Goal: Task Accomplishment & Management: Use online tool/utility

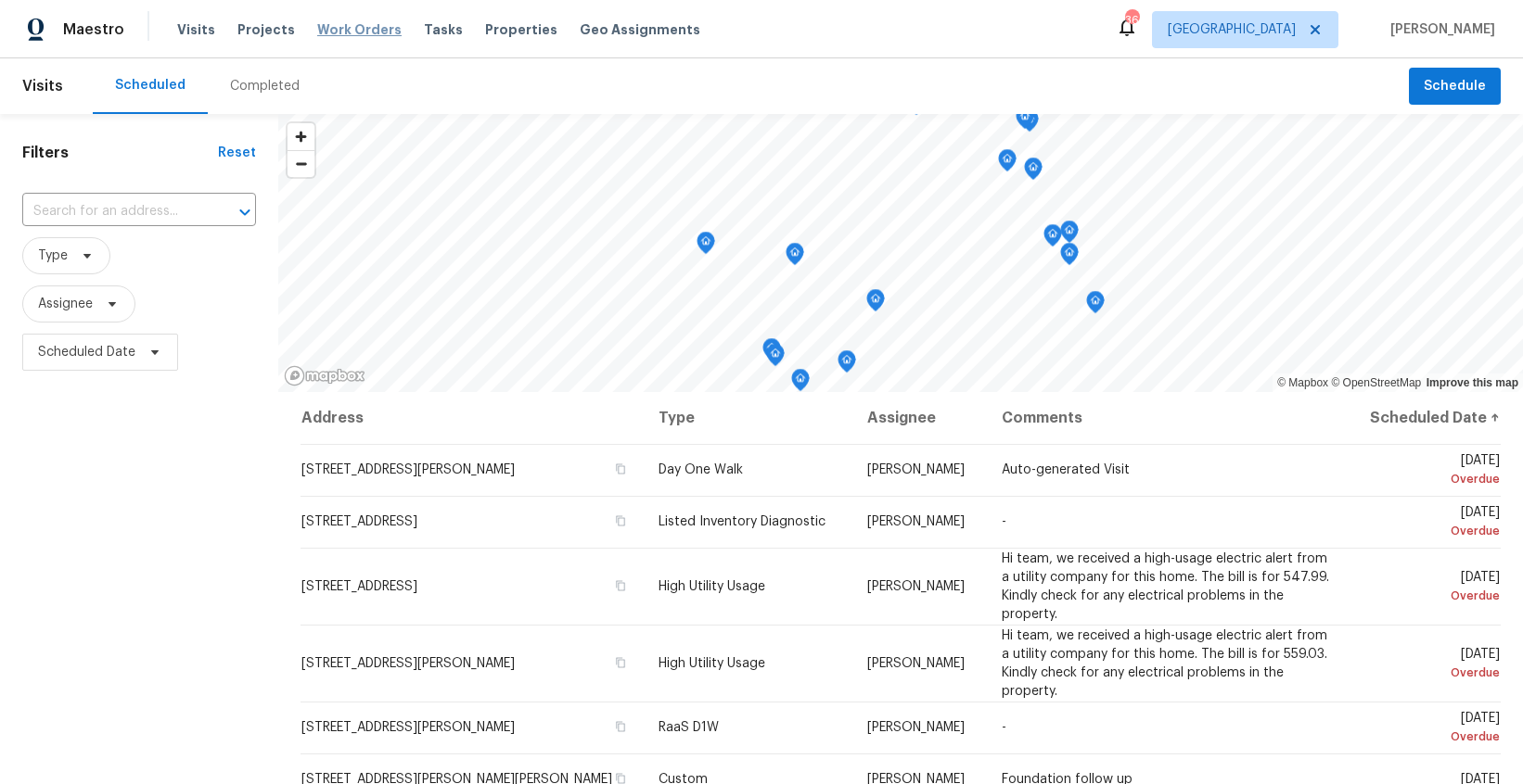
click at [364, 33] on span "Work Orders" at bounding box center [359, 29] width 84 height 19
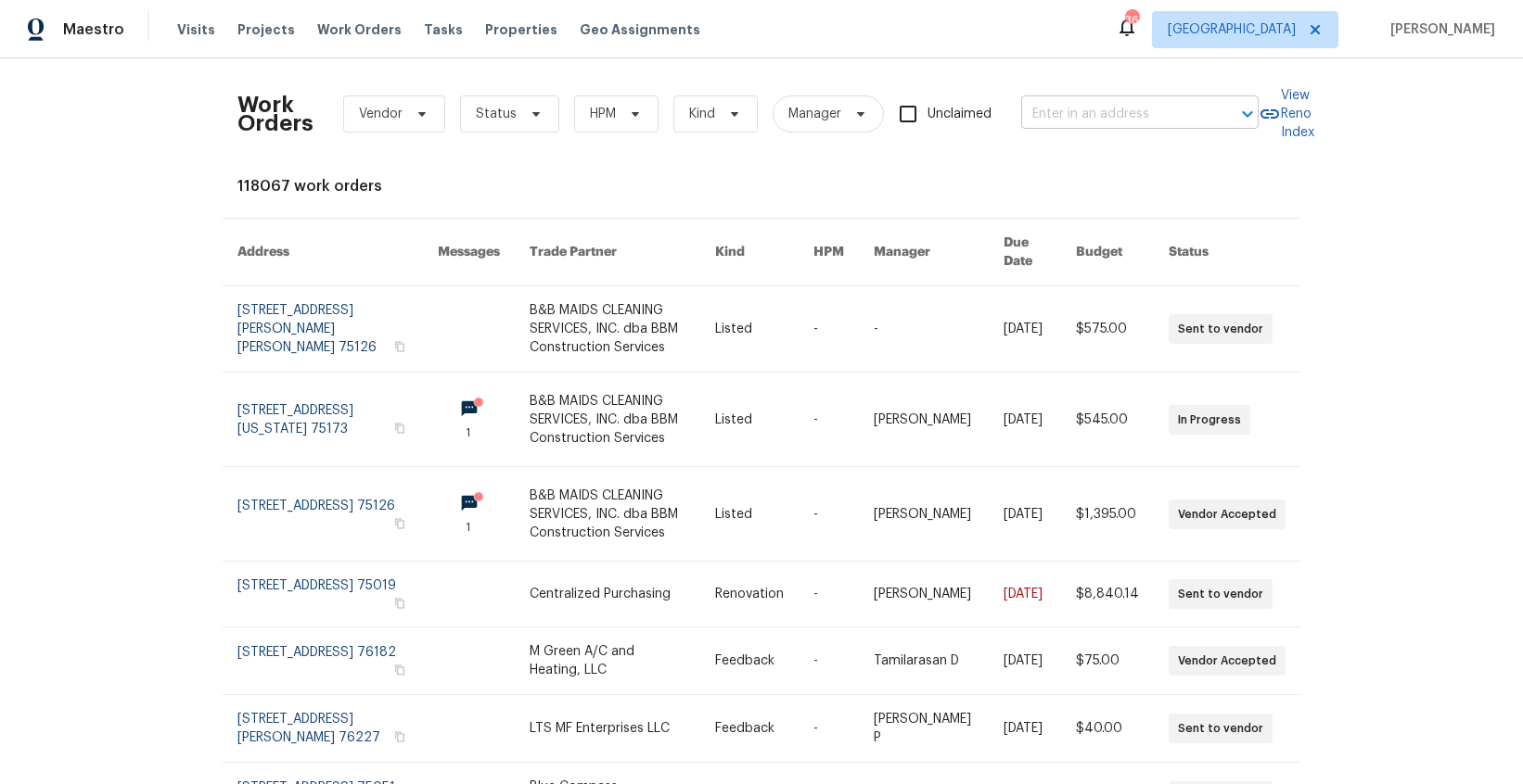
click at [1140, 121] on input "text" at bounding box center [1113, 114] width 185 height 28
type input "[GEOGRAPHIC_DATA]"
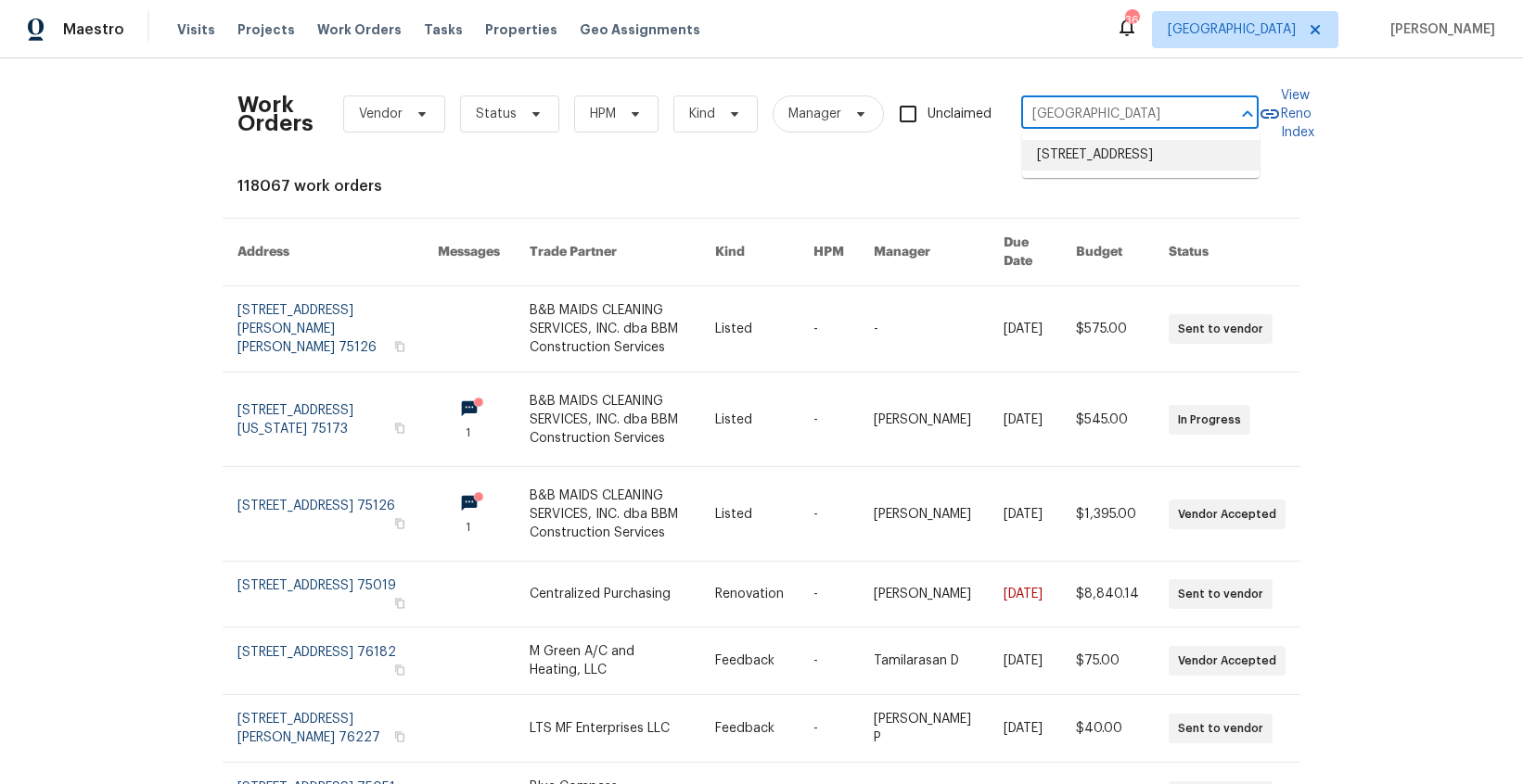
click at [1142, 160] on li "[STREET_ADDRESS]" at bounding box center [1140, 155] width 238 height 30
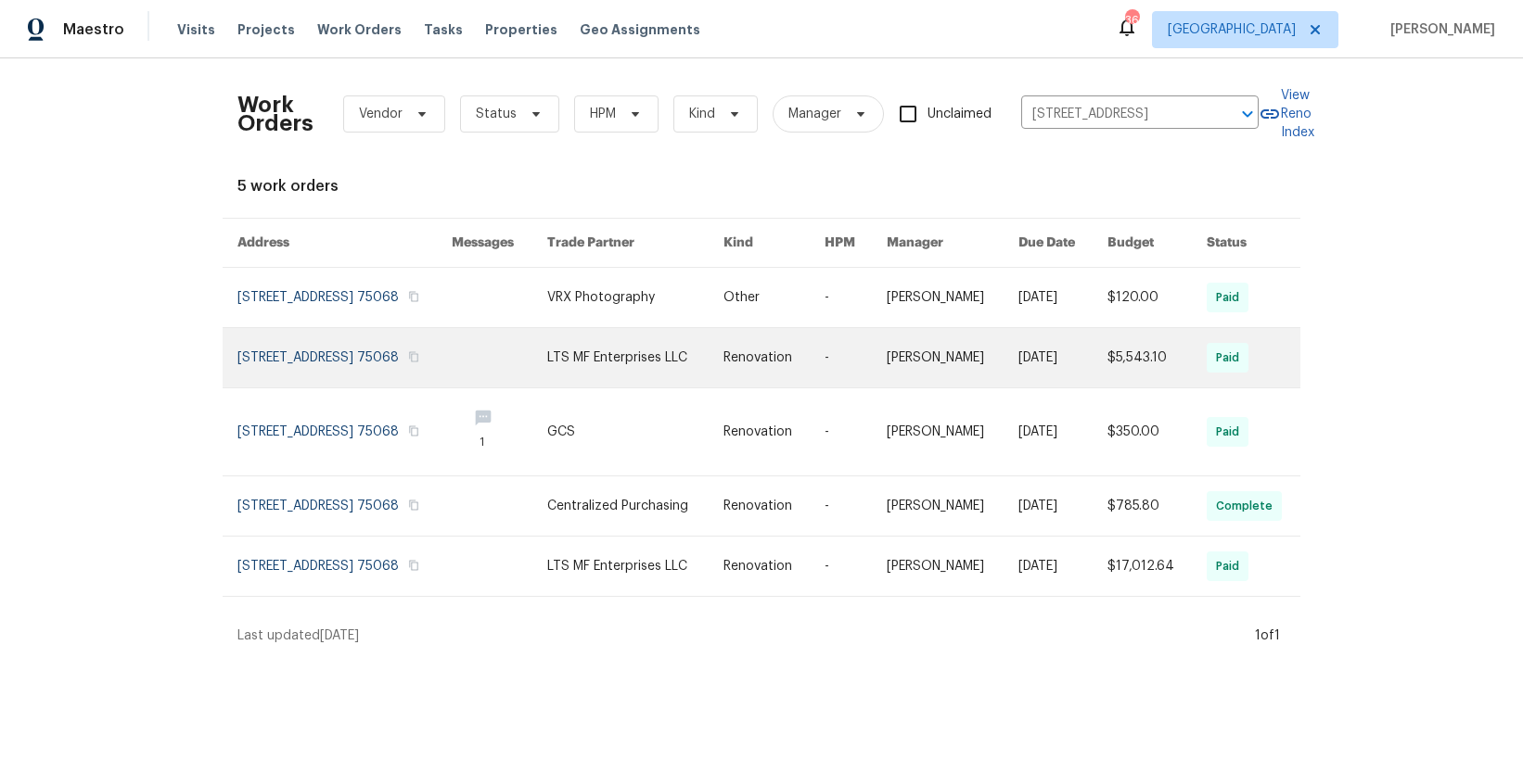
click at [298, 369] on link at bounding box center [345, 357] width 214 height 60
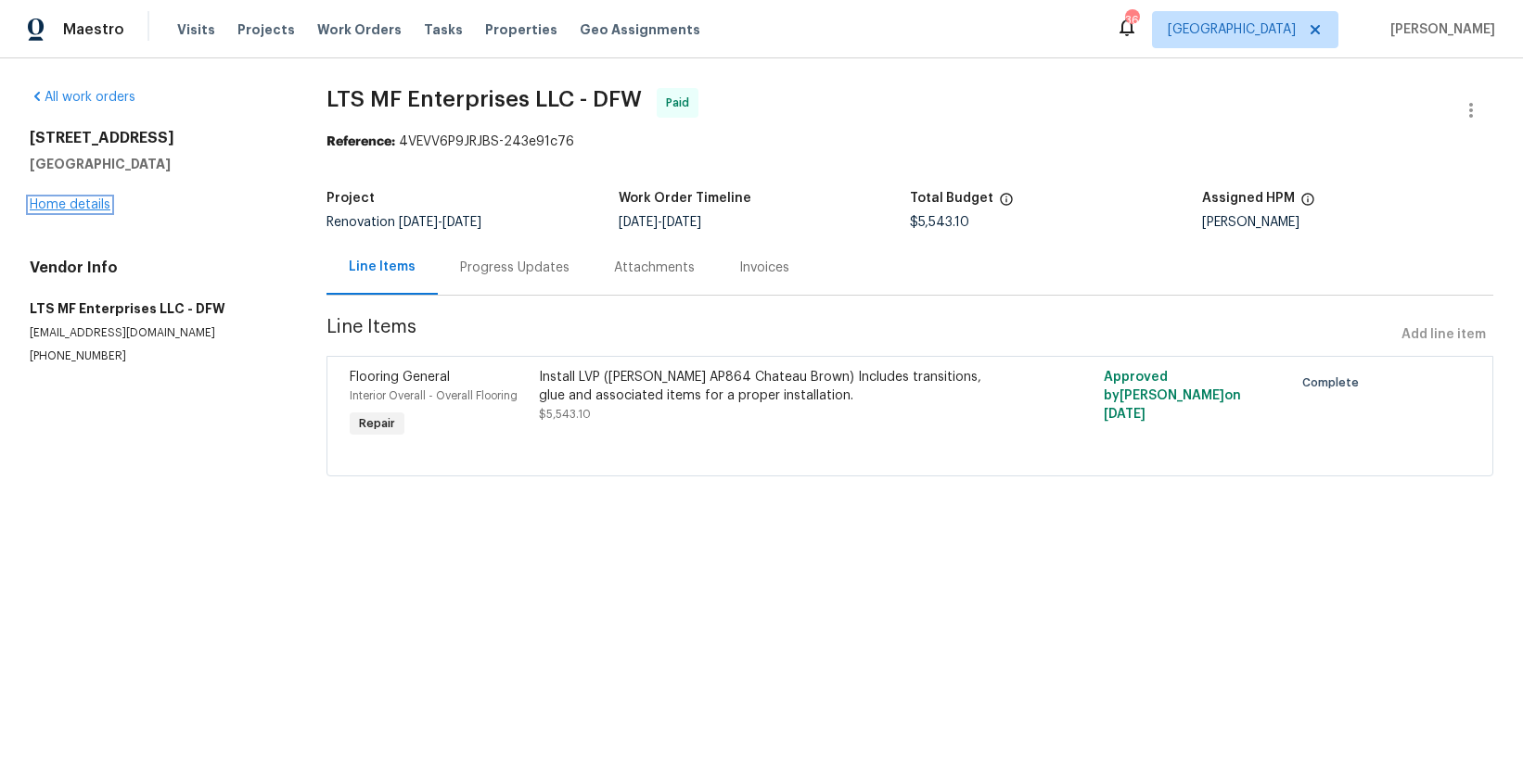
click at [55, 203] on link "Home details" at bounding box center [69, 205] width 80 height 13
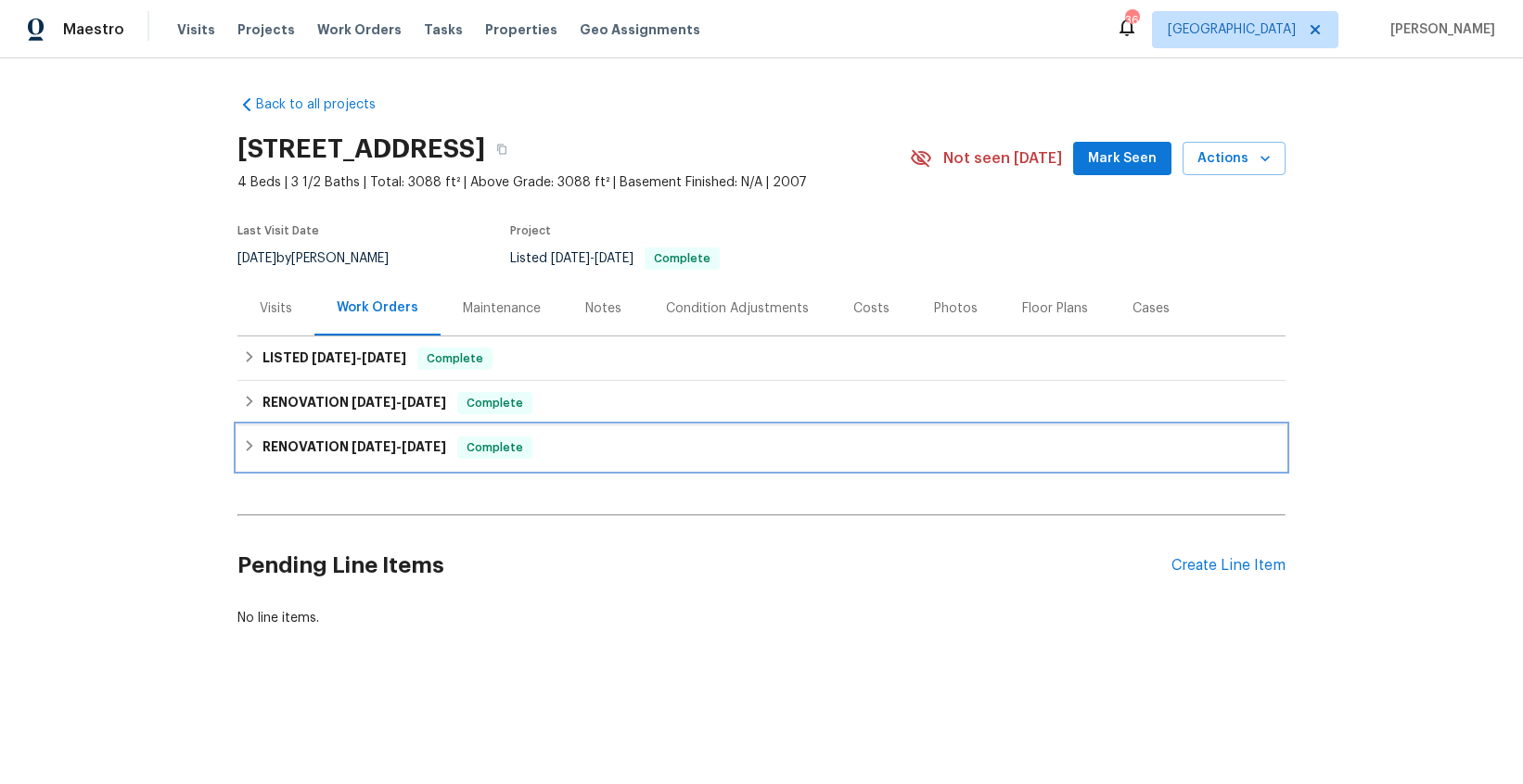
click at [363, 445] on span "3/31/25" at bounding box center [373, 446] width 44 height 13
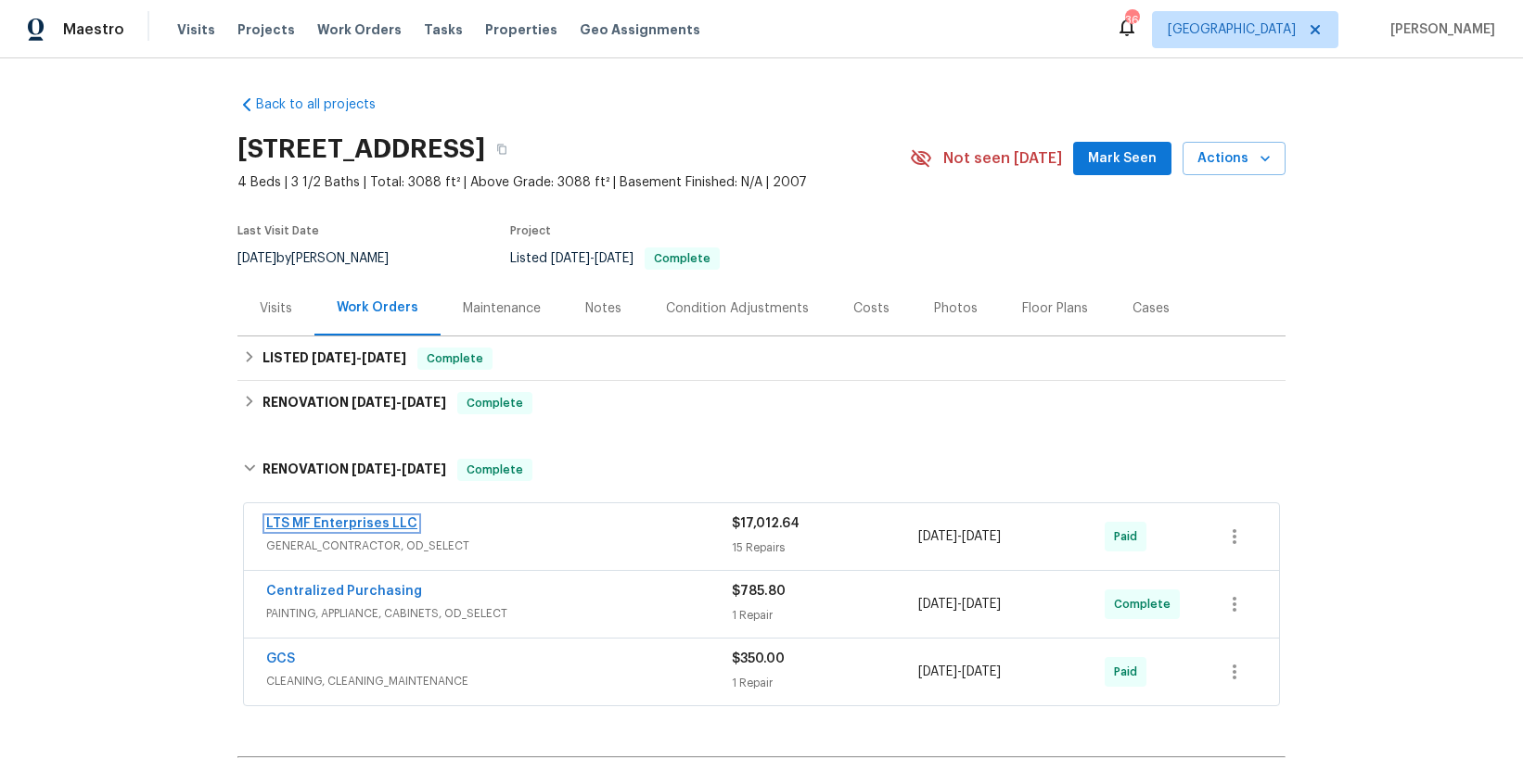
click at [361, 524] on link "LTS MF Enterprises LLC" at bounding box center [342, 524] width 151 height 13
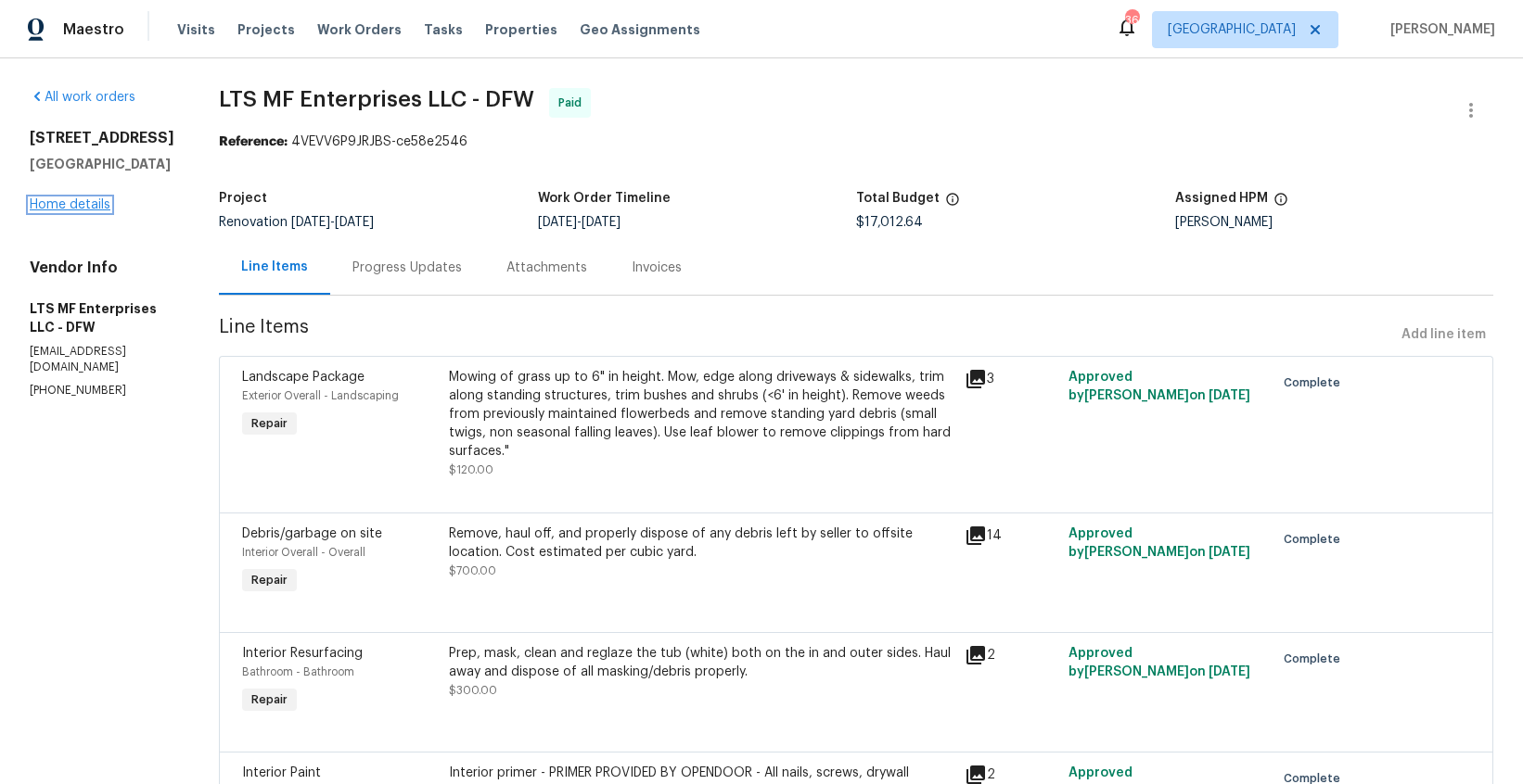
click at [51, 211] on link "Home details" at bounding box center [69, 205] width 80 height 13
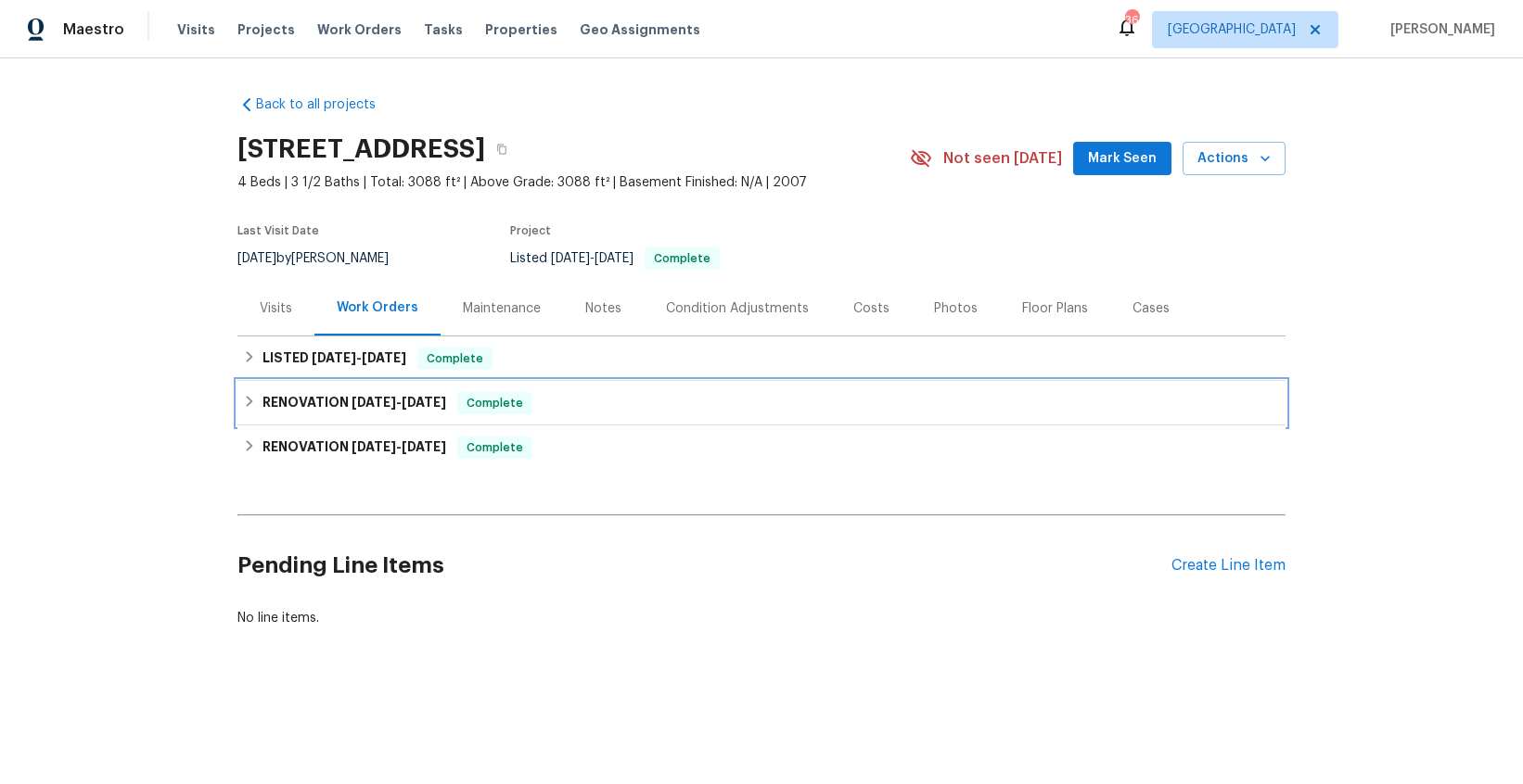
click at [330, 405] on h6 "RENOVATION 4/23/25 - 4/23/25" at bounding box center [354, 403] width 184 height 23
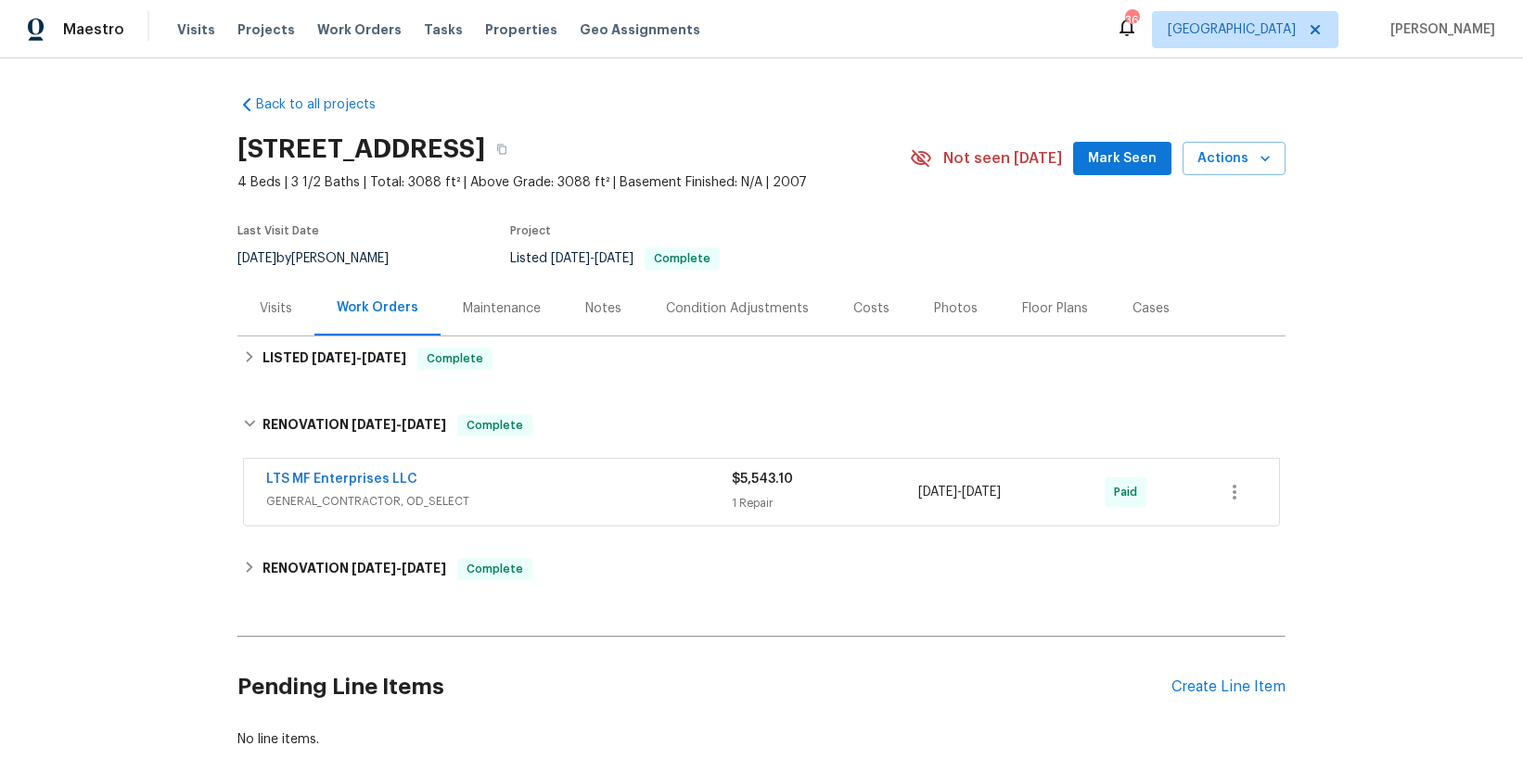
click at [338, 463] on div "LTS MF Enterprises LLC GENERAL_CONTRACTOR, OD_SELECT $5,543.10 1 Repair 4/23/20…" at bounding box center [761, 492] width 1035 height 67
click at [338, 473] on link "LTS MF Enterprises LLC" at bounding box center [342, 479] width 151 height 13
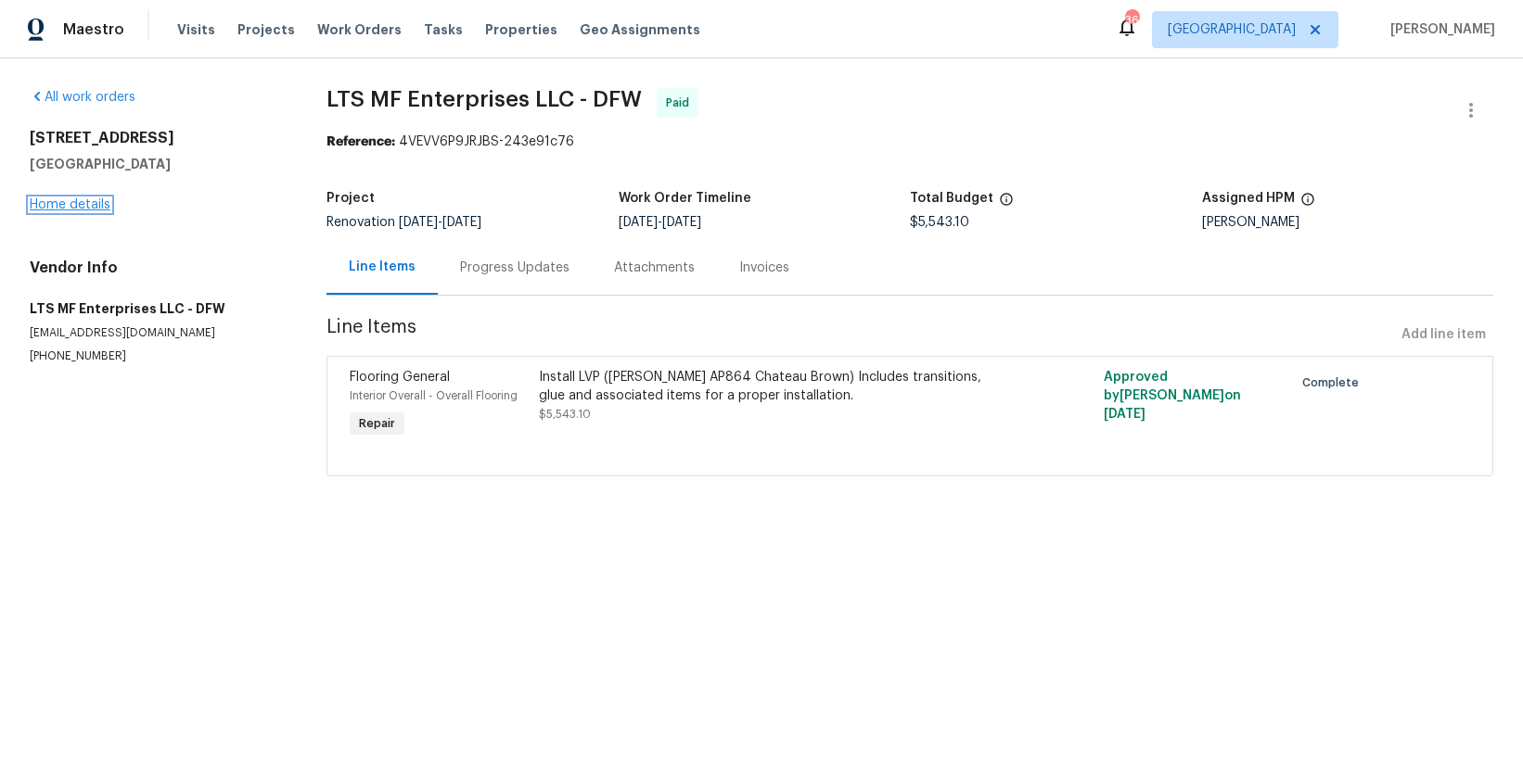
click at [67, 201] on link "Home details" at bounding box center [69, 205] width 80 height 13
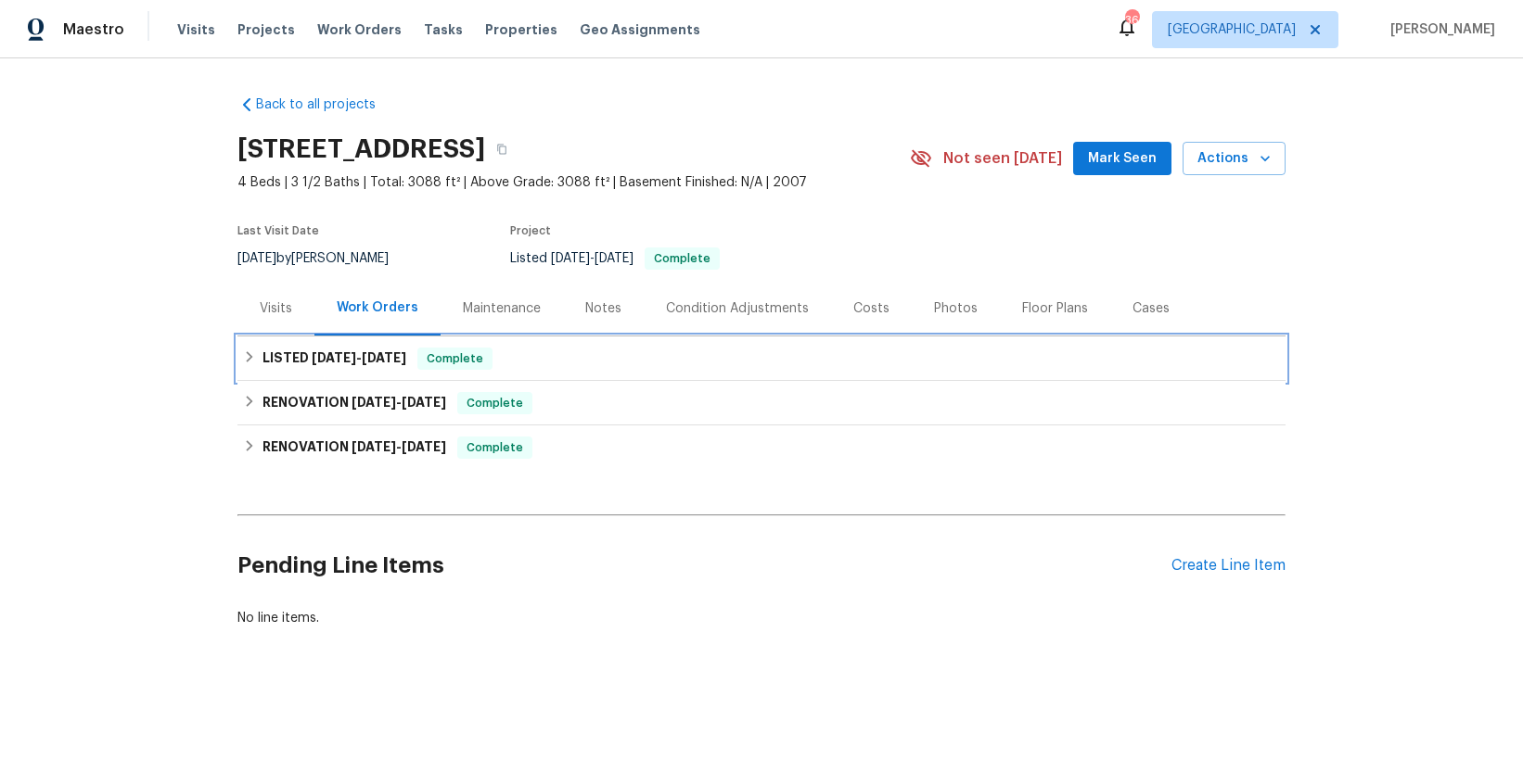
click at [292, 360] on h6 "LISTED 4/24/25 - 4/25/25" at bounding box center [334, 358] width 144 height 23
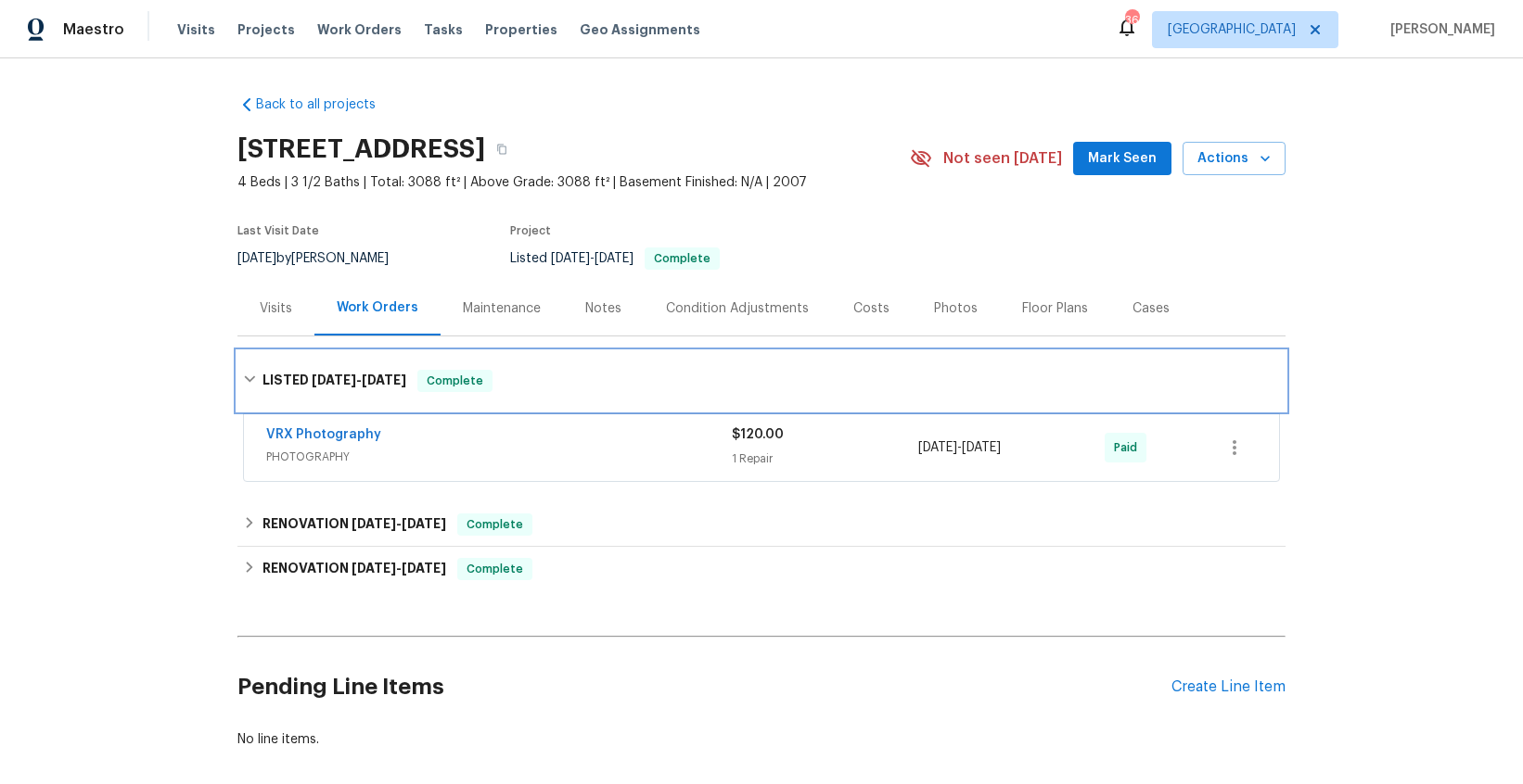
click at [301, 368] on div "LISTED 4/24/25 - 4/25/25 Complete" at bounding box center [762, 381] width 1047 height 60
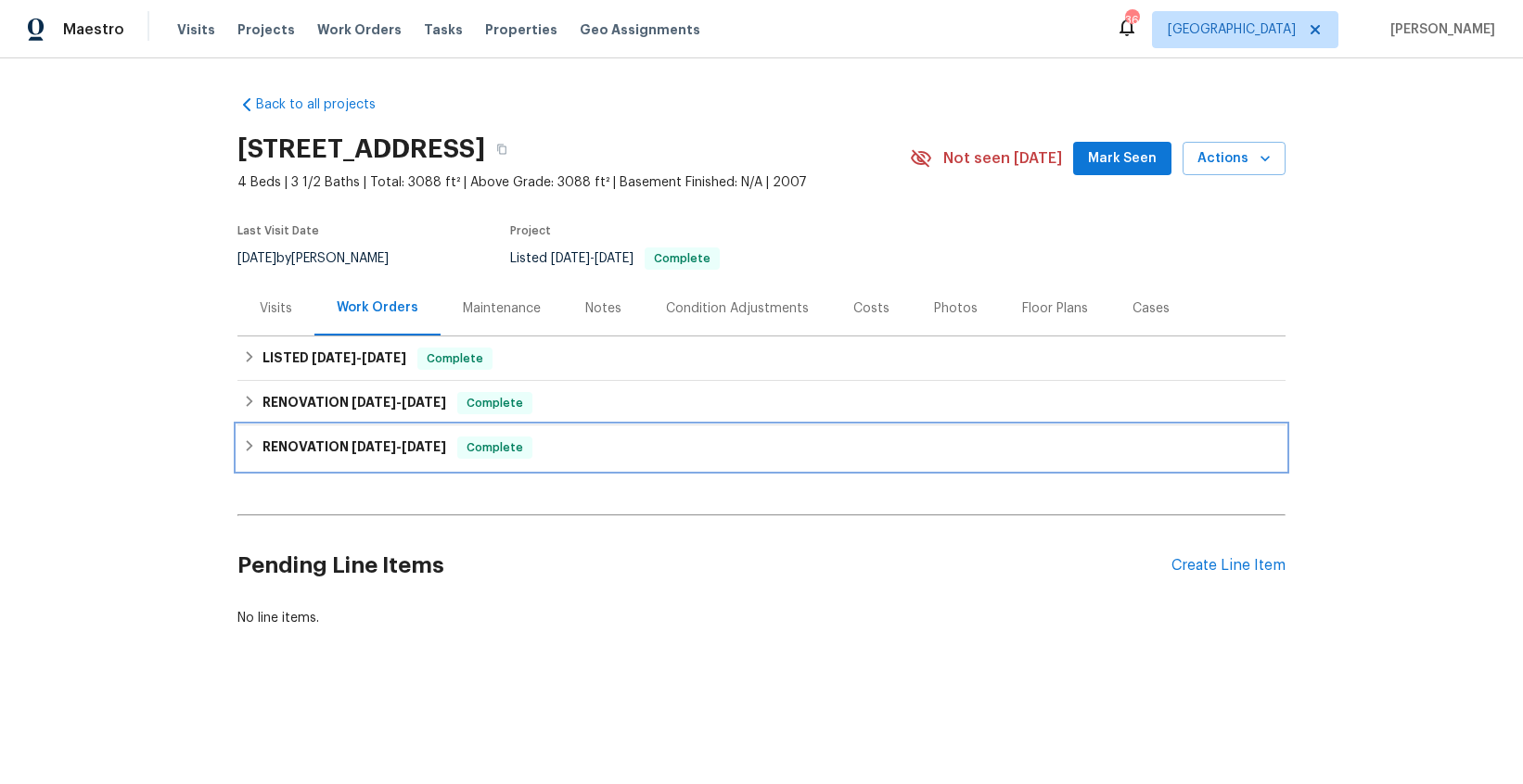
click at [330, 445] on h6 "RENOVATION 3/31/25 - 4/14/25" at bounding box center [354, 447] width 184 height 23
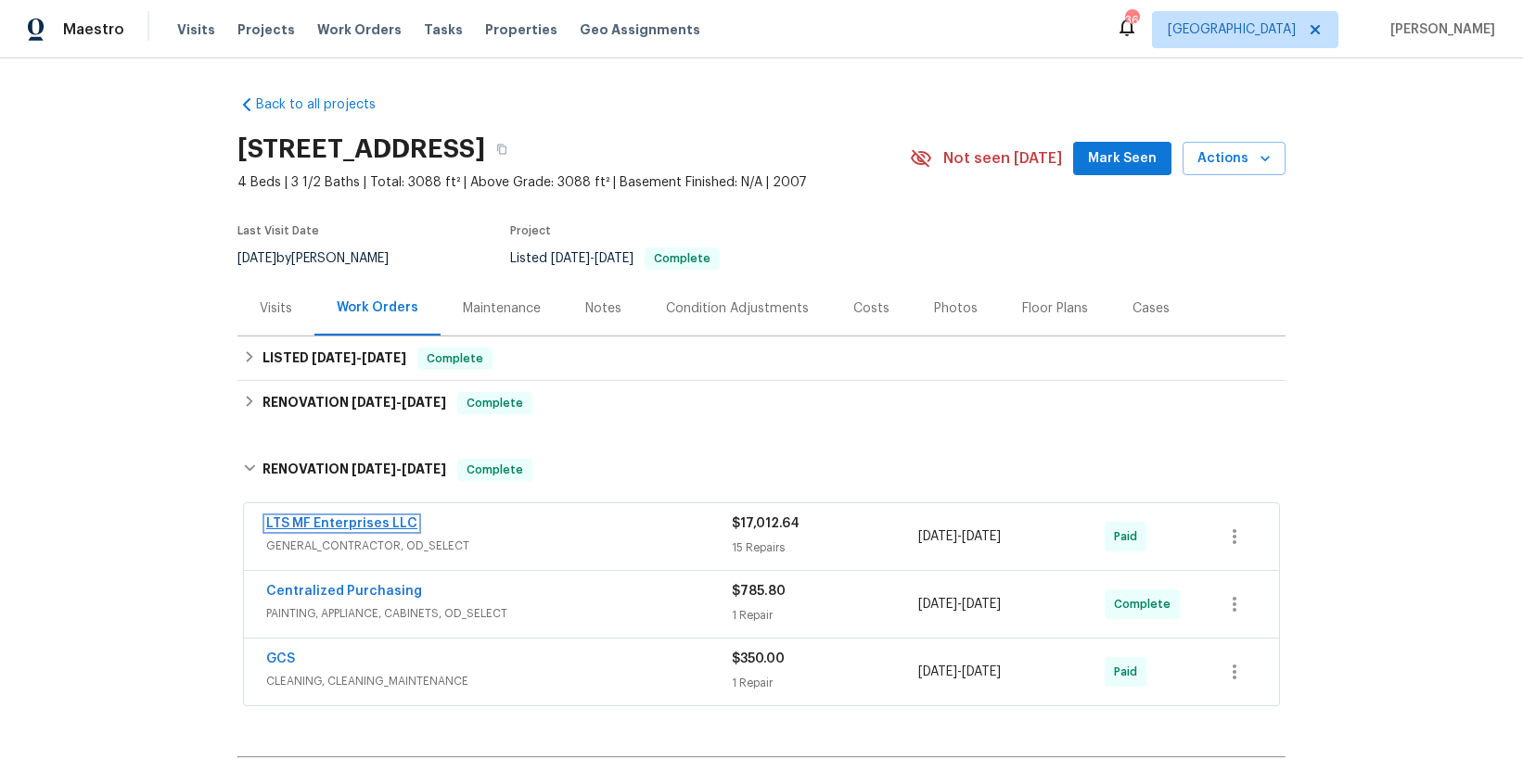
click at [354, 525] on link "LTS MF Enterprises LLC" at bounding box center [342, 524] width 151 height 13
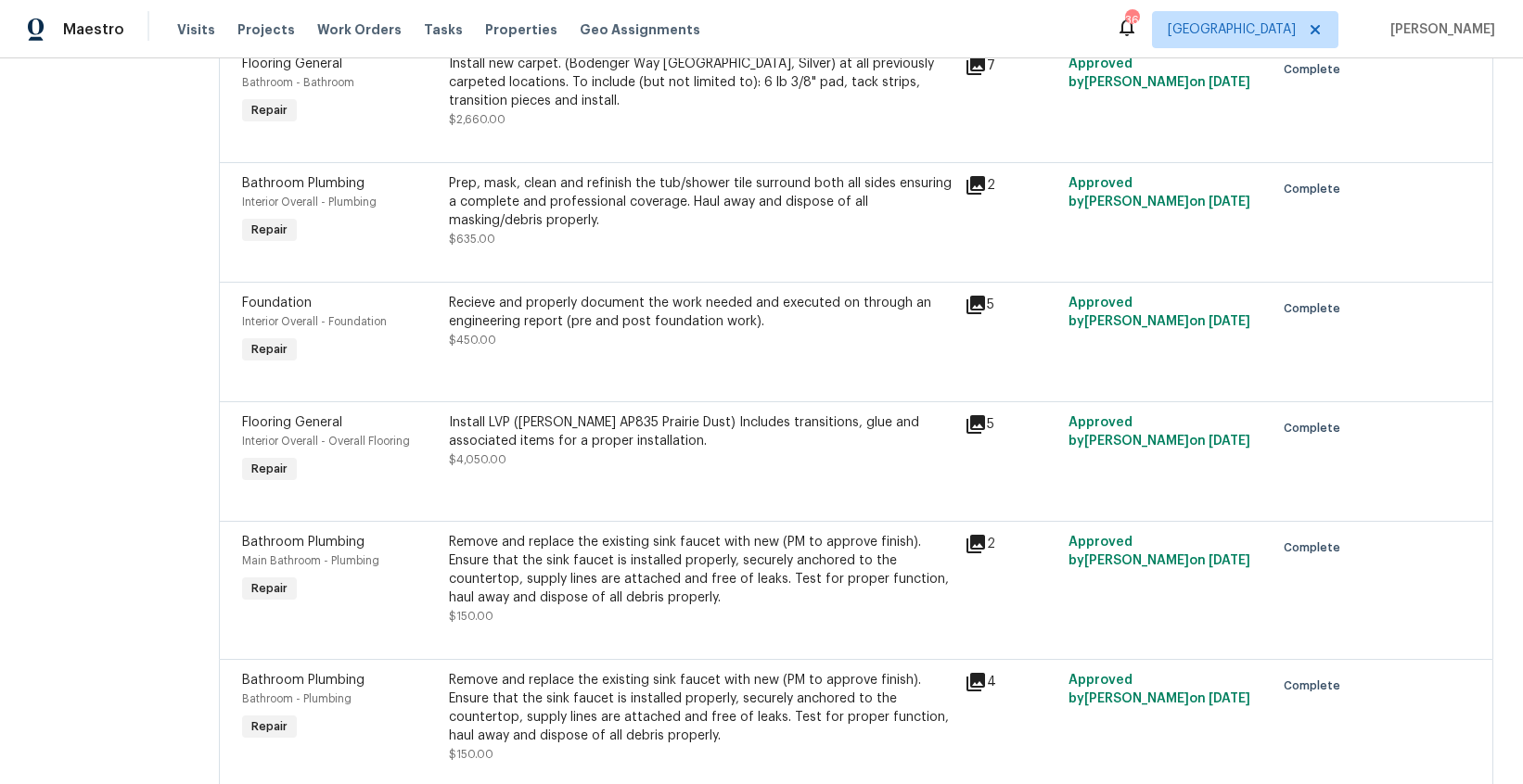
scroll to position [1642, 0]
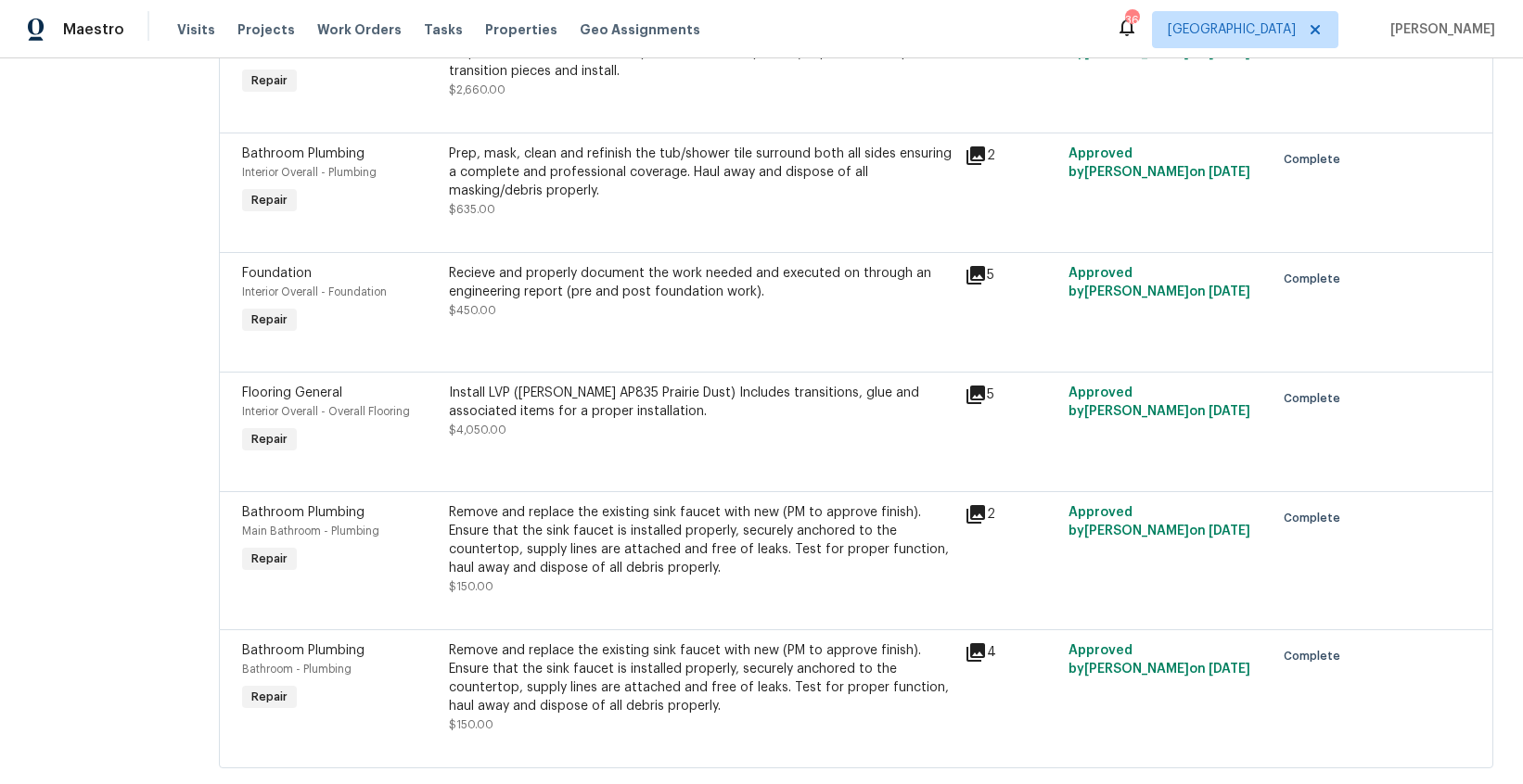
click at [964, 264] on icon at bounding box center [975, 275] width 23 height 23
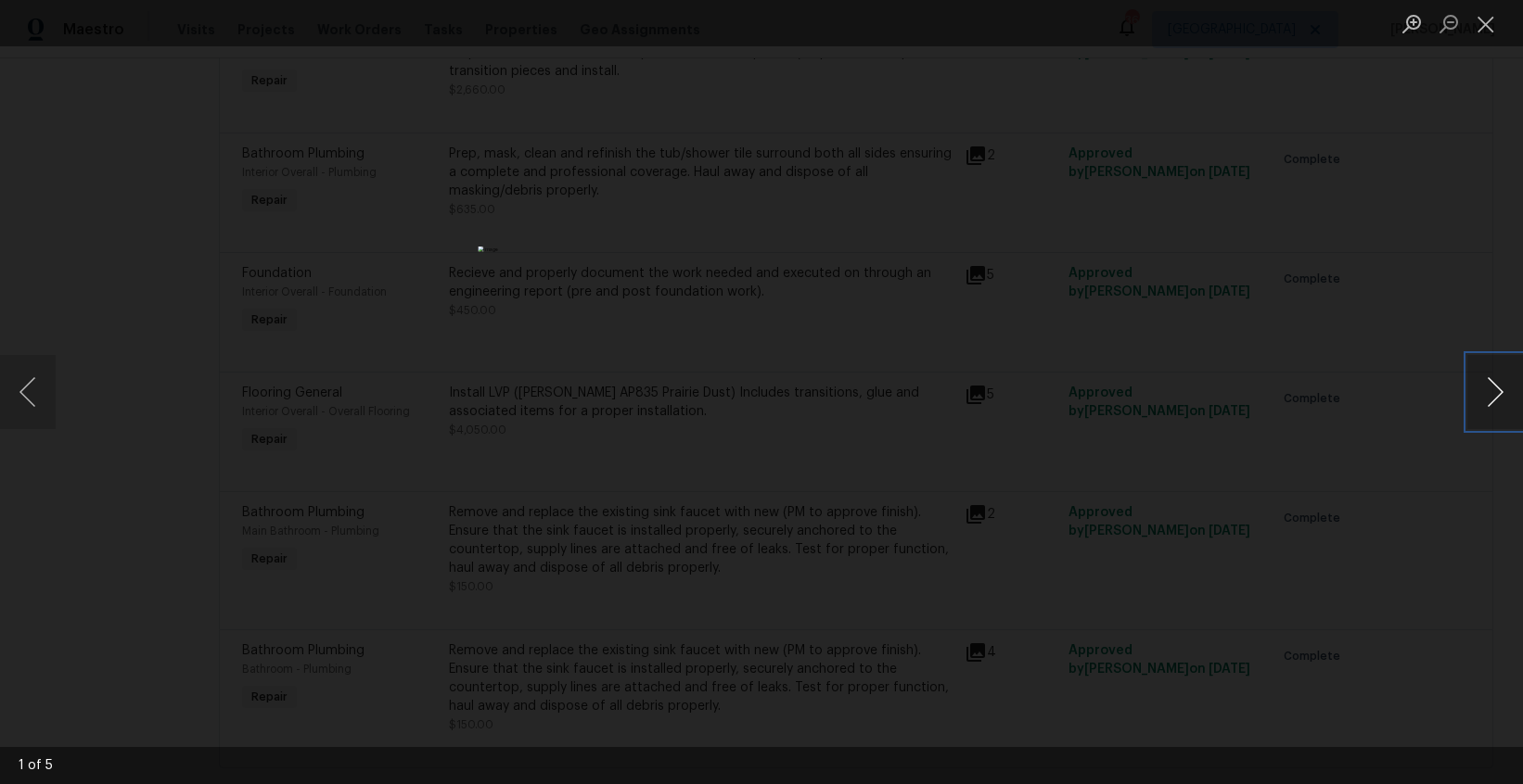
click at [1502, 396] on button "Next image" at bounding box center [1495, 392] width 56 height 74
click at [1501, 396] on button "Next image" at bounding box center [1495, 392] width 56 height 74
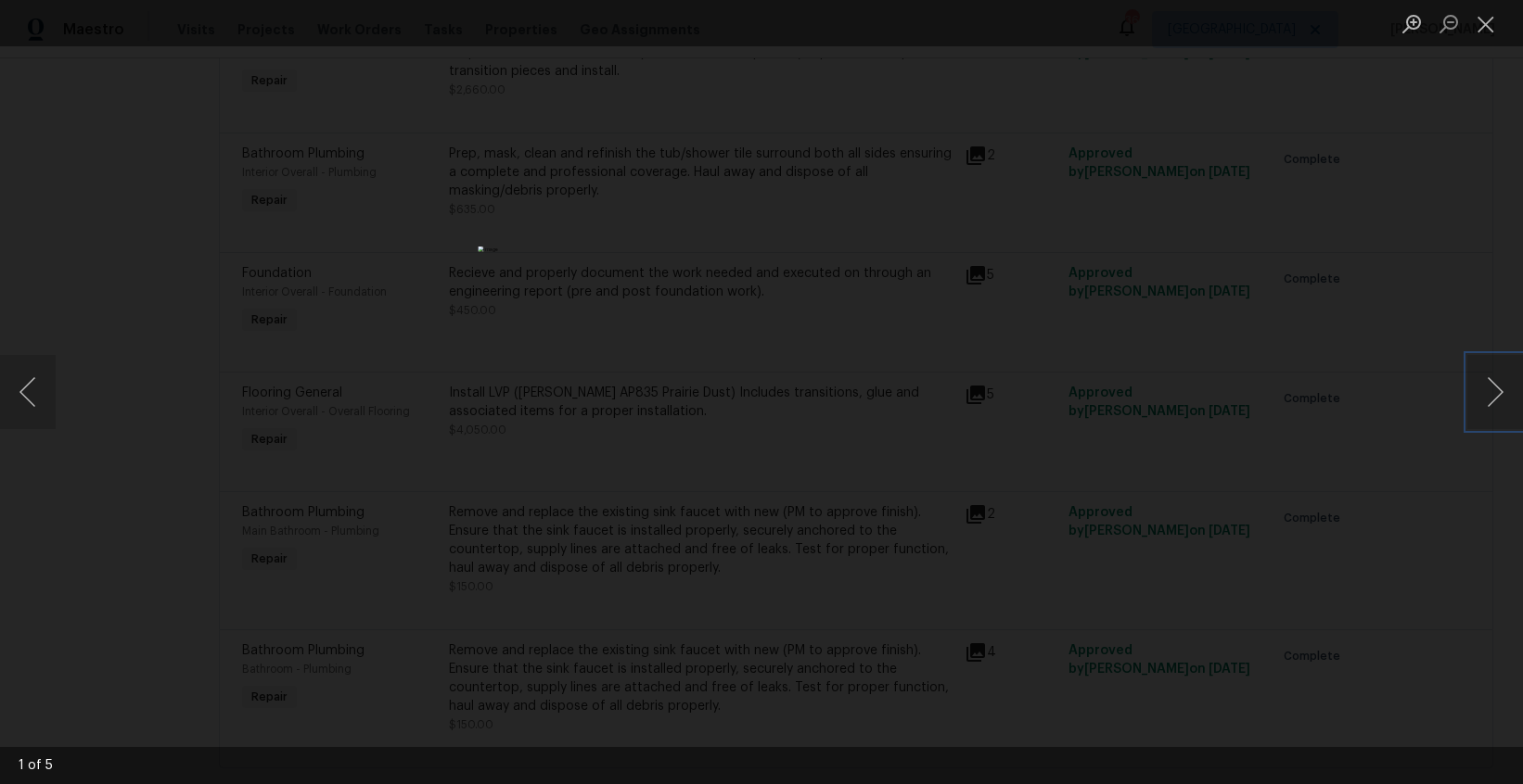
click at [761, 326] on img "Lightbox" at bounding box center [761, 392] width 567 height 292
click at [761, 326] on img "Lightbox" at bounding box center [762, 459] width 1138 height 587
click at [1478, 21] on button "Close lightbox" at bounding box center [1486, 23] width 37 height 32
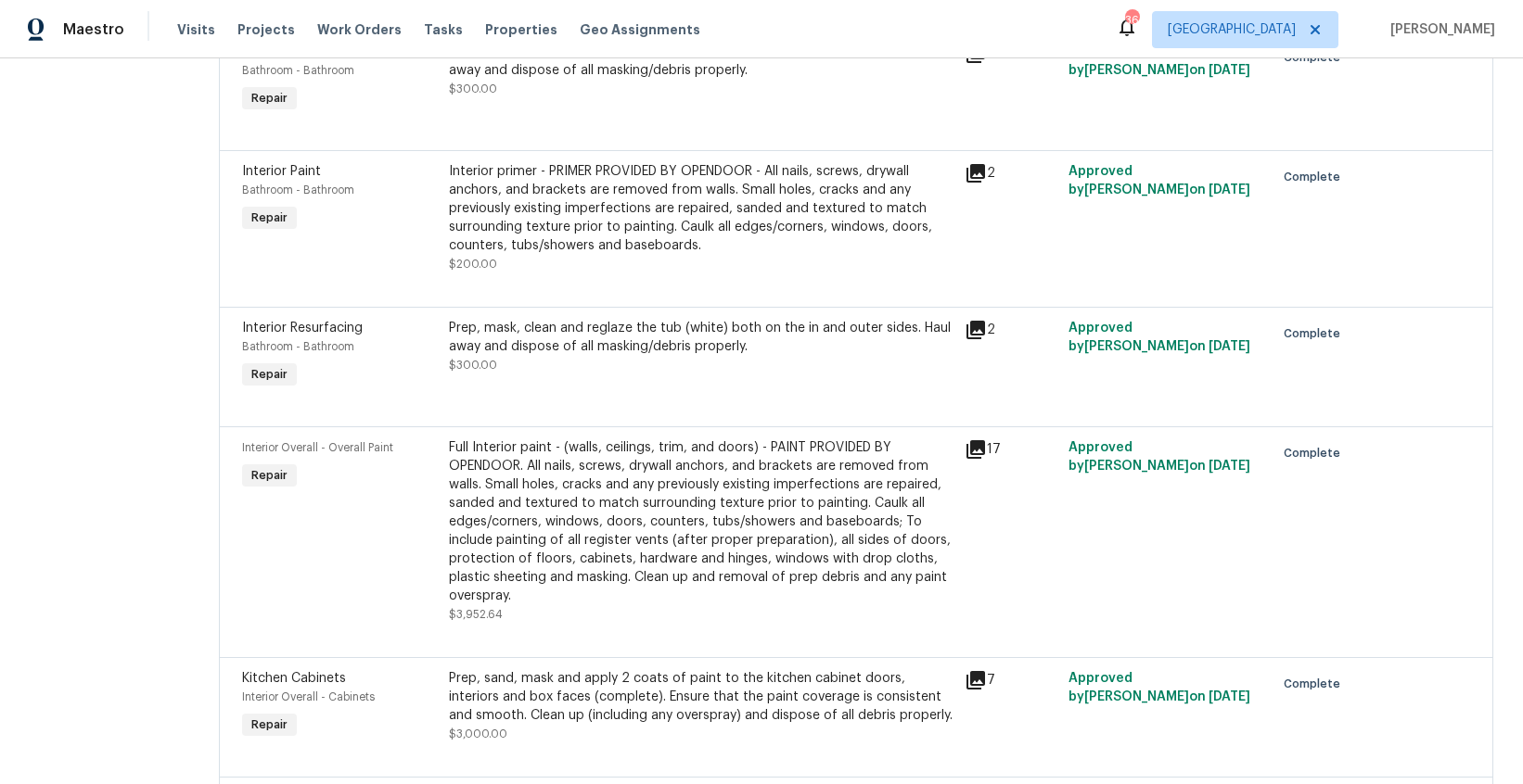
scroll to position [0, 0]
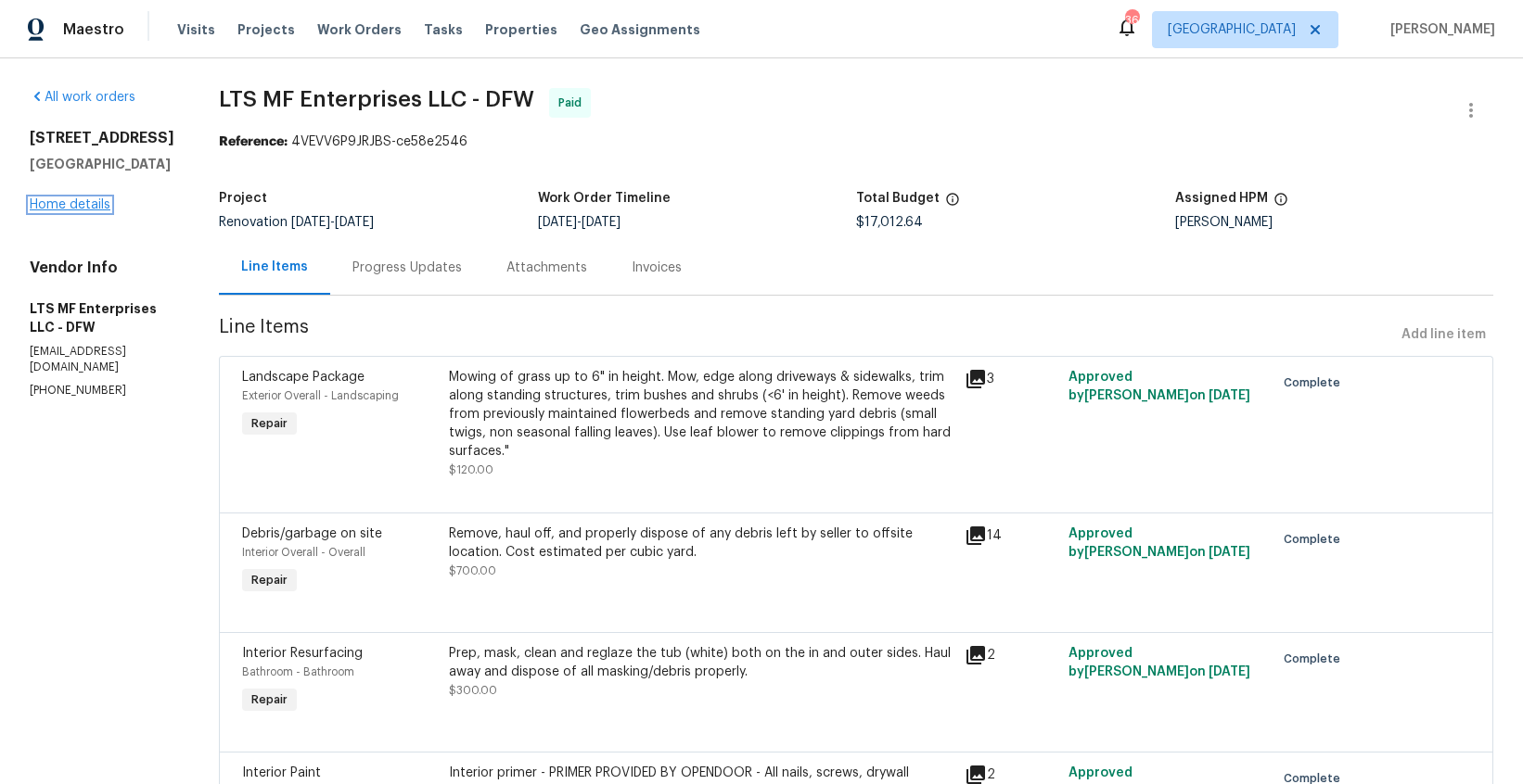
click at [68, 211] on link "Home details" at bounding box center [69, 205] width 80 height 13
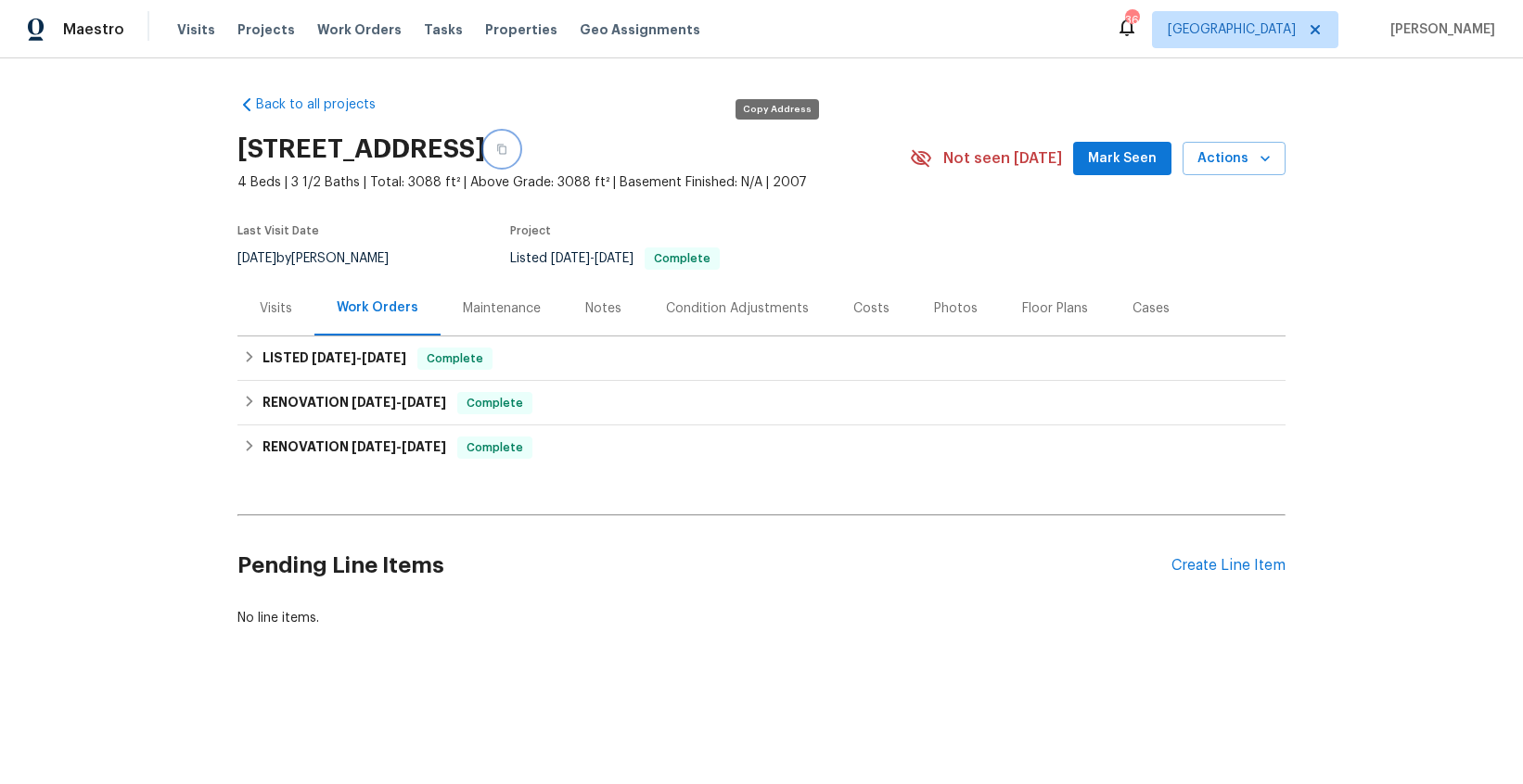
click at [507, 145] on icon "button" at bounding box center [501, 149] width 11 height 11
click at [618, 312] on div "Notes" at bounding box center [603, 308] width 80 height 55
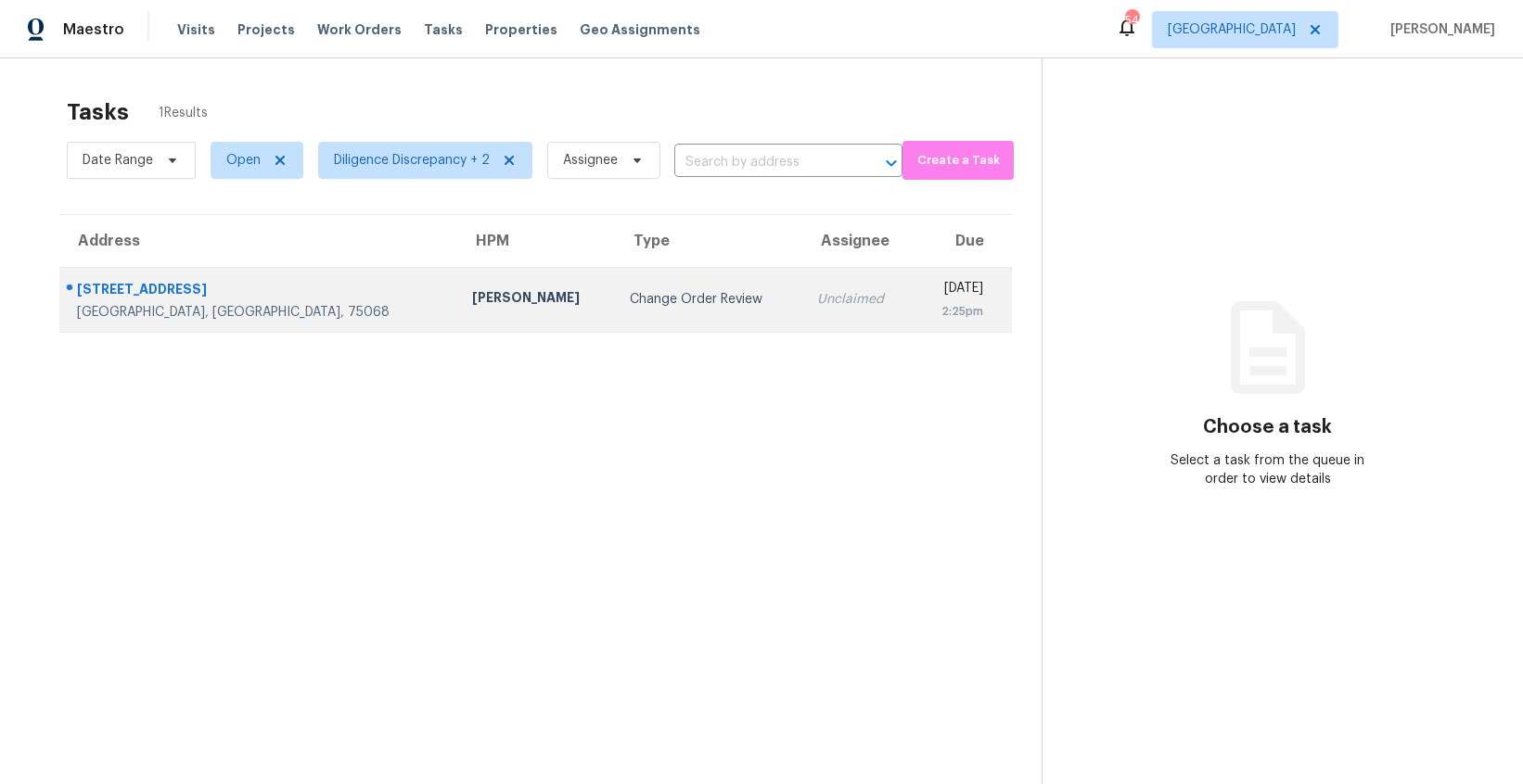
click at [629, 305] on div "Change Order Review" at bounding box center [708, 300] width 158 height 19
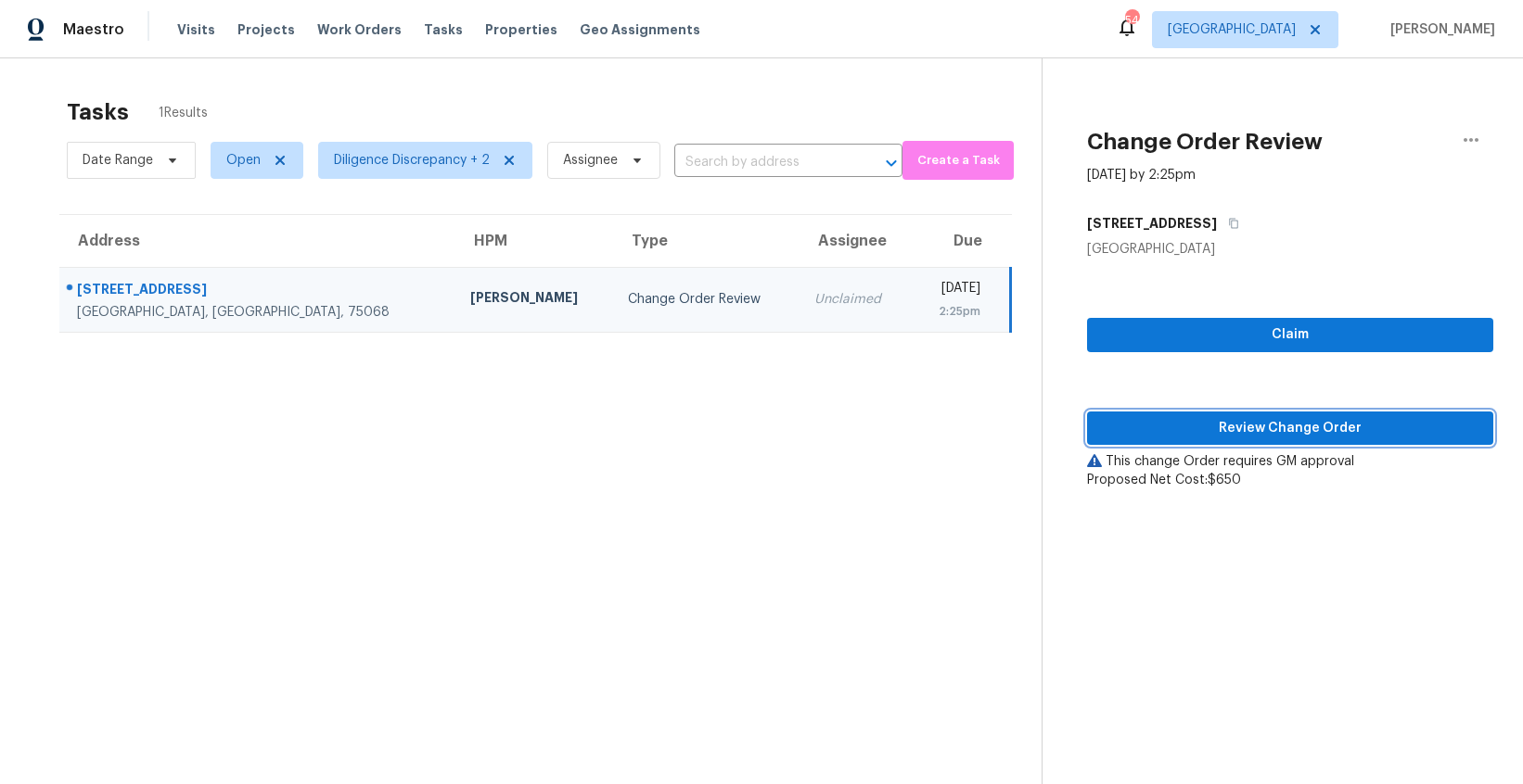
click at [1188, 413] on button "Review Change Order" at bounding box center [1289, 429] width 406 height 34
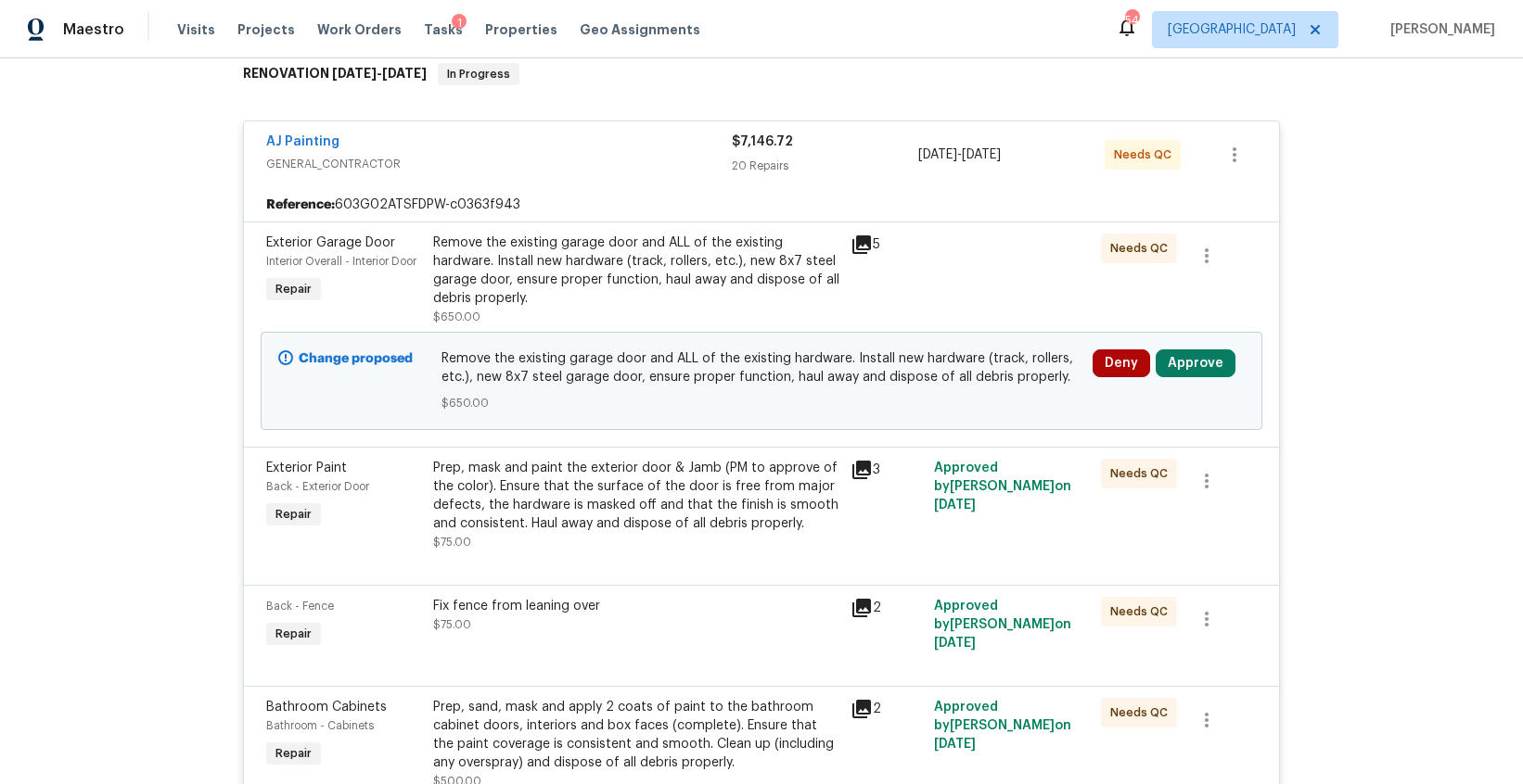
scroll to position [288, 0]
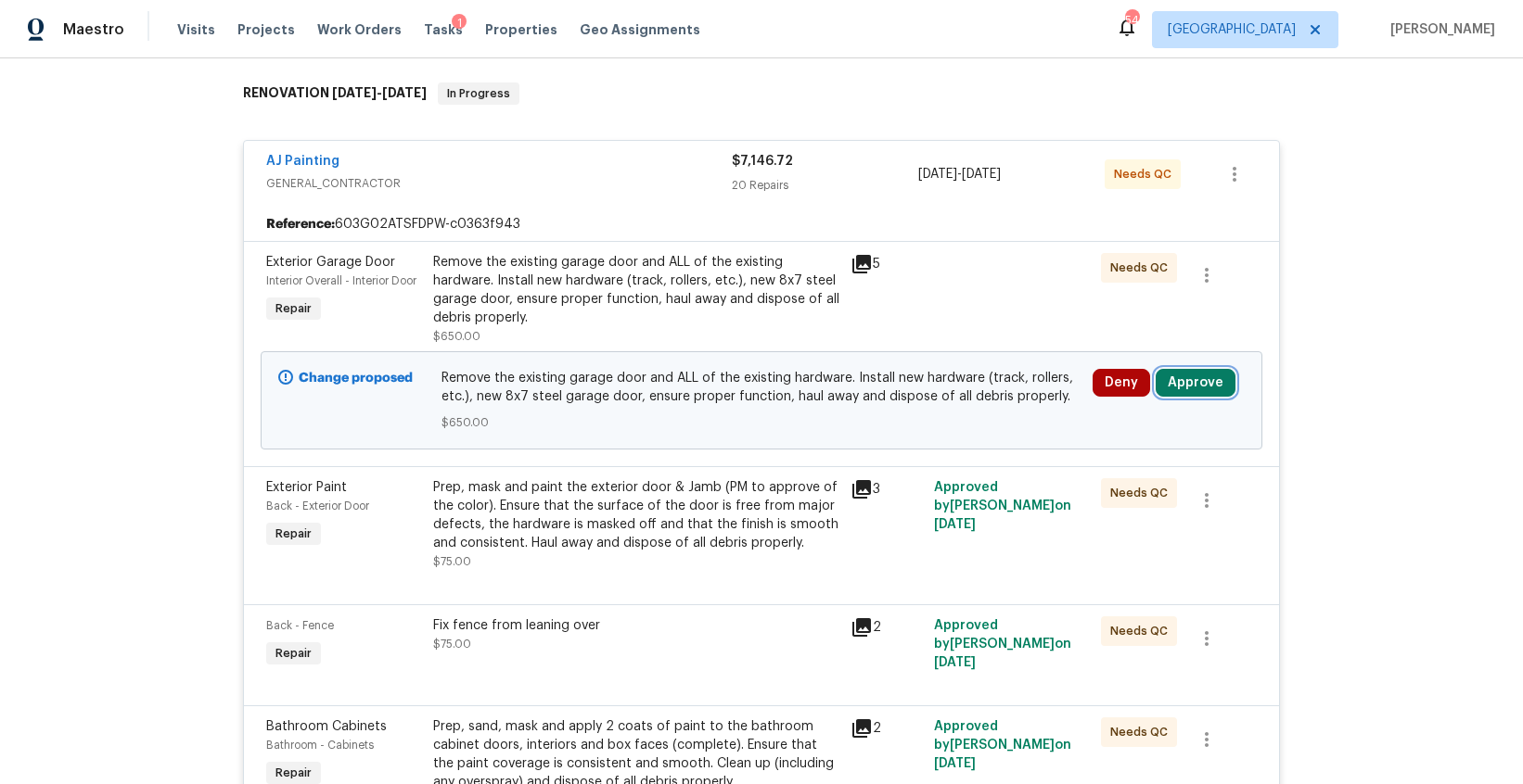
click at [1188, 384] on button "Approve" at bounding box center [1194, 383] width 79 height 27
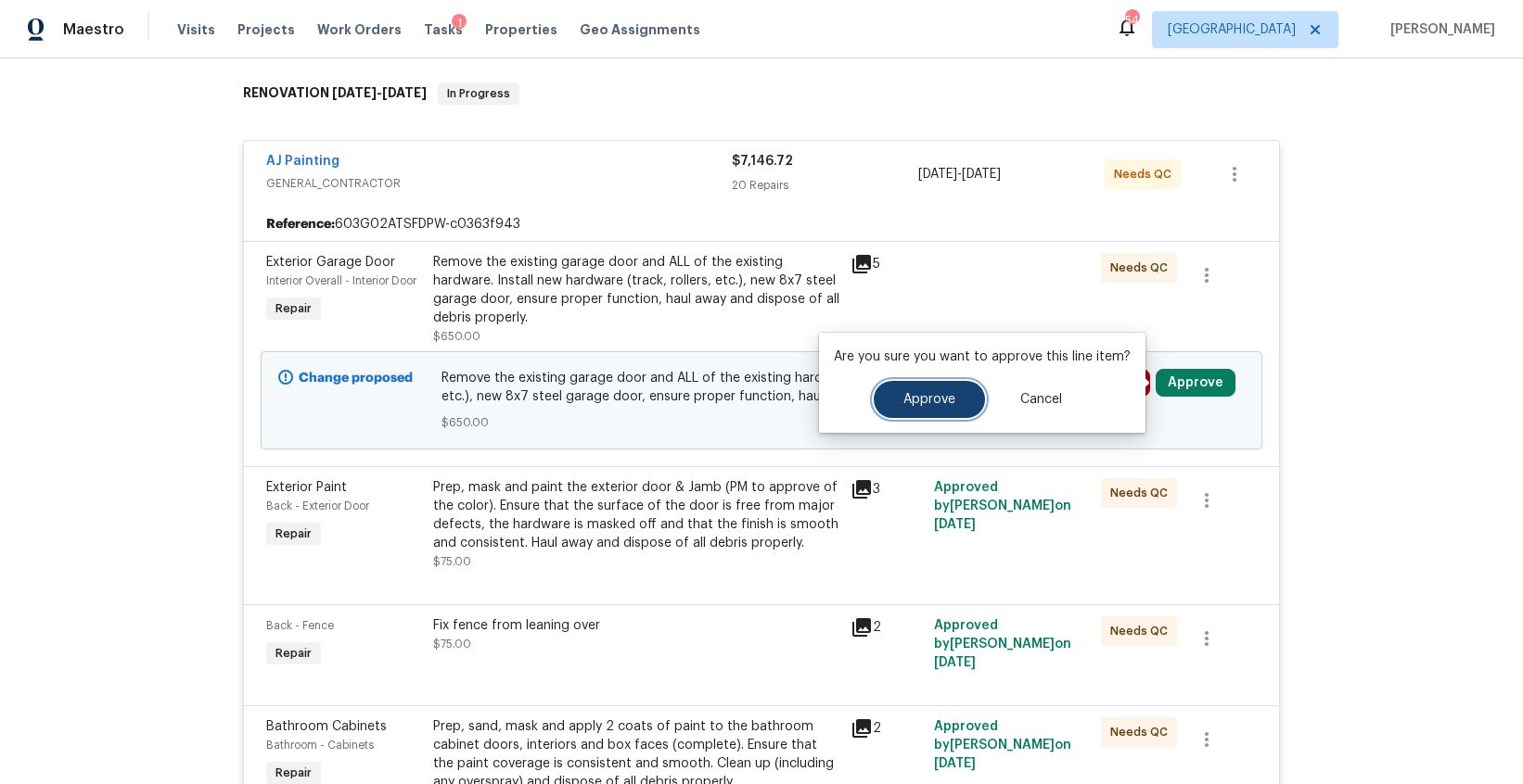
click at [960, 395] on button "Approve" at bounding box center [929, 399] width 112 height 37
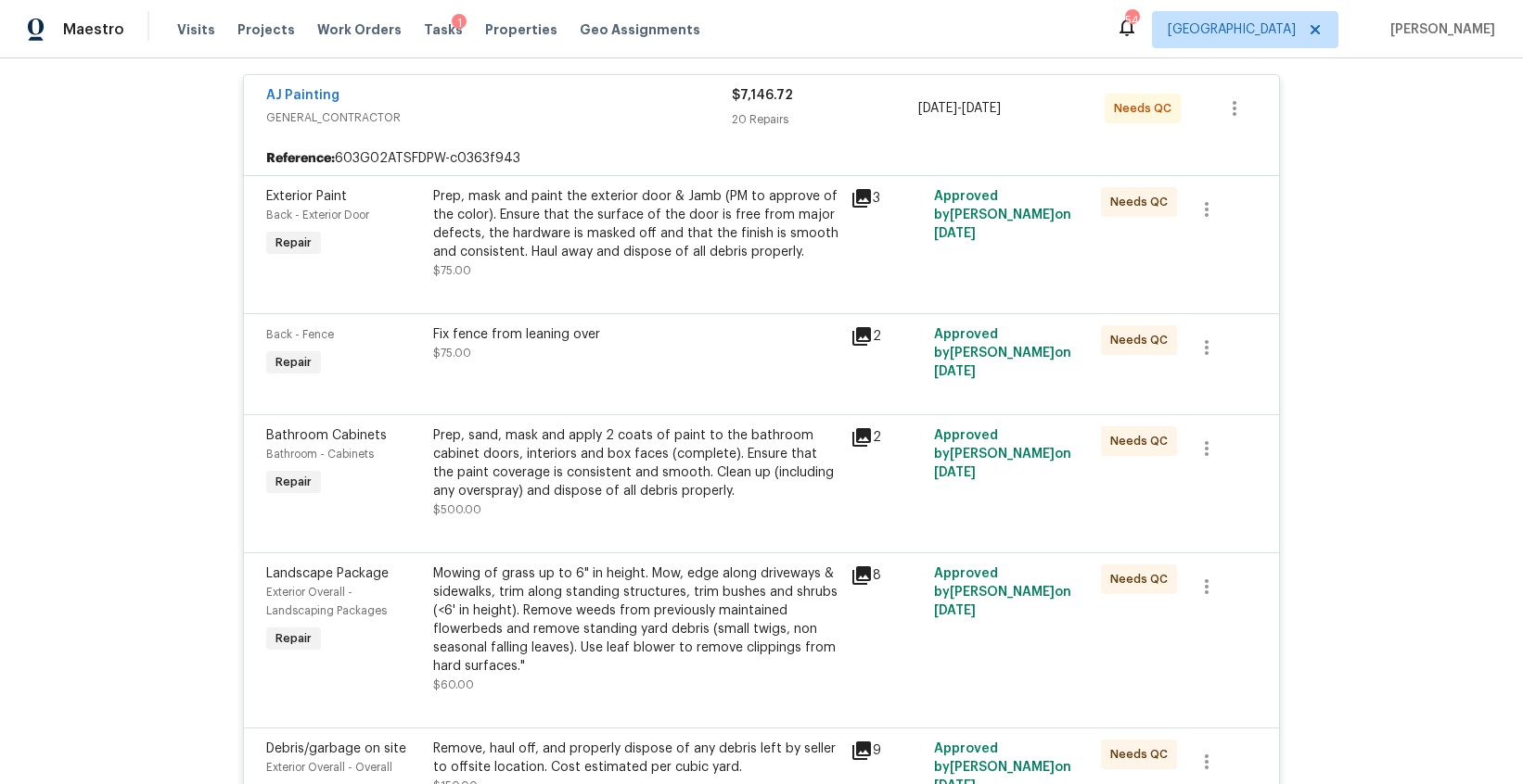
scroll to position [0, 0]
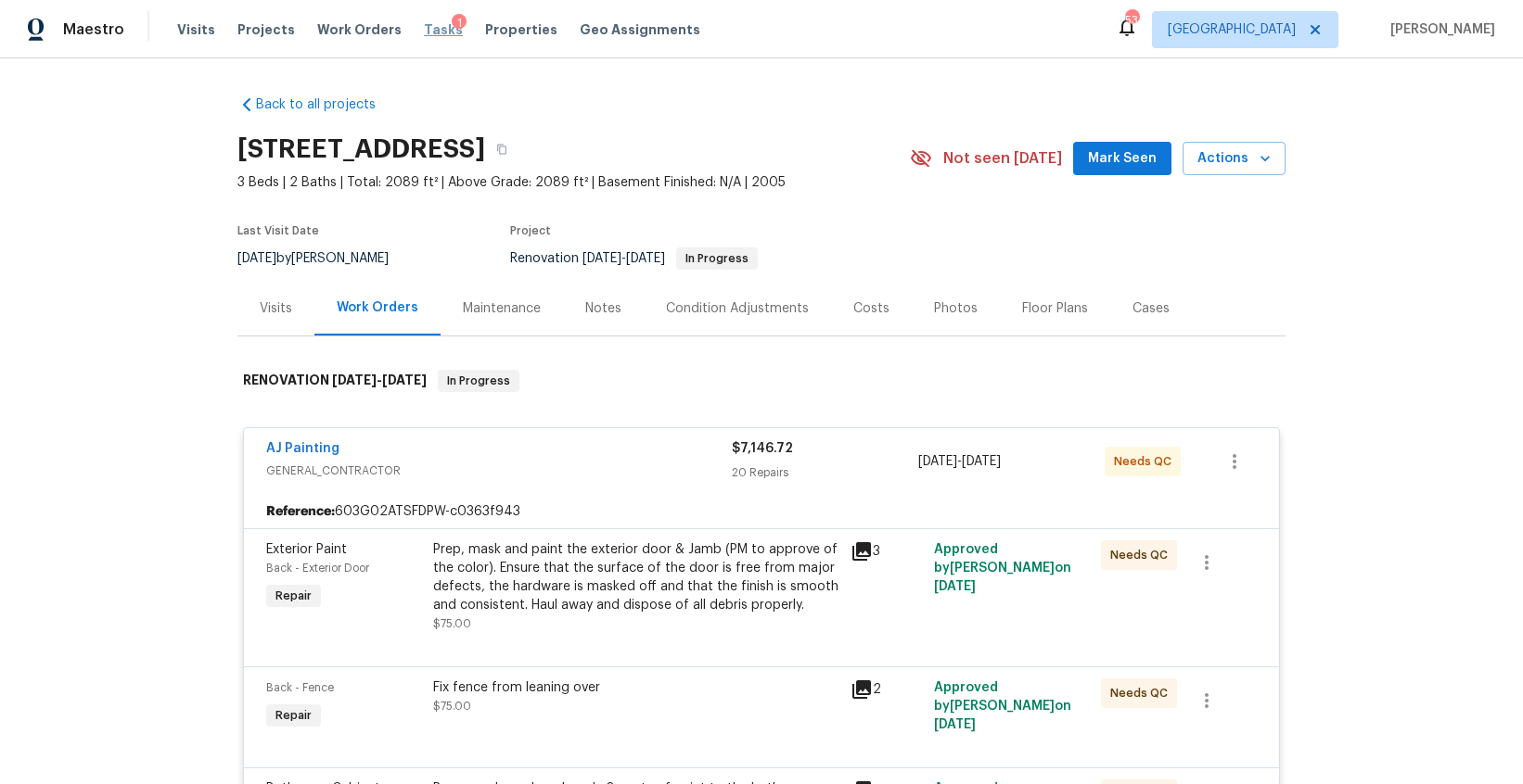
click at [424, 32] on span "Tasks" at bounding box center [443, 29] width 39 height 13
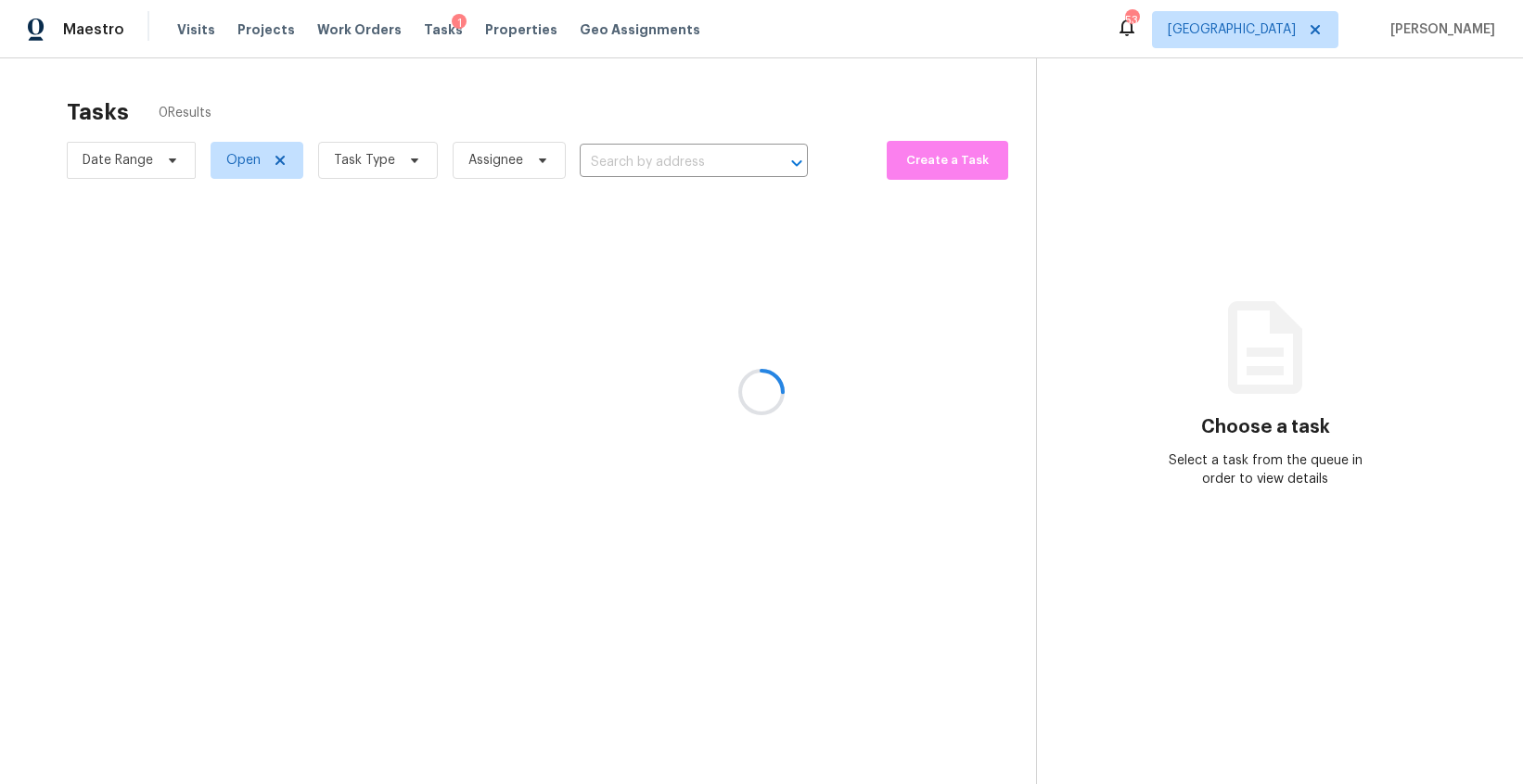
click at [408, 161] on div at bounding box center [762, 392] width 1523 height 784
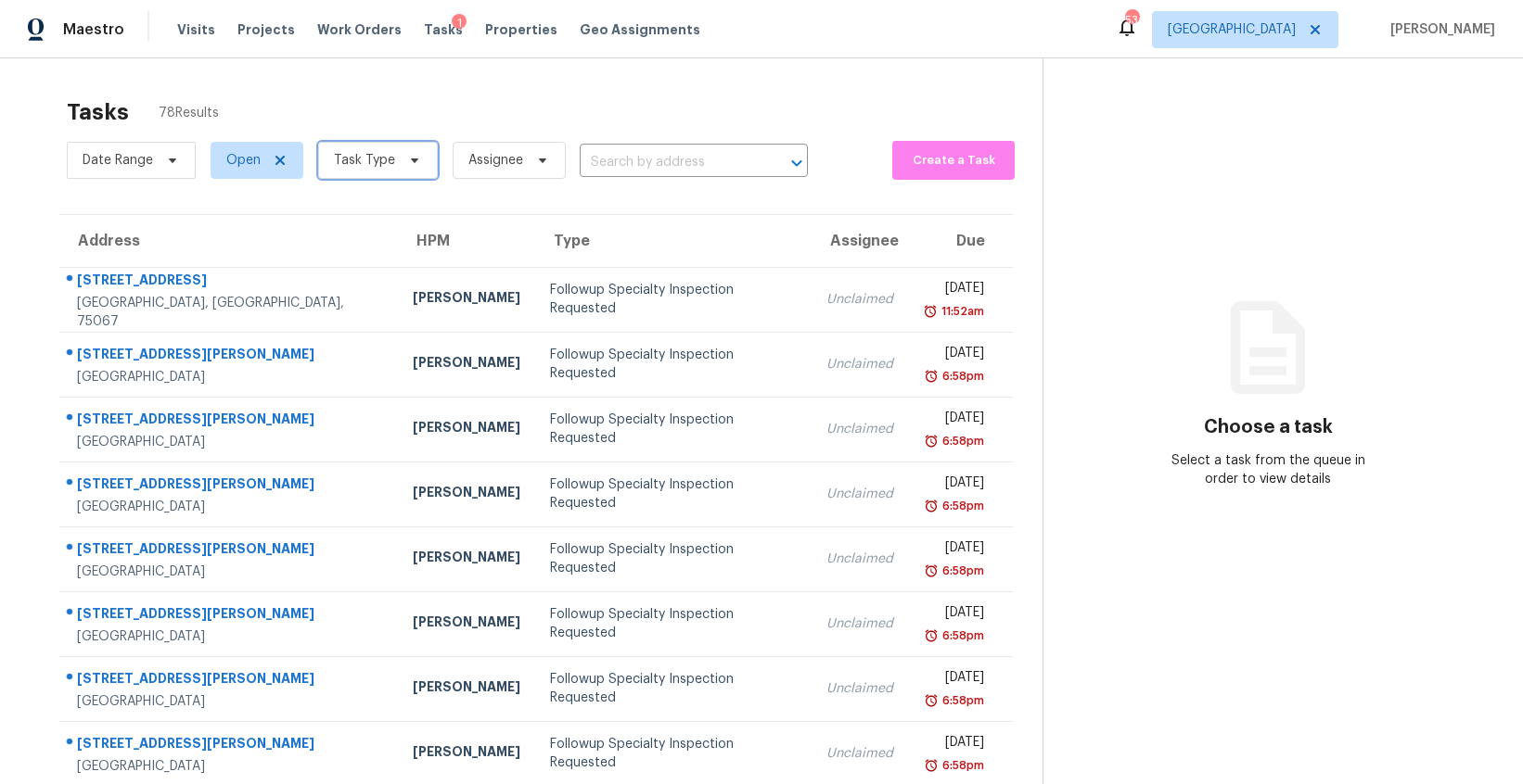
click at [408, 161] on icon at bounding box center [414, 160] width 15 height 15
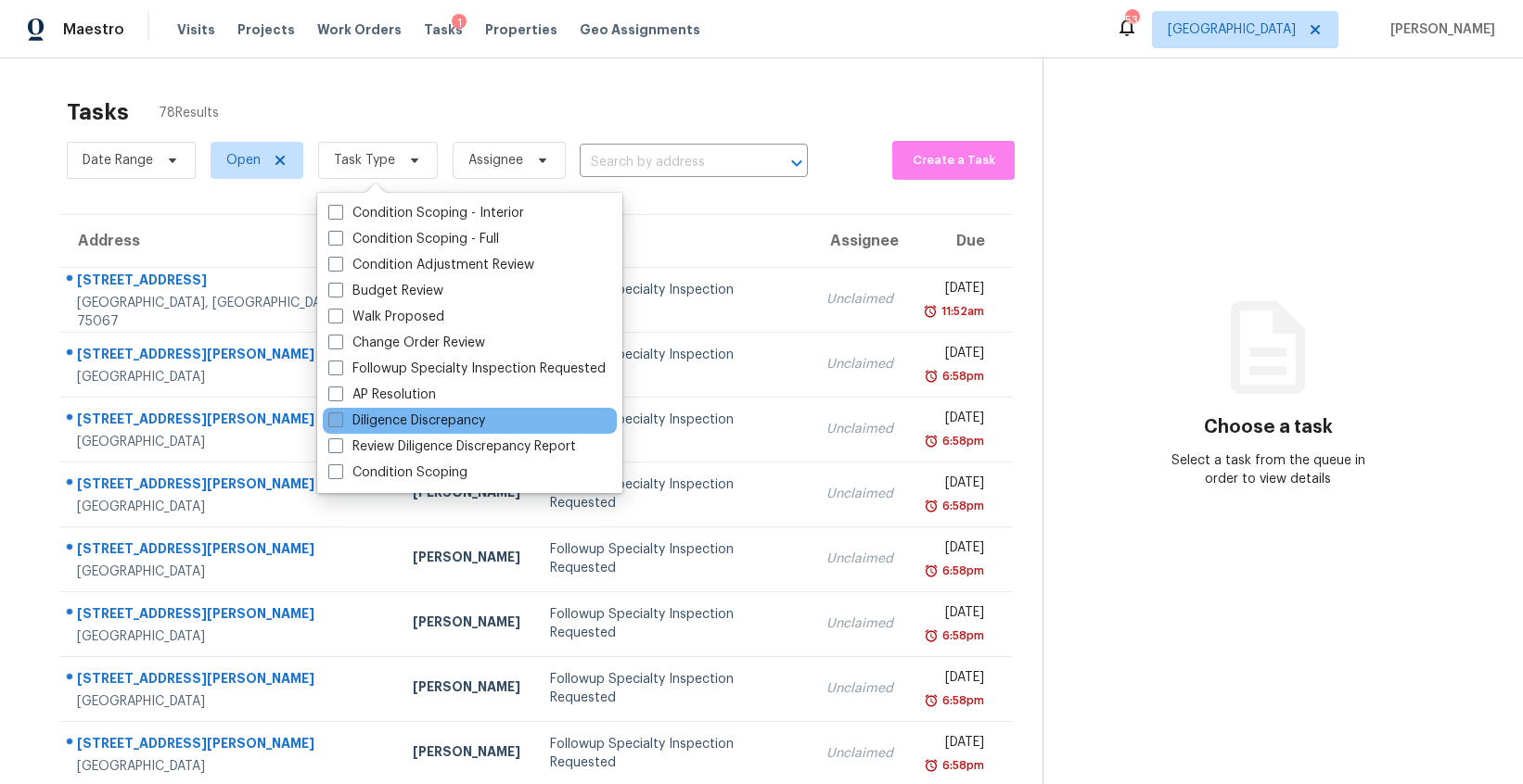
click at [417, 414] on label "Diligence Discrepancy" at bounding box center [406, 421] width 157 height 19
click at [341, 414] on input "Diligence Discrepancy" at bounding box center [334, 418] width 12 height 12
checkbox input "true"
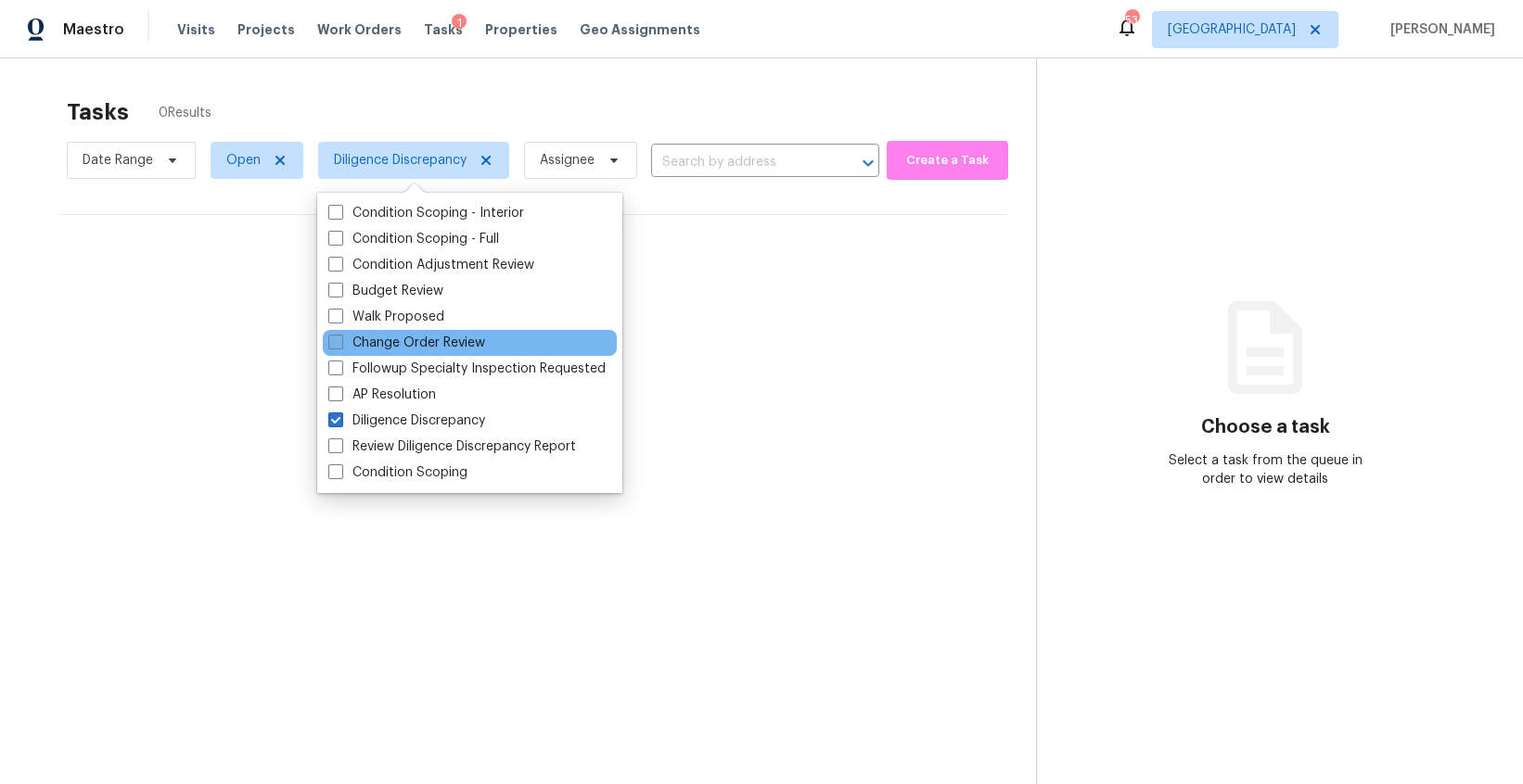
click at [334, 335] on span at bounding box center [335, 342] width 15 height 15
click at [334, 335] on input "Change Order Review" at bounding box center [334, 340] width 12 height 12
checkbox input "true"
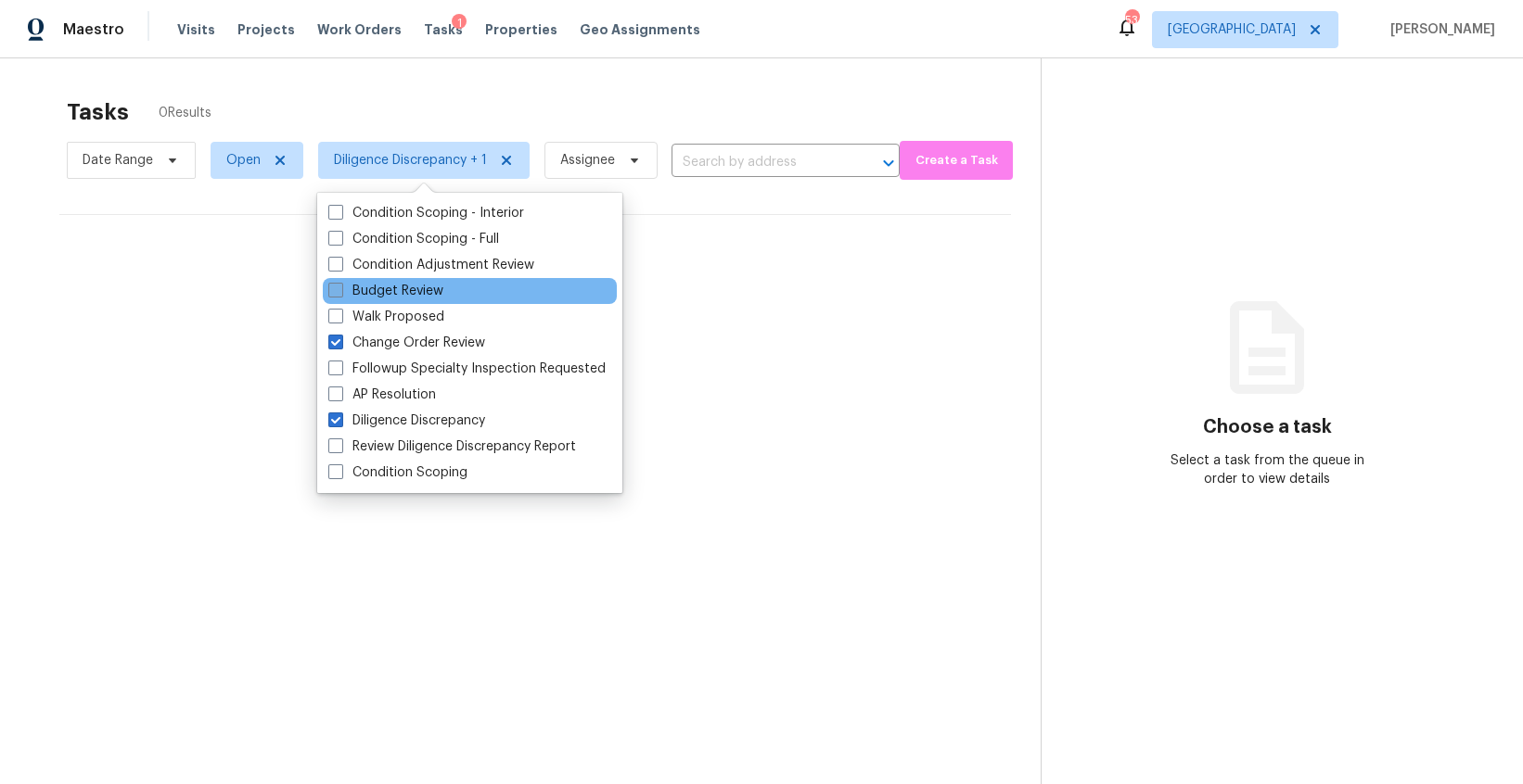
click at [337, 286] on span at bounding box center [335, 290] width 15 height 15
click at [337, 286] on input "Budget Review" at bounding box center [334, 288] width 12 height 12
checkbox input "true"
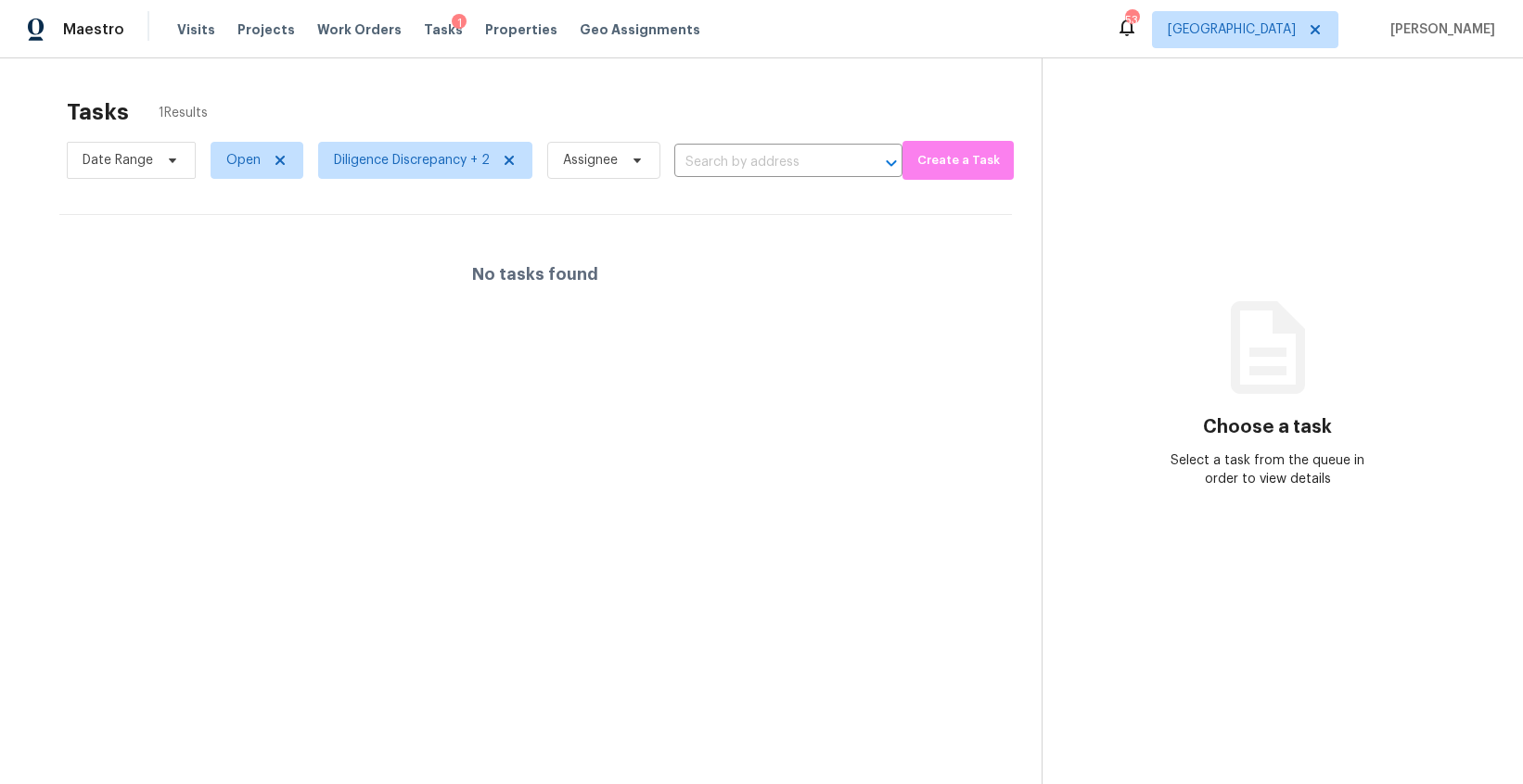
click at [681, 208] on section "Tasks 1 Results Date Range Open Diligence Discrepancy + 2 Assignee ​ Create a T…" at bounding box center [535, 465] width 1012 height 755
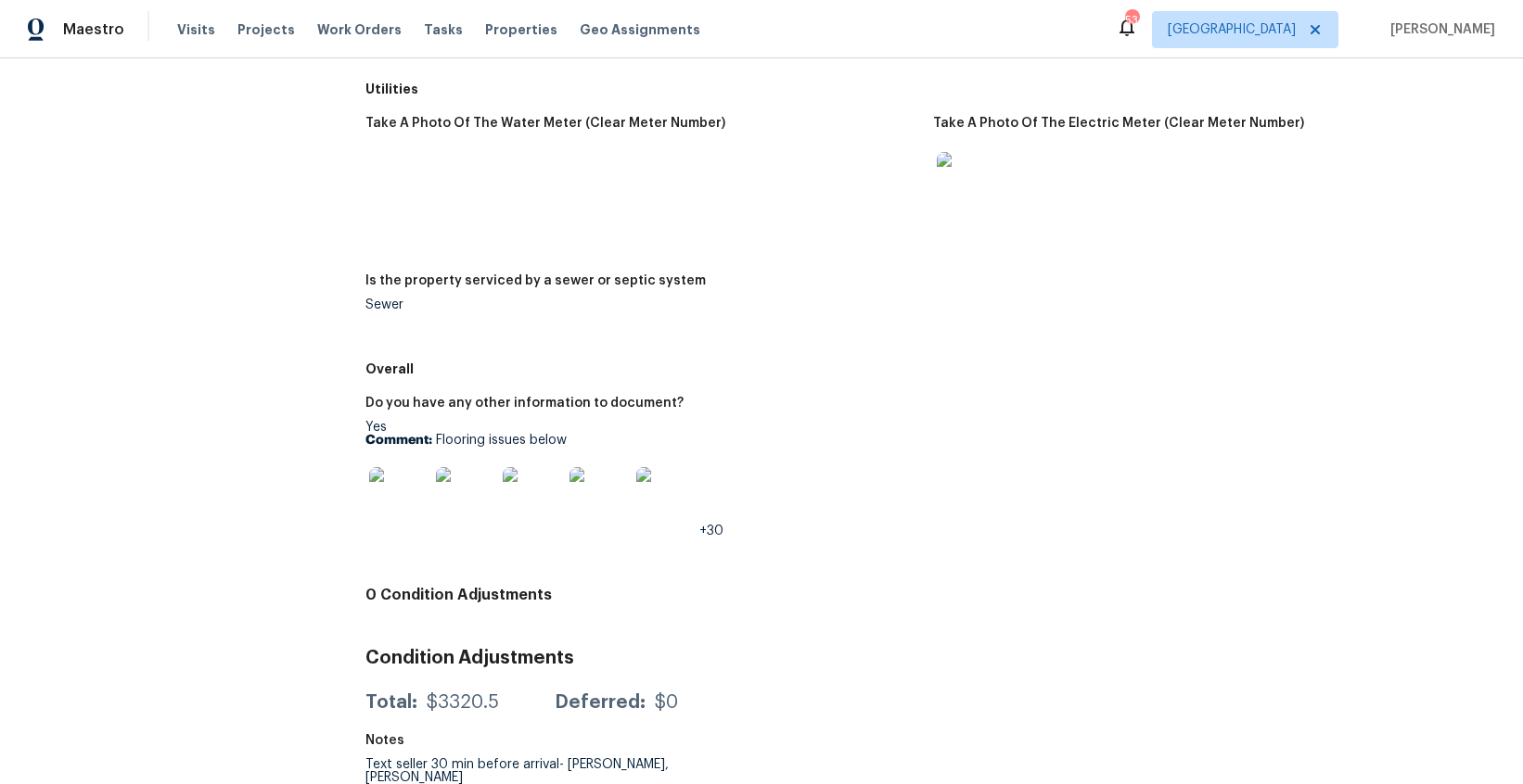
scroll to position [2760, 0]
click at [417, 472] on img at bounding box center [398, 495] width 60 height 60
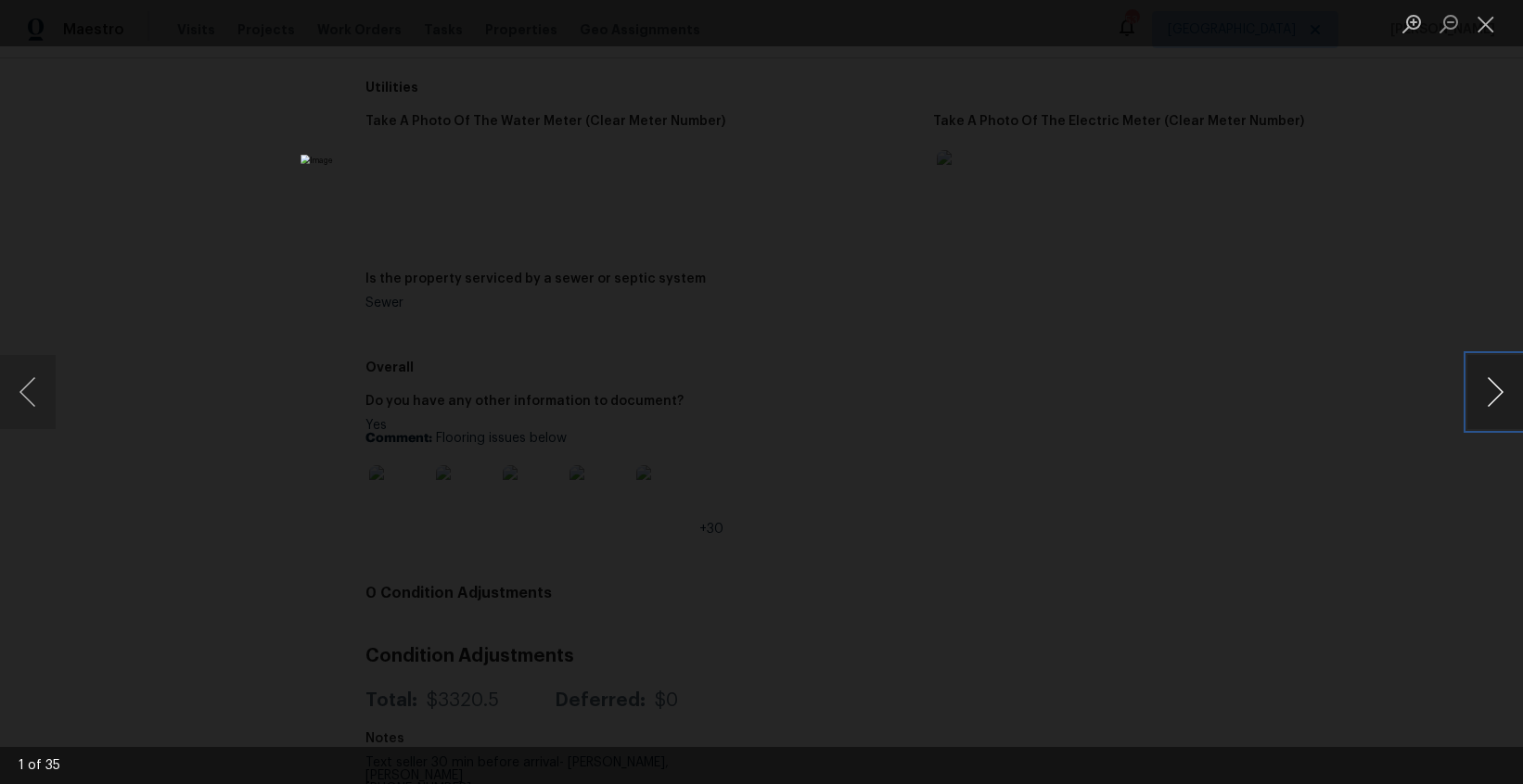
click at [1477, 394] on button "Next image" at bounding box center [1495, 392] width 56 height 74
click at [1480, 24] on button "Close lightbox" at bounding box center [1486, 23] width 37 height 32
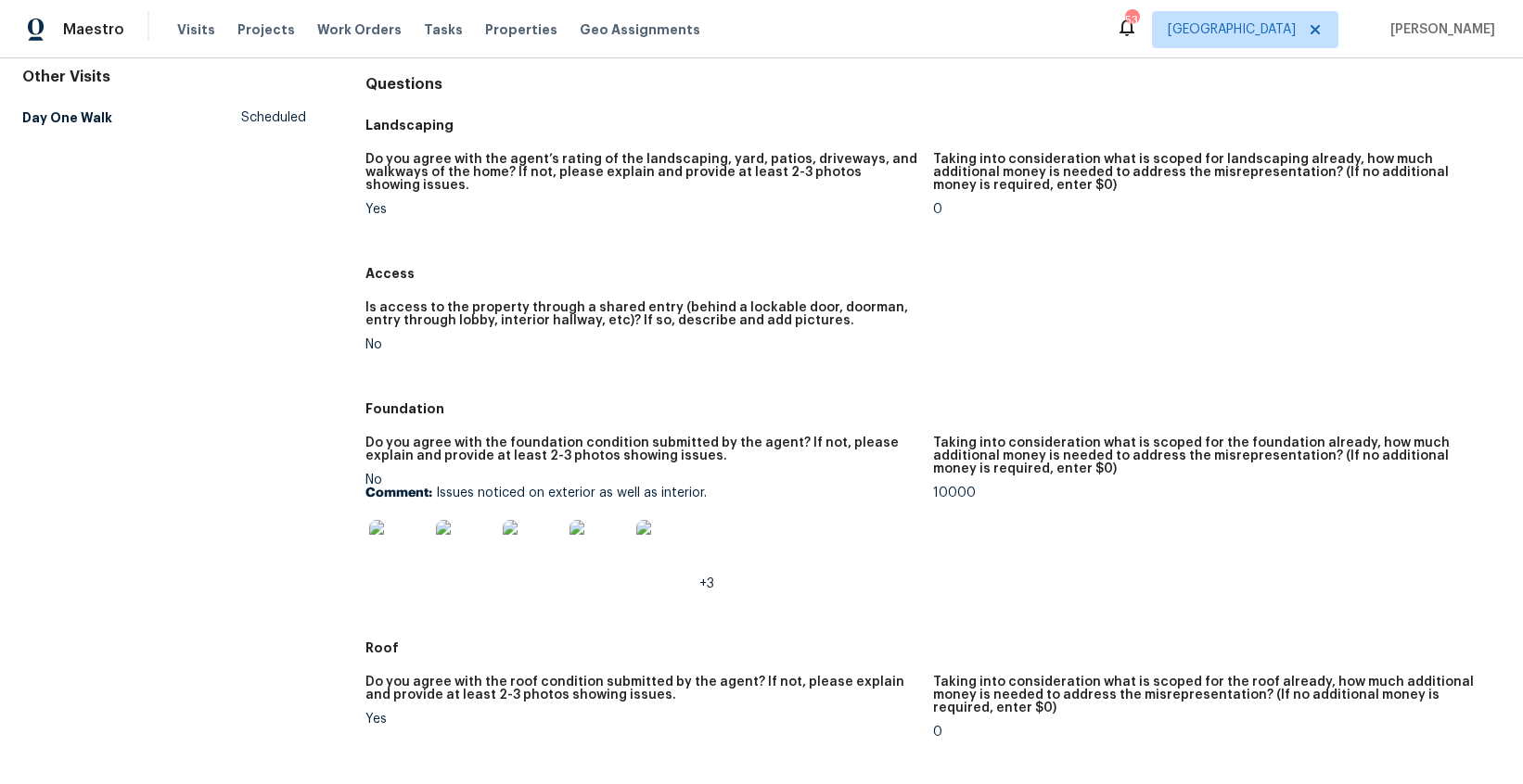
scroll to position [0, 0]
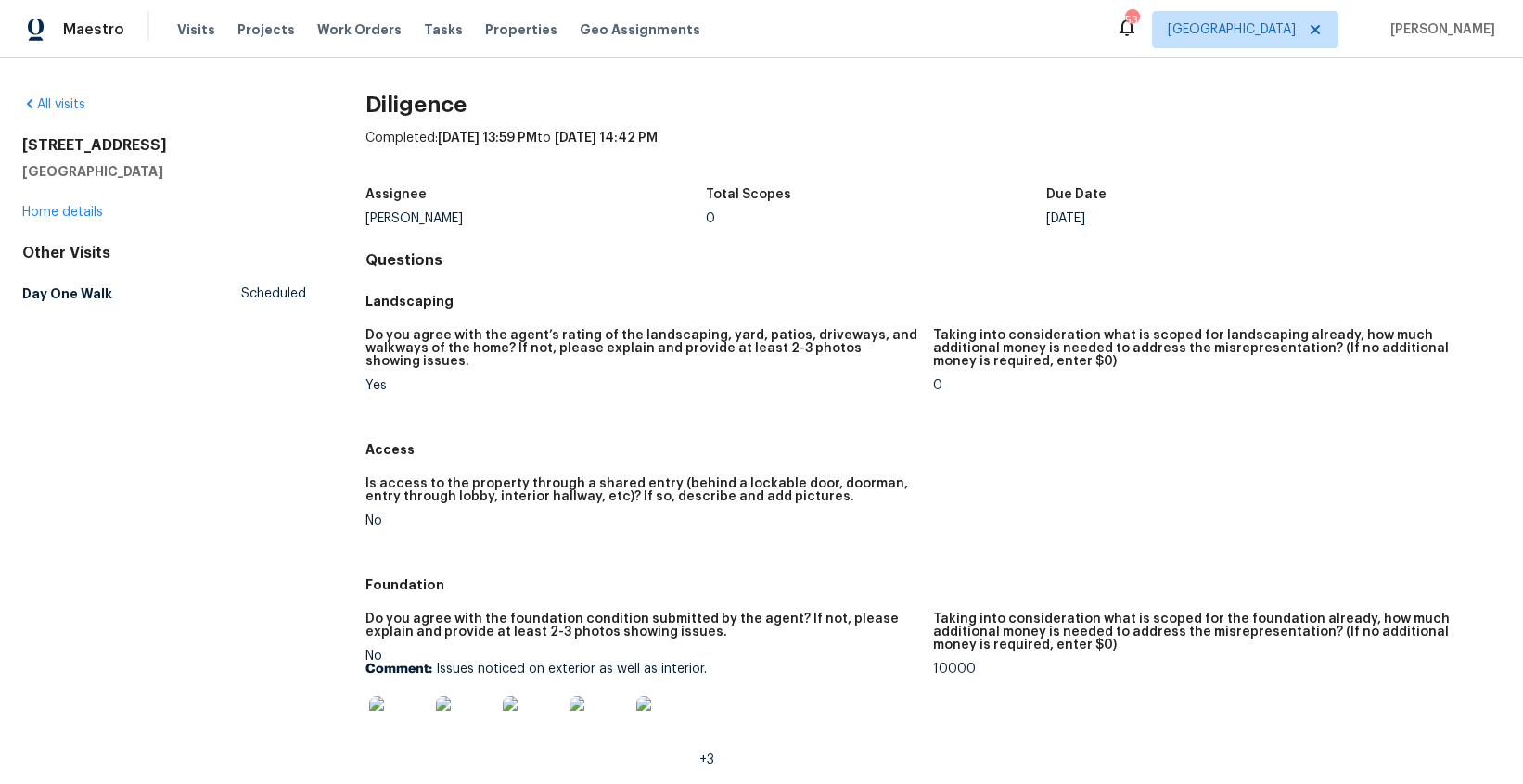
drag, startPoint x: 434, startPoint y: 668, endPoint x: 515, endPoint y: 668, distance: 81.0
click at [518, 668] on p "Comment: Issues noticed on exterior as well as interior." at bounding box center [641, 669] width 553 height 13
drag, startPoint x: 435, startPoint y: 668, endPoint x: 704, endPoint y: 676, distance: 269.1
click at [704, 676] on p "Comment: Issues noticed on exterior as well as interior." at bounding box center [641, 669] width 553 height 13
copy p "Issues noticed on exterior as well as interior."
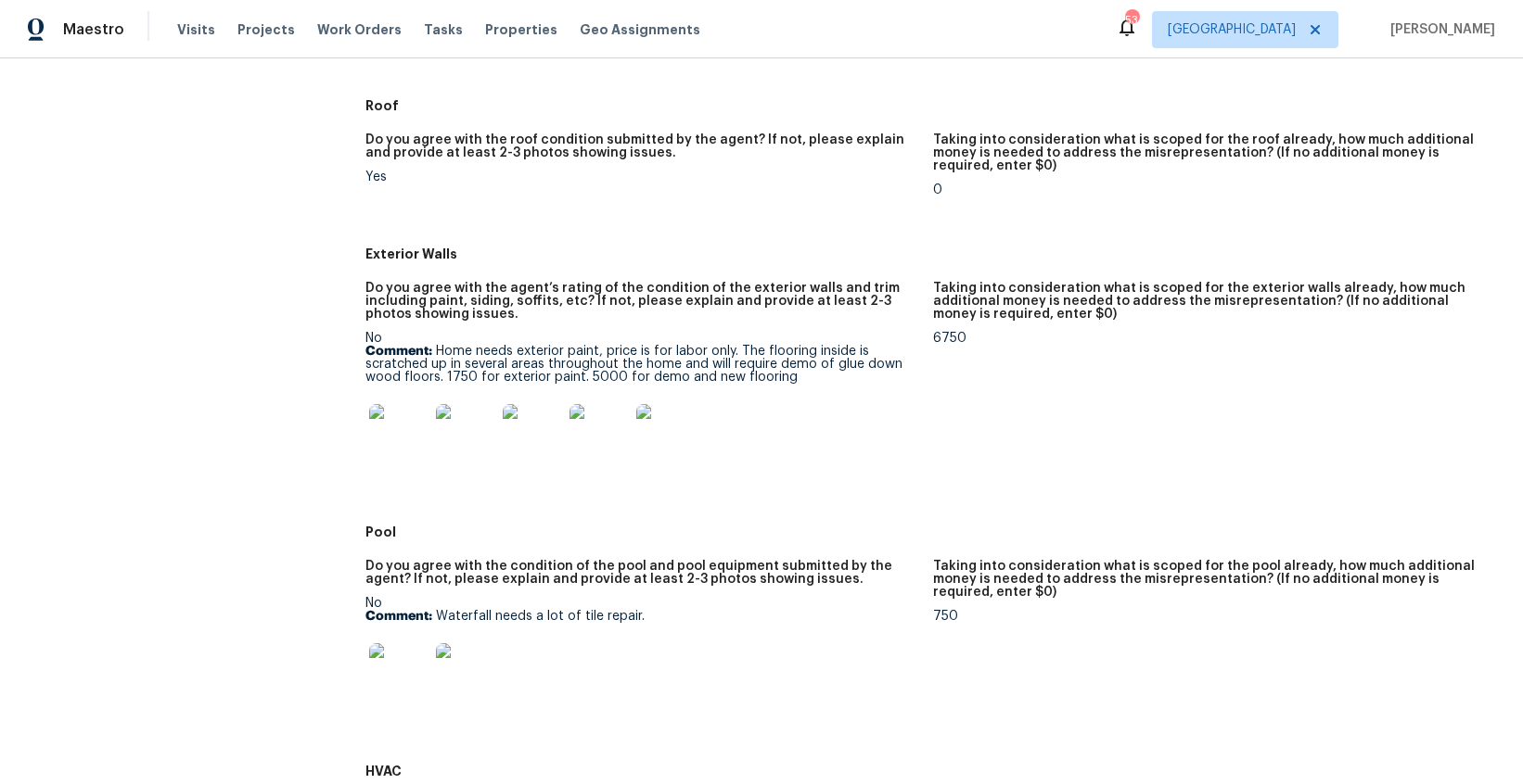
scroll to position [715, 0]
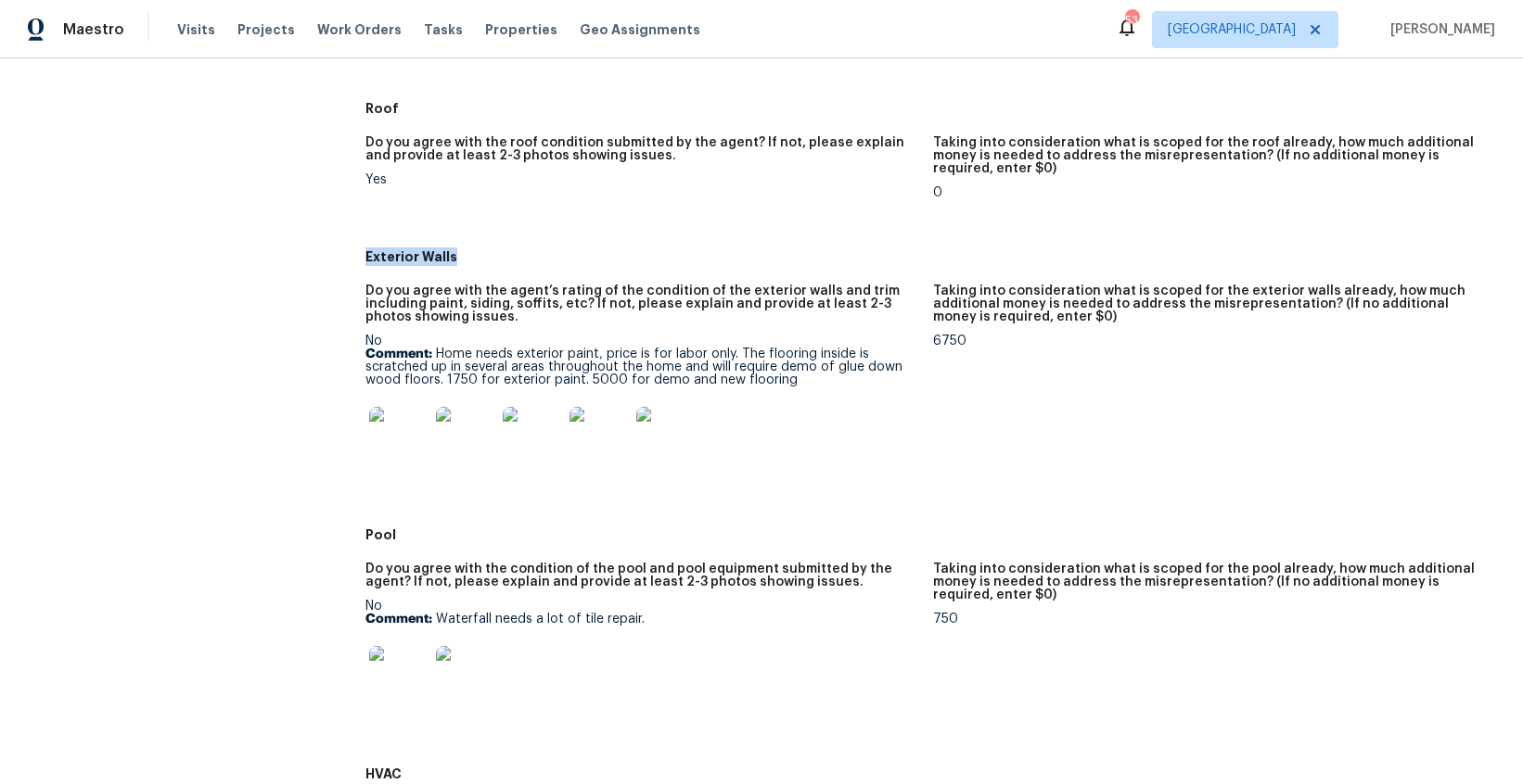
drag, startPoint x: 461, startPoint y: 256, endPoint x: 363, endPoint y: 255, distance: 98.0
copy h5 "Exterior Walls"
drag, startPoint x: 438, startPoint y: 353, endPoint x: 735, endPoint y: 360, distance: 297.1
click at [735, 360] on p "Comment: Home needs exterior paint, price is for labor only. The flooring insid…" at bounding box center [641, 367] width 553 height 39
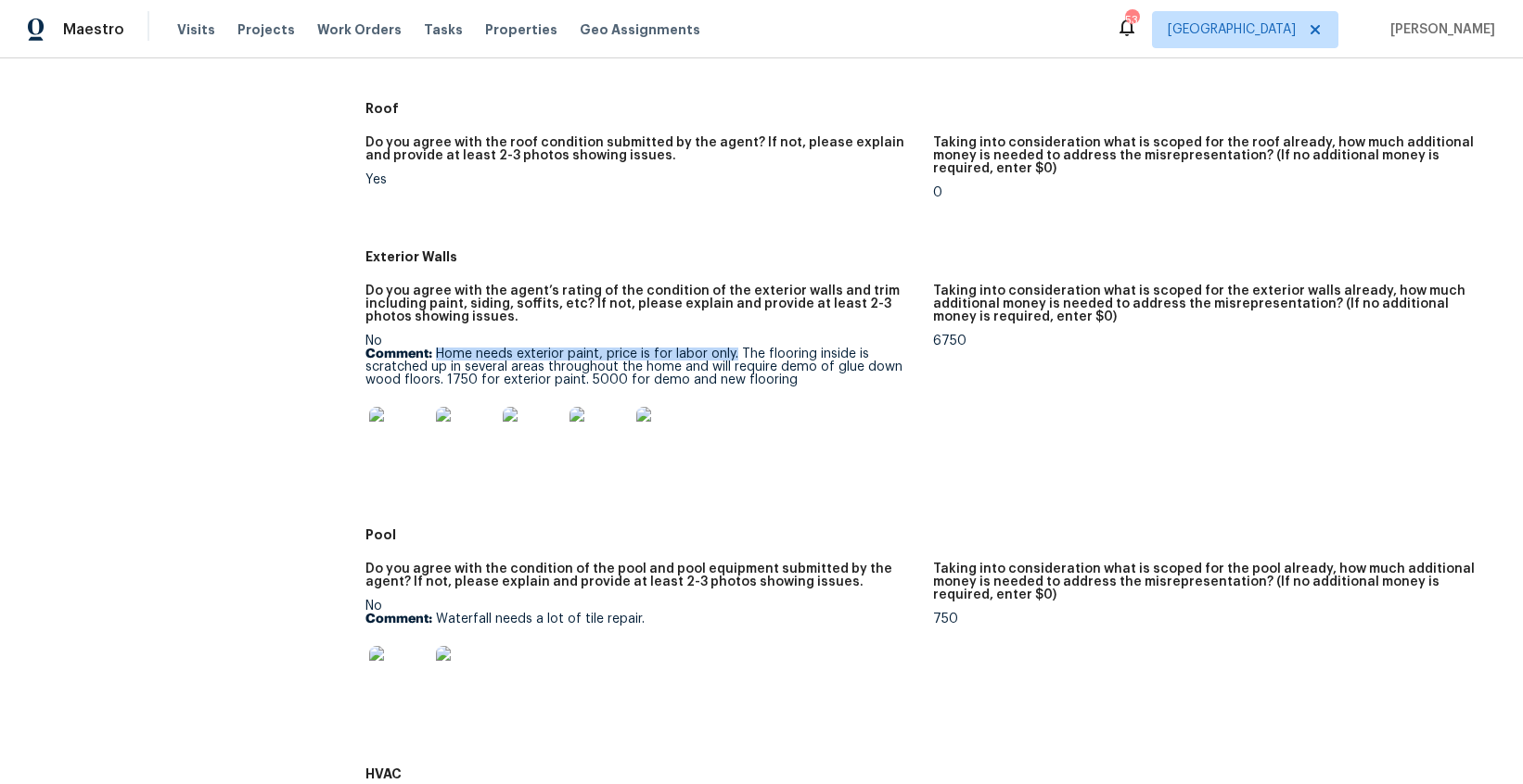
copy p "Home needs exterior paint, price is for labor only."
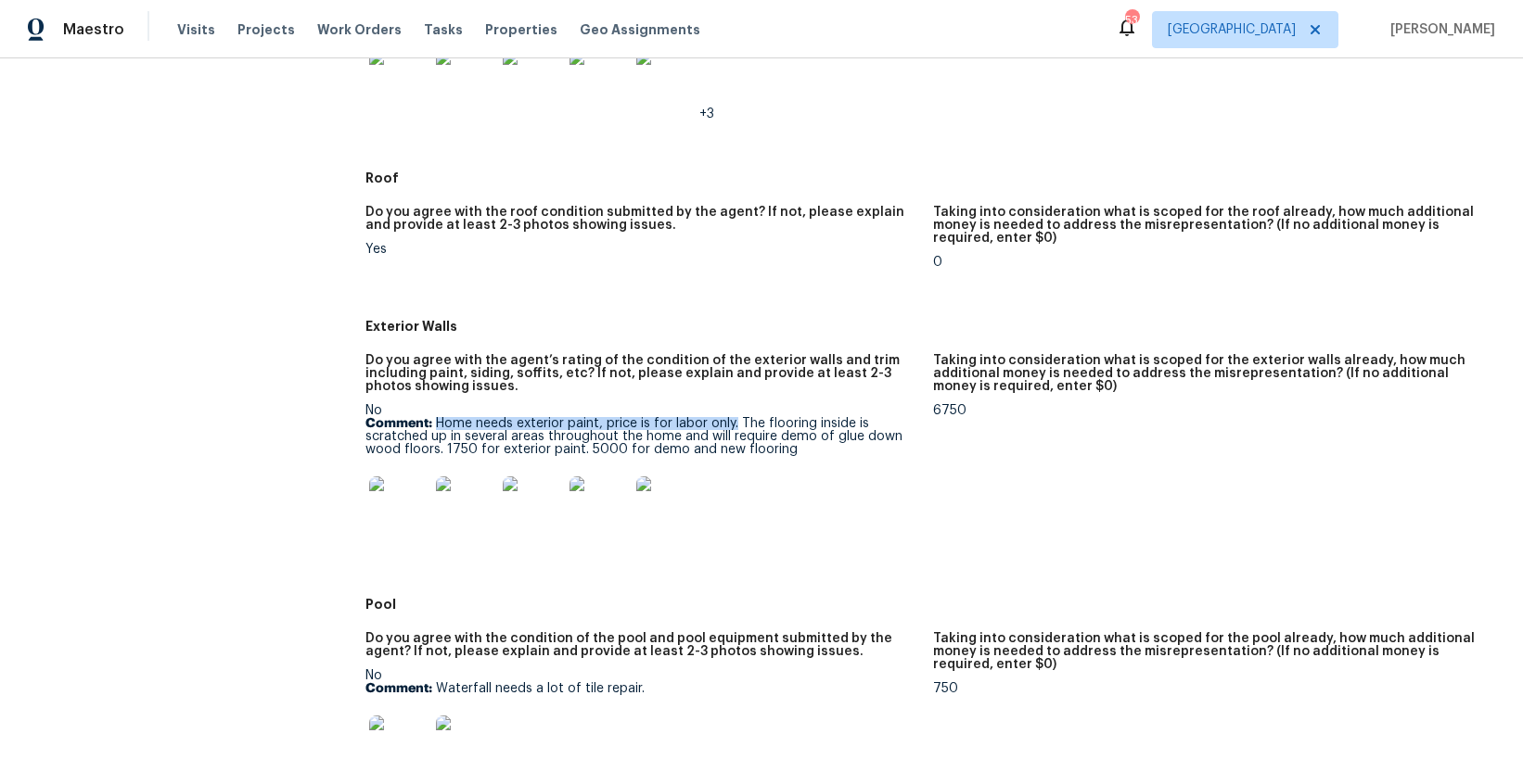
scroll to position [647, 0]
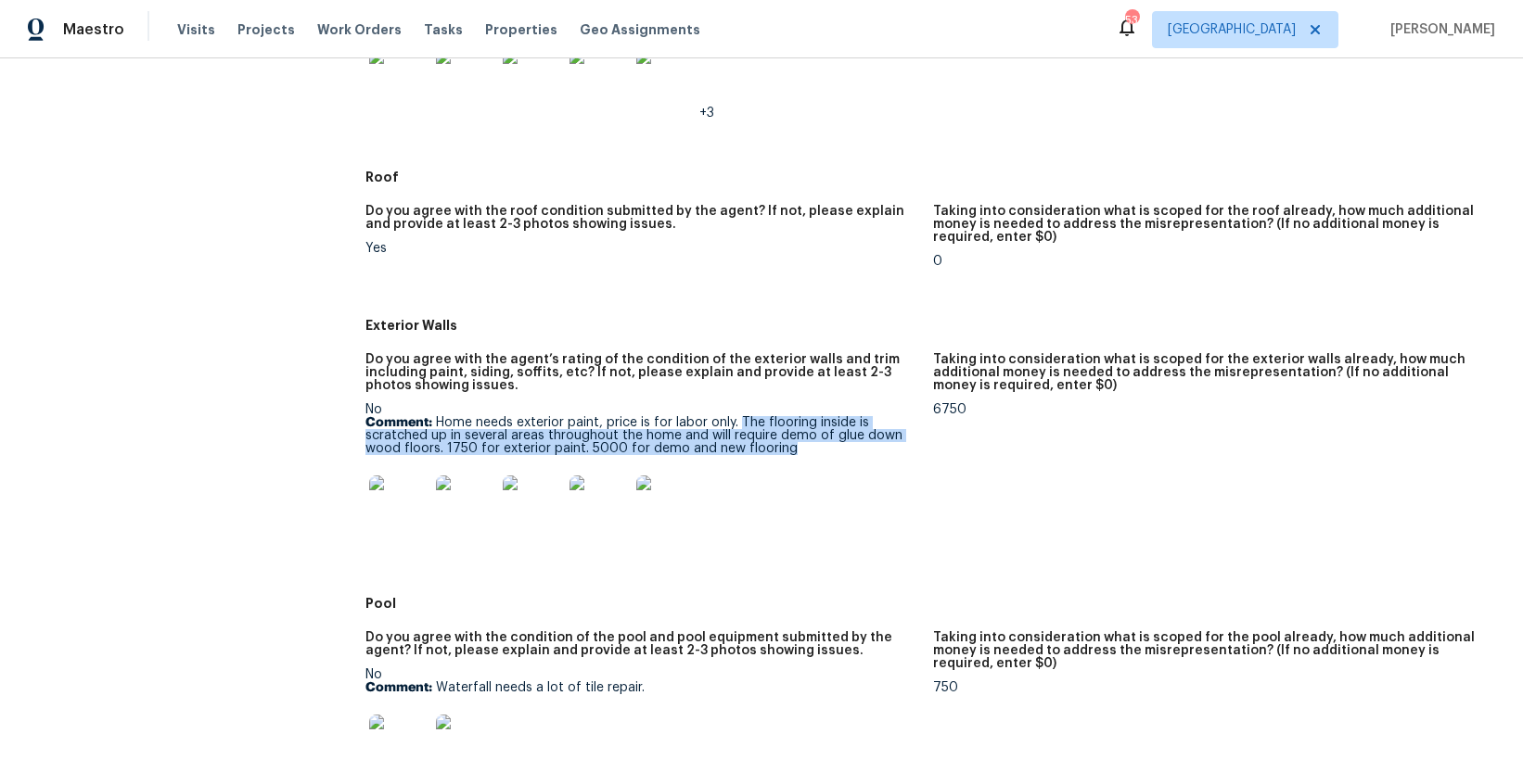
drag, startPoint x: 739, startPoint y: 425, endPoint x: 838, endPoint y: 448, distance: 101.6
click at [838, 448] on p "Comment: Home needs exterior paint, price is for labor only. The flooring insid…" at bounding box center [641, 436] width 553 height 39
copy p "The flooring inside is scratched up in several areas throughout the home and wi…"
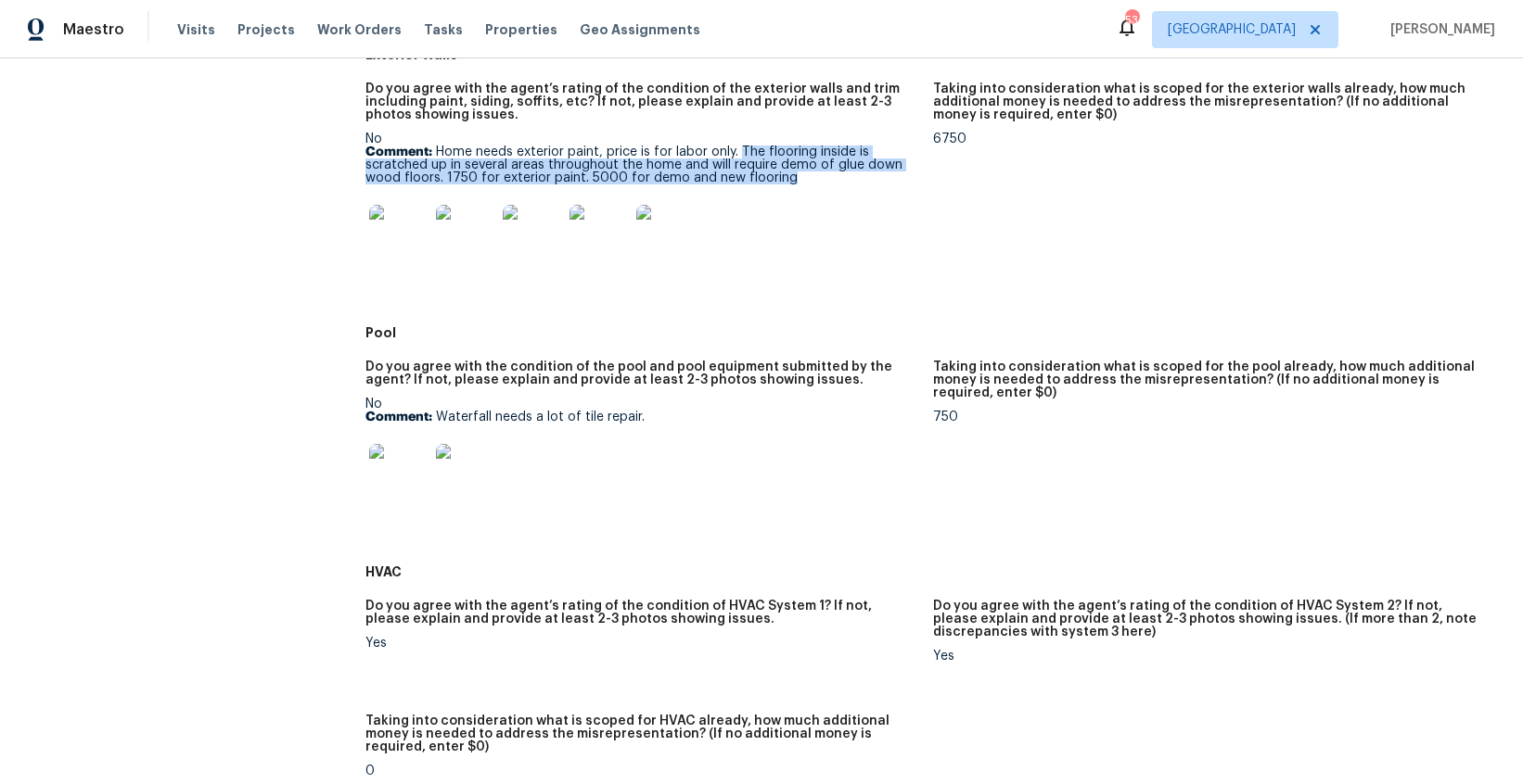
scroll to position [924, 0]
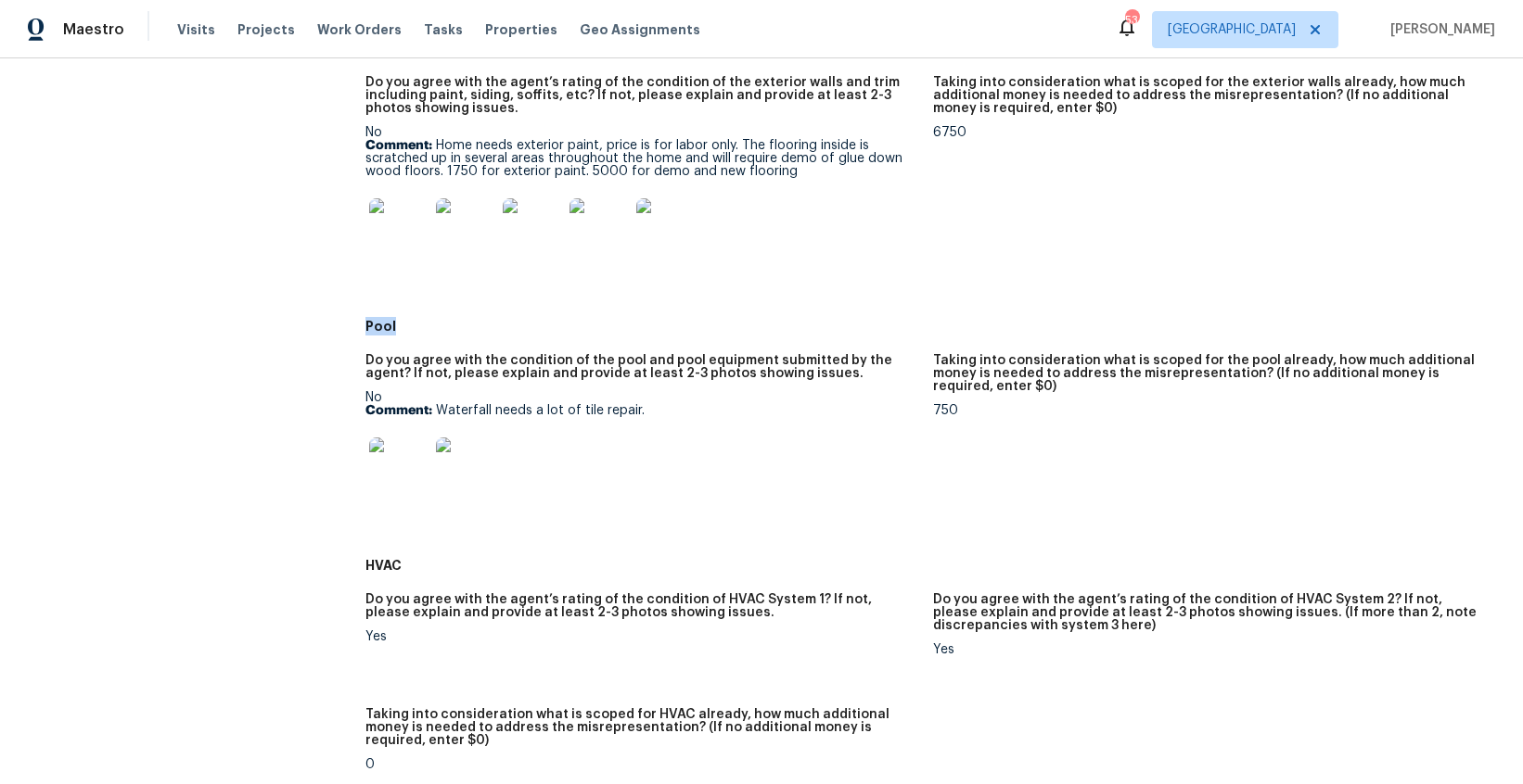
drag, startPoint x: 395, startPoint y: 325, endPoint x: 361, endPoint y: 325, distance: 34.0
copy h5 "Pool"
drag, startPoint x: 440, startPoint y: 413, endPoint x: 650, endPoint y: 413, distance: 210.0
click at [650, 413] on p "Comment: Waterfall needs a lot of tile repair." at bounding box center [641, 410] width 553 height 13
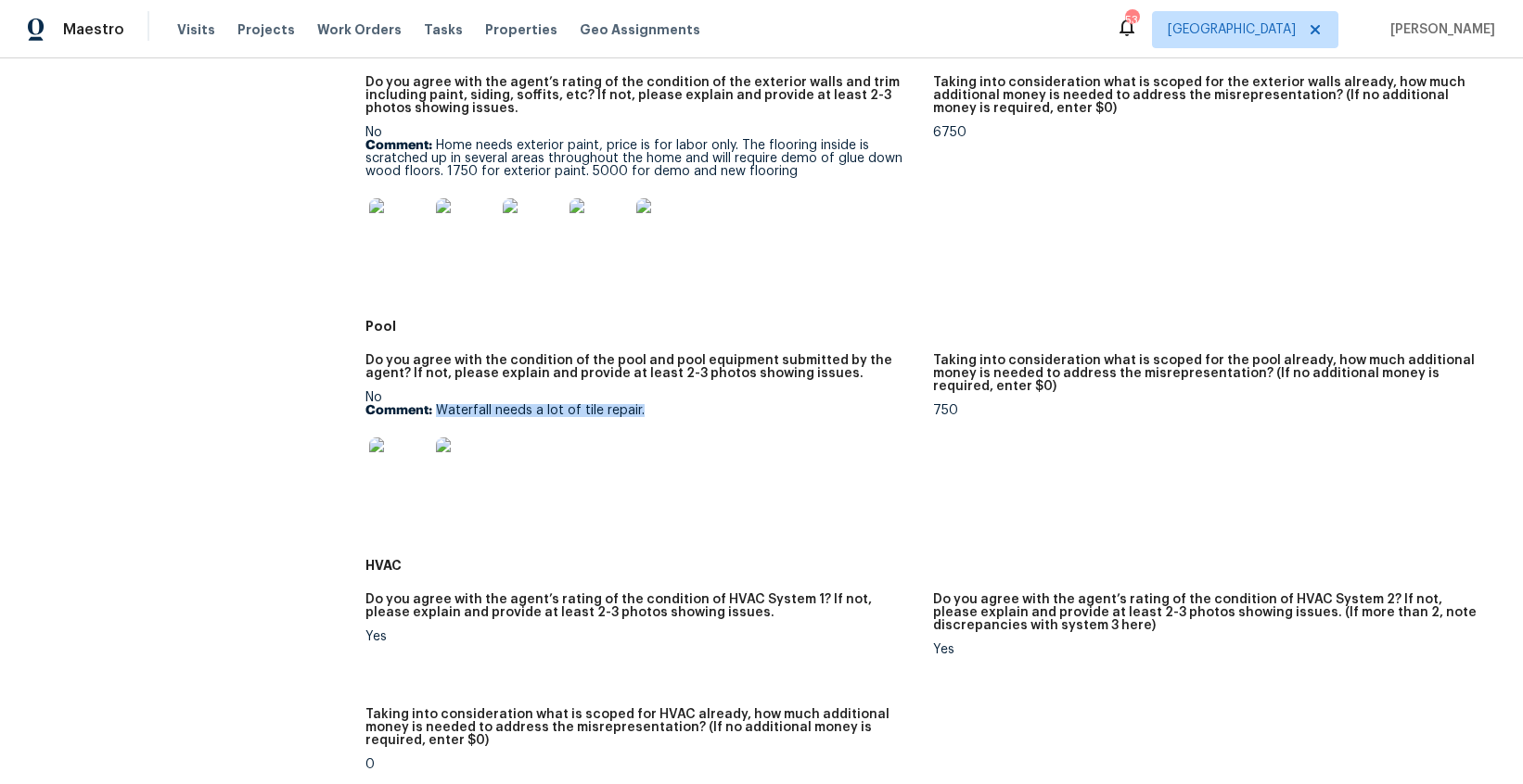
copy p "Waterfall needs a lot of tile repair."
click at [428, 29] on span "Tasks" at bounding box center [443, 29] width 39 height 13
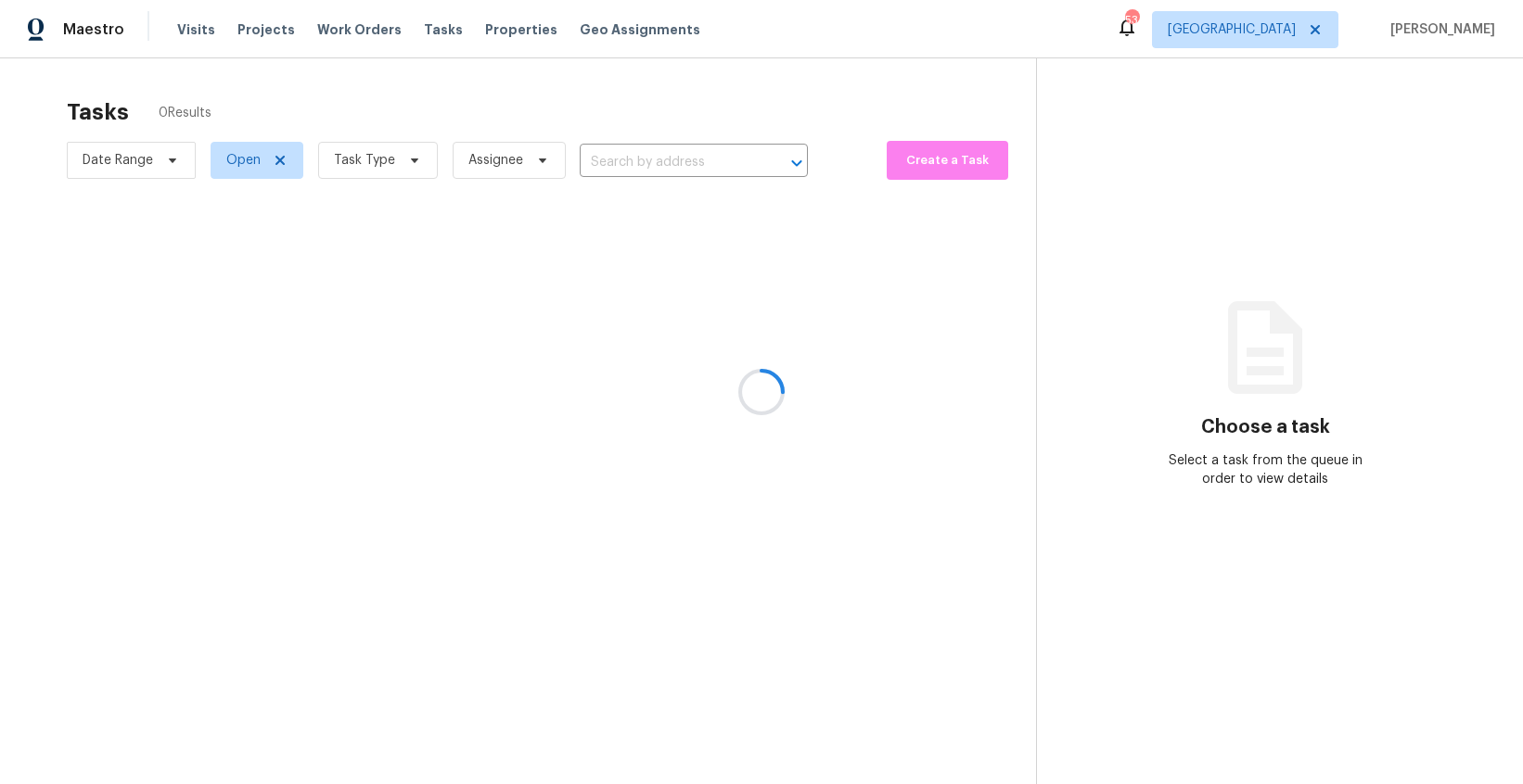
click at [406, 161] on div at bounding box center [762, 392] width 1523 height 784
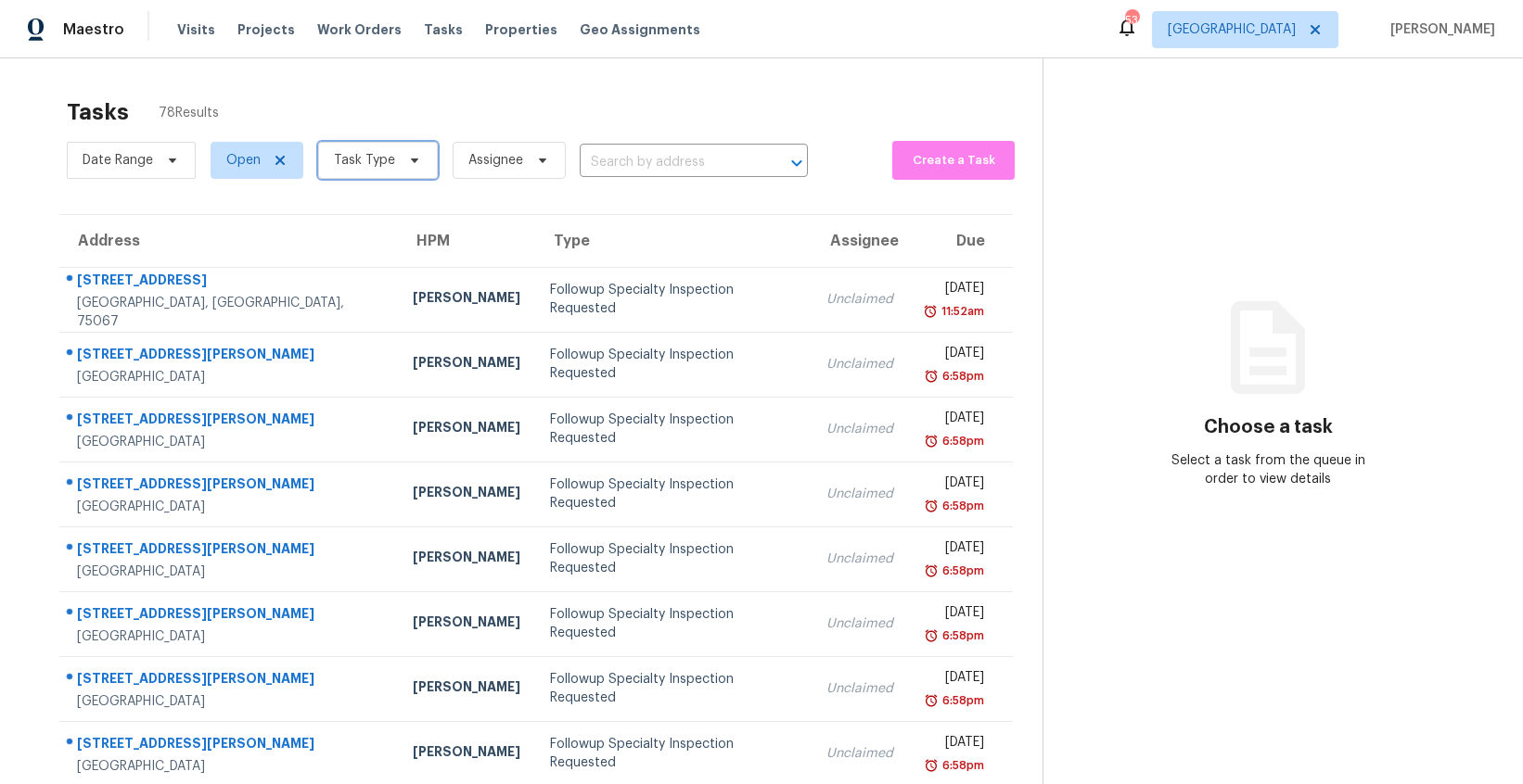
click at [407, 161] on icon at bounding box center [414, 160] width 15 height 15
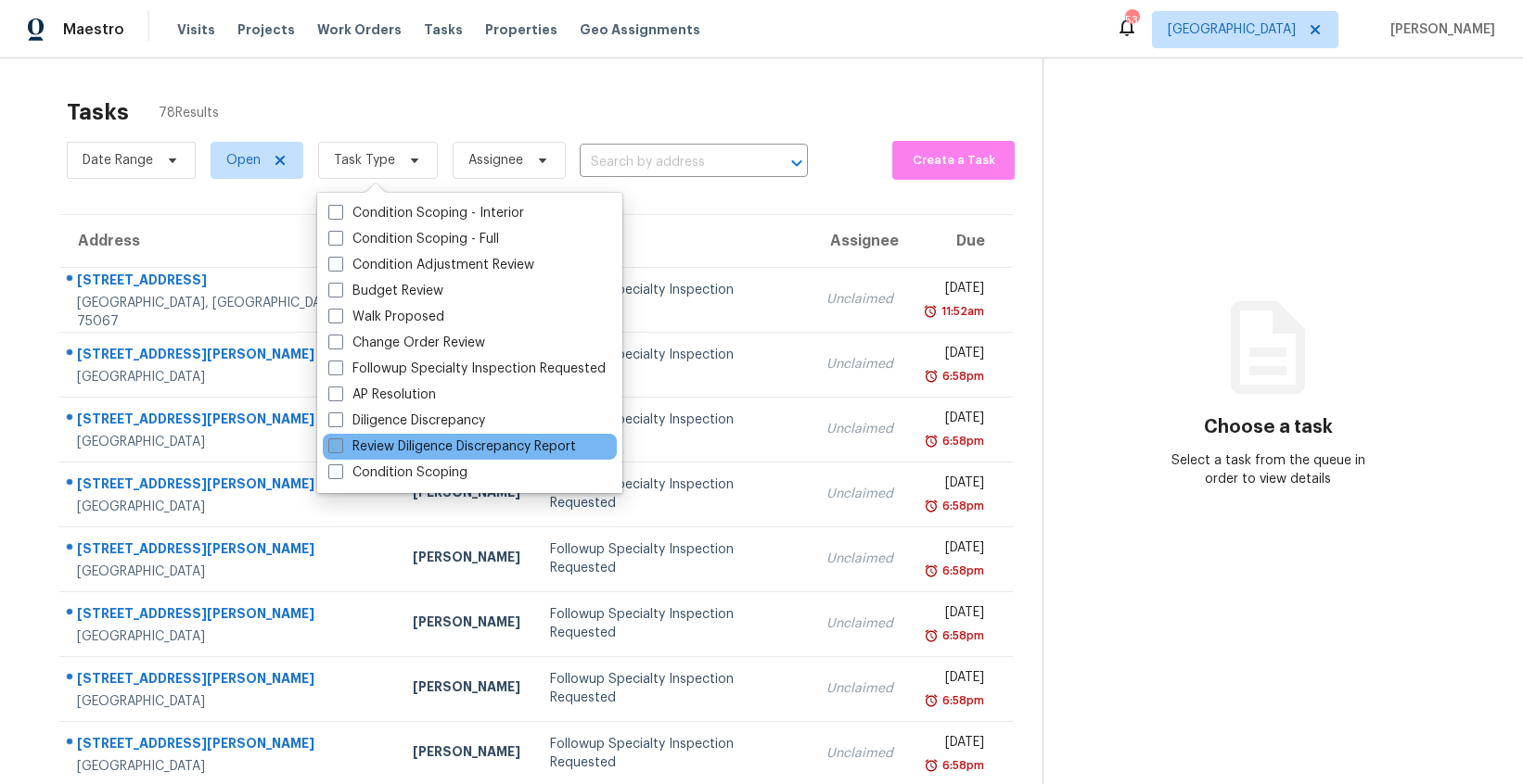
click at [435, 447] on label "Review Diligence Discrepancy Report" at bounding box center [451, 446] width 248 height 19
click at [341, 447] on input "Review Diligence Discrepancy Report" at bounding box center [334, 443] width 12 height 12
checkbox input "true"
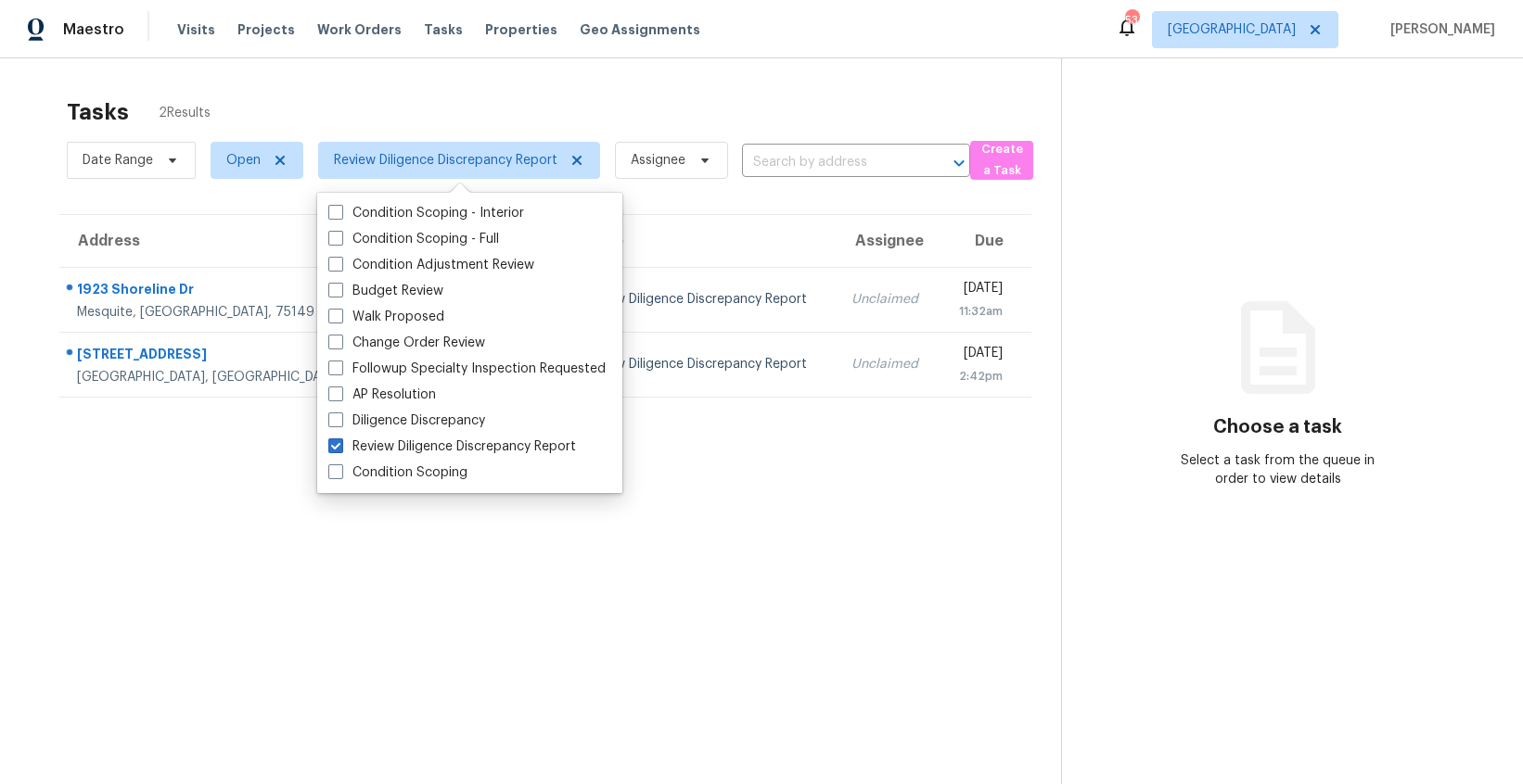
click at [248, 458] on section "Tasks 2 Results Date Range Open Review Diligence Discrepancy Report Assignee ​ …" at bounding box center [544, 465] width 1031 height 755
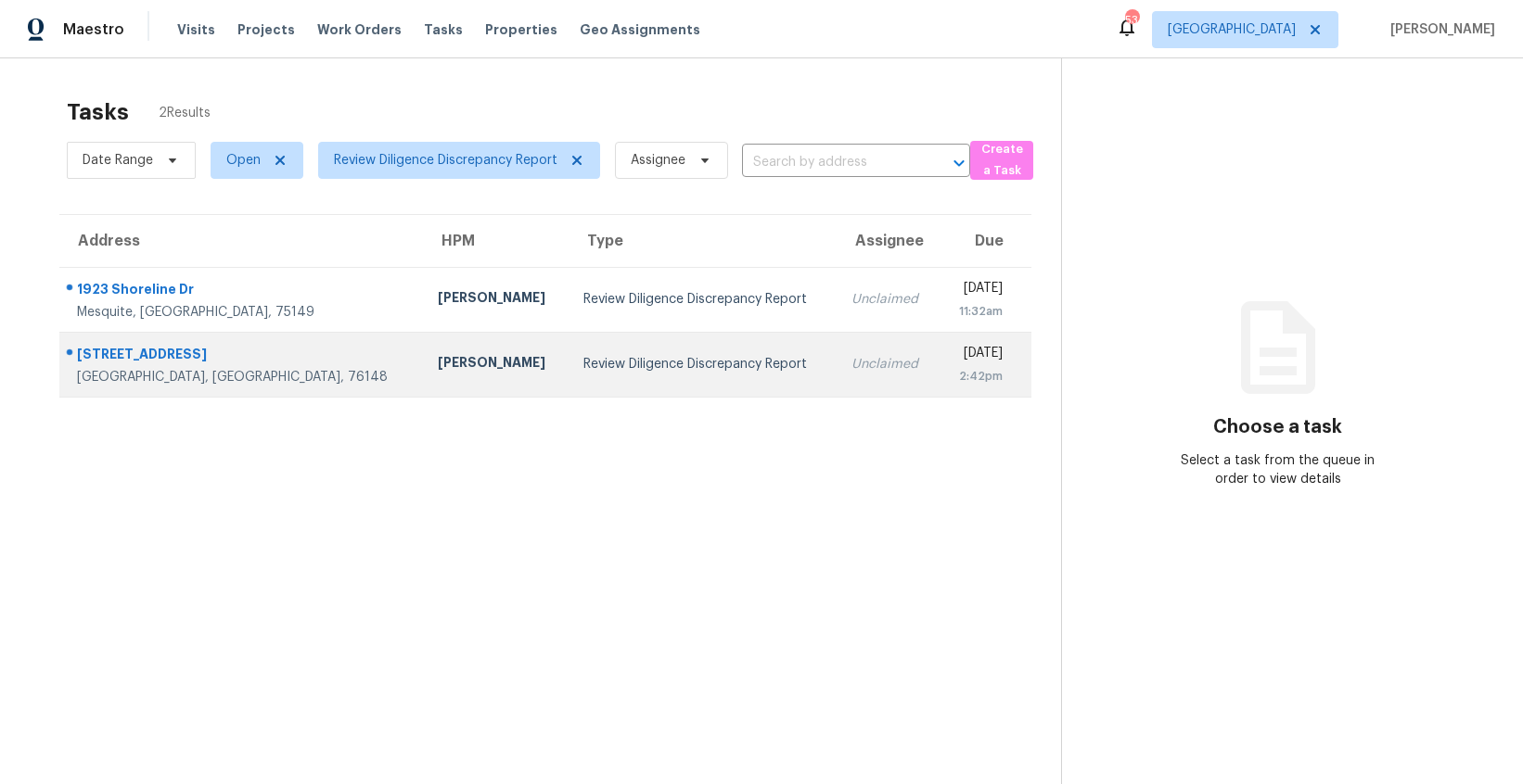
click at [438, 363] on div "Andrew Kempka" at bounding box center [495, 365] width 115 height 23
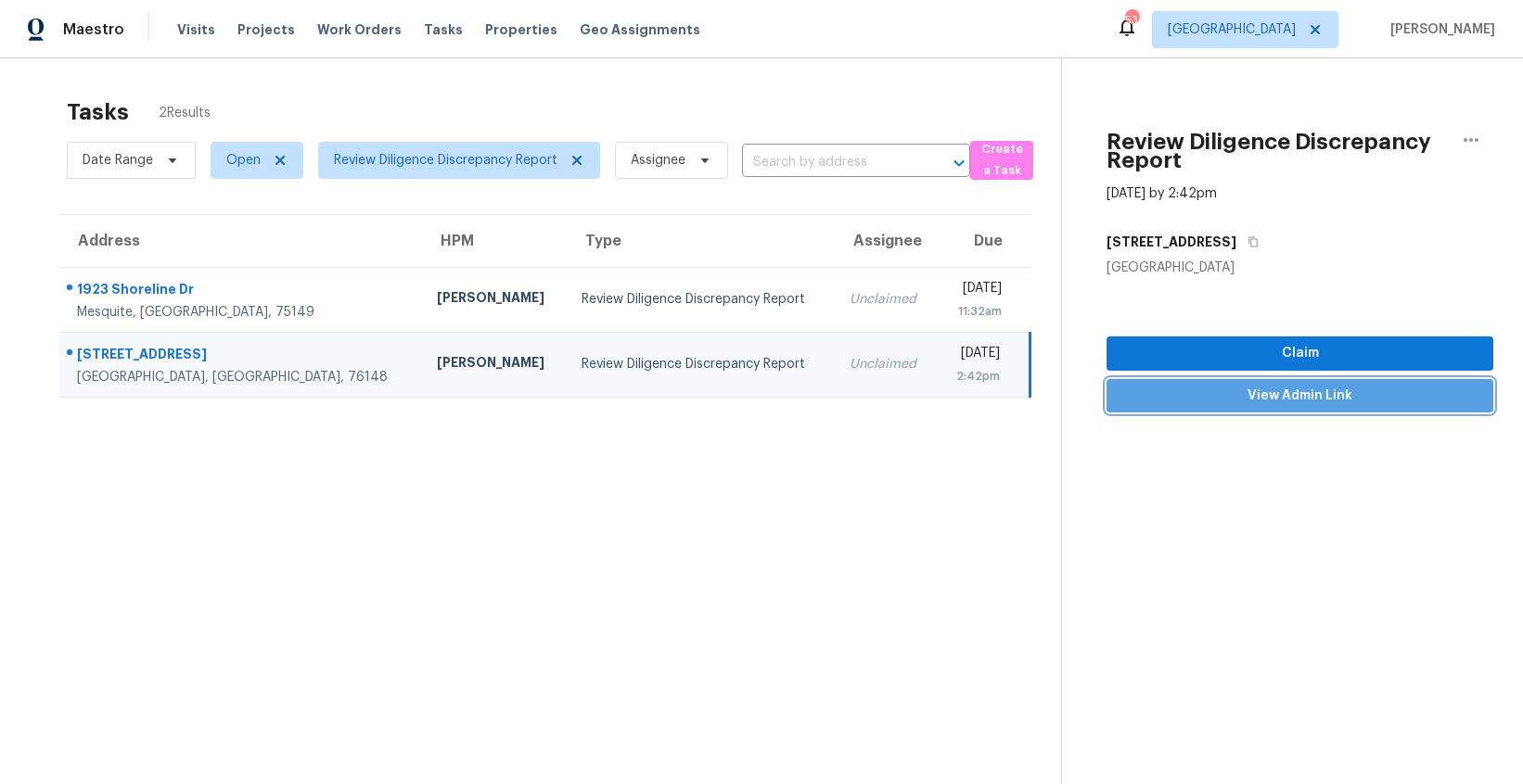
click at [1329, 395] on span "View Admin Link" at bounding box center [1299, 396] width 357 height 23
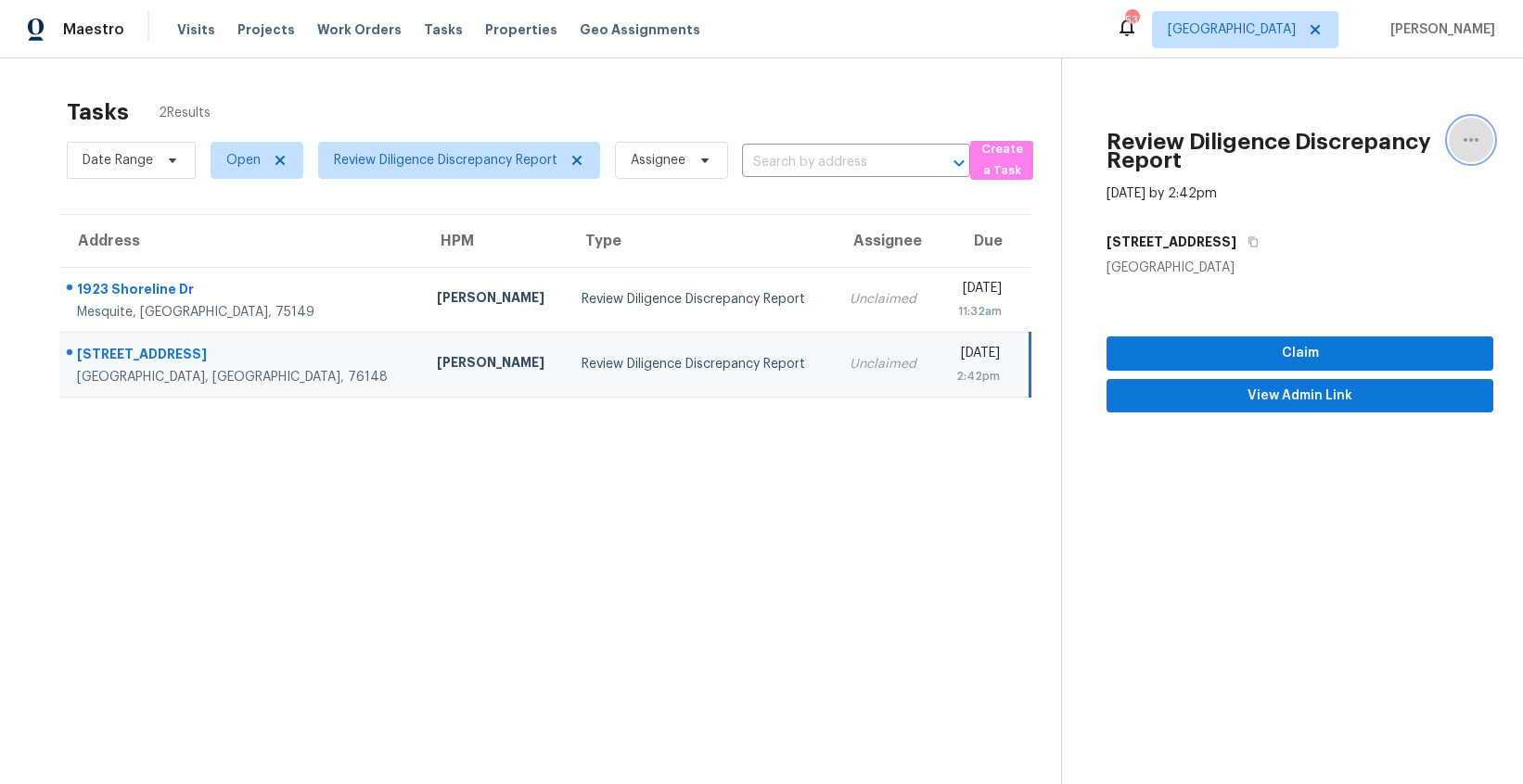
click at [1488, 135] on button "button" at bounding box center [1470, 139] width 44 height 44
click at [536, 154] on span "Review Diligence Discrepancy Report" at bounding box center [445, 160] width 223 height 19
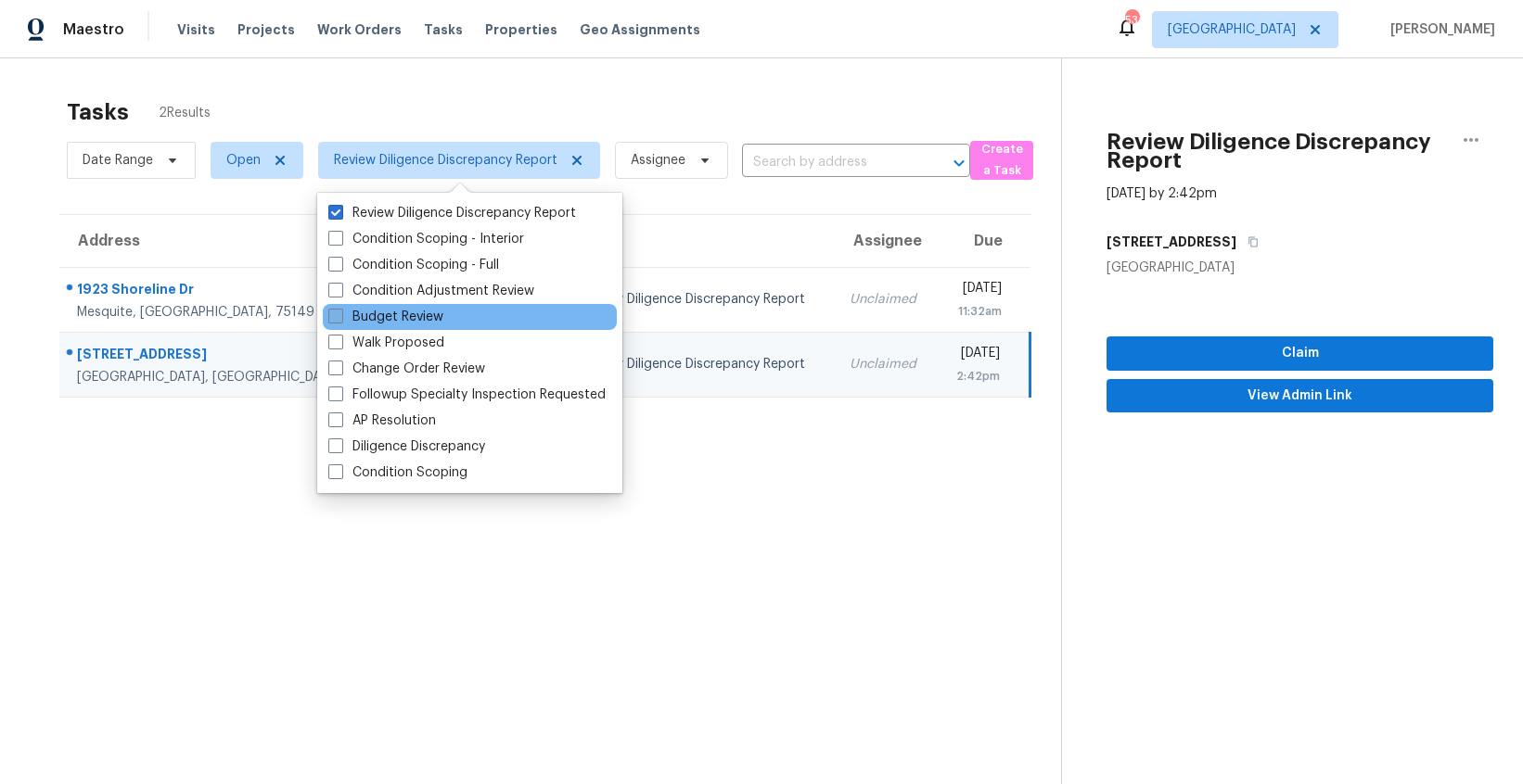
click at [434, 316] on label "Budget Review" at bounding box center [385, 317] width 115 height 19
click at [341, 316] on input "Budget Review" at bounding box center [334, 314] width 12 height 12
checkbox input "true"
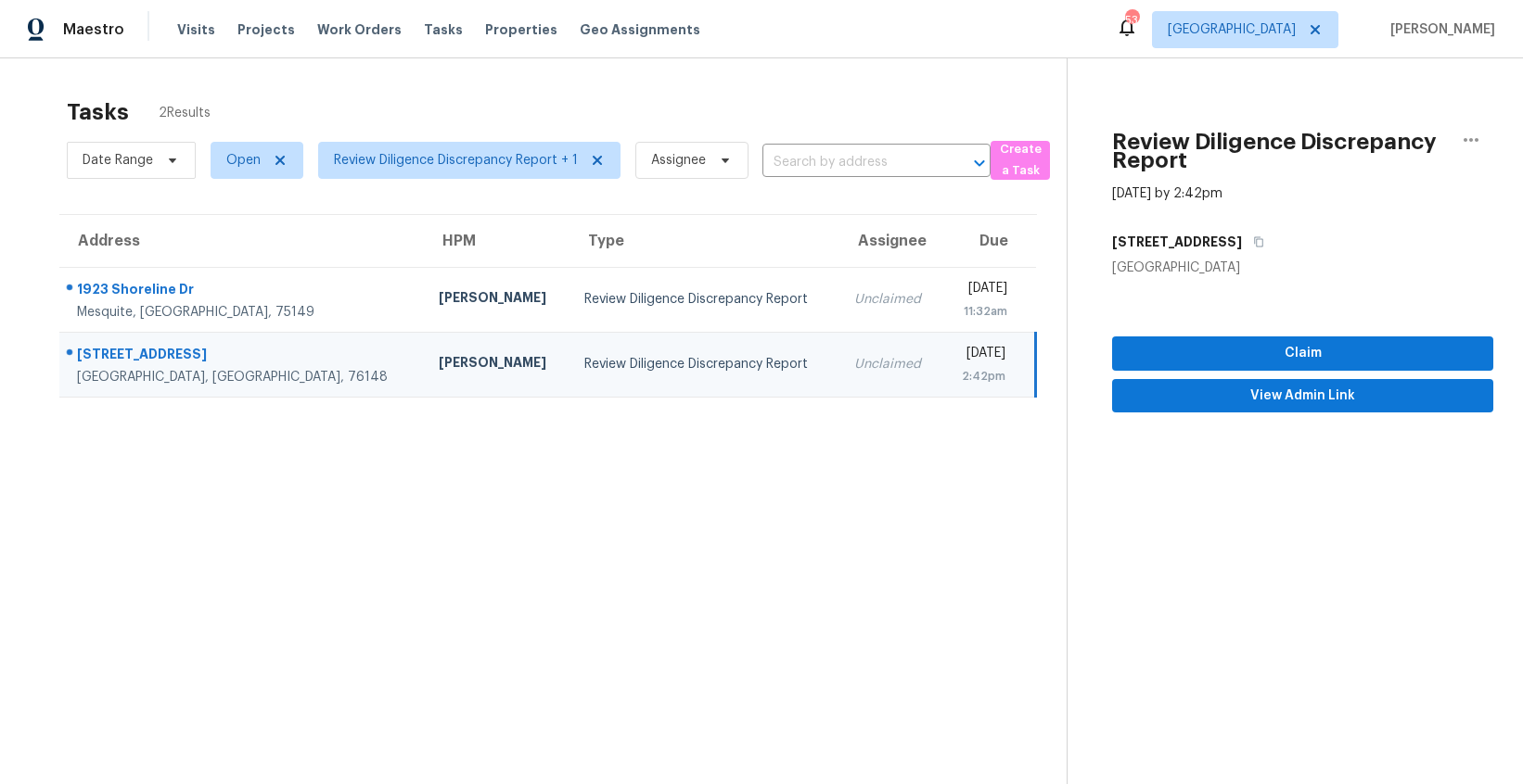
click at [430, 99] on div "Tasks 2 Results" at bounding box center [566, 112] width 999 height 48
click at [521, 165] on span "Review Diligence Discrepancy Report + 1" at bounding box center [455, 160] width 244 height 19
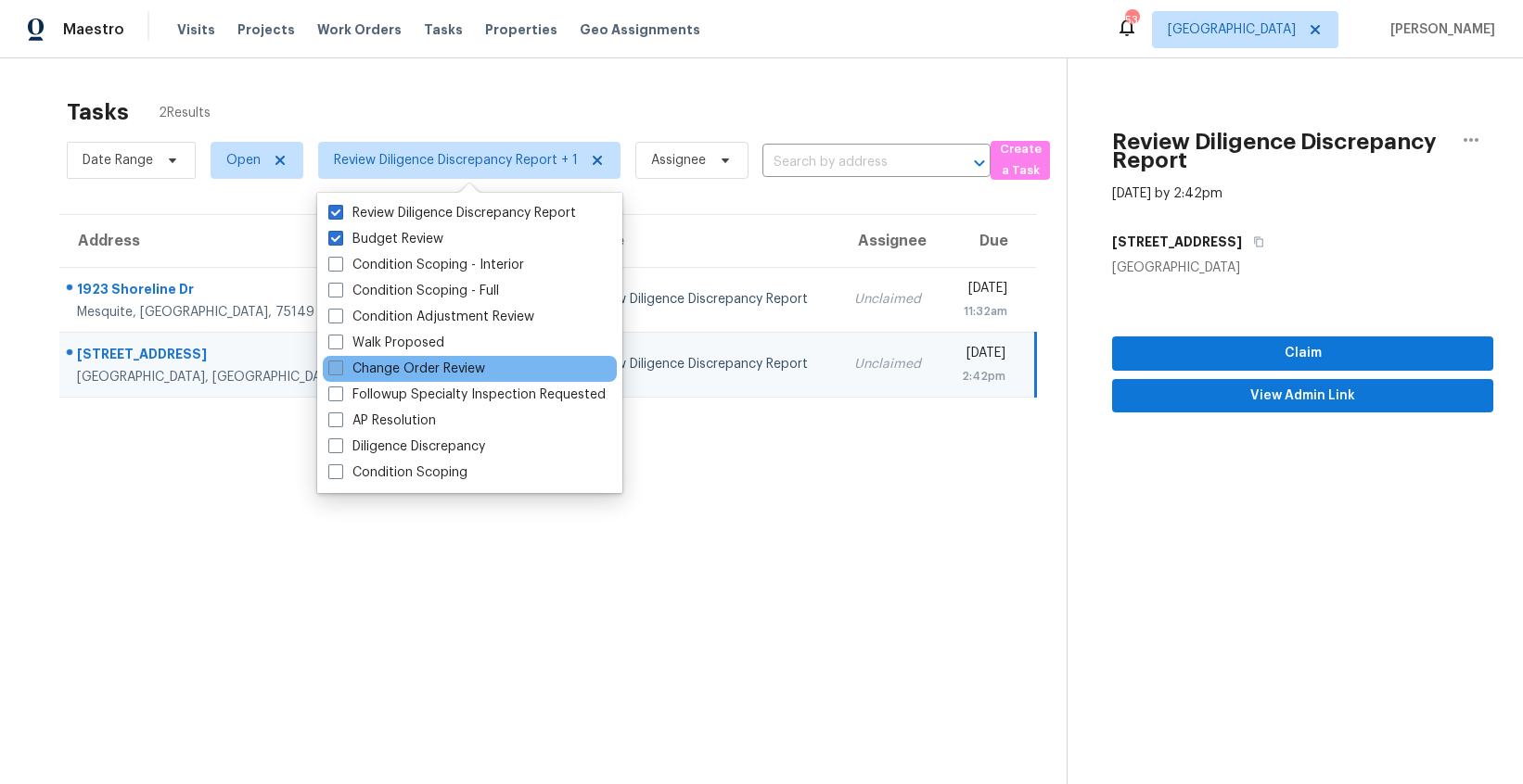
click at [432, 365] on label "Change Order Review" at bounding box center [406, 369] width 157 height 19
click at [341, 365] on input "Change Order Review" at bounding box center [334, 366] width 12 height 12
checkbox input "true"
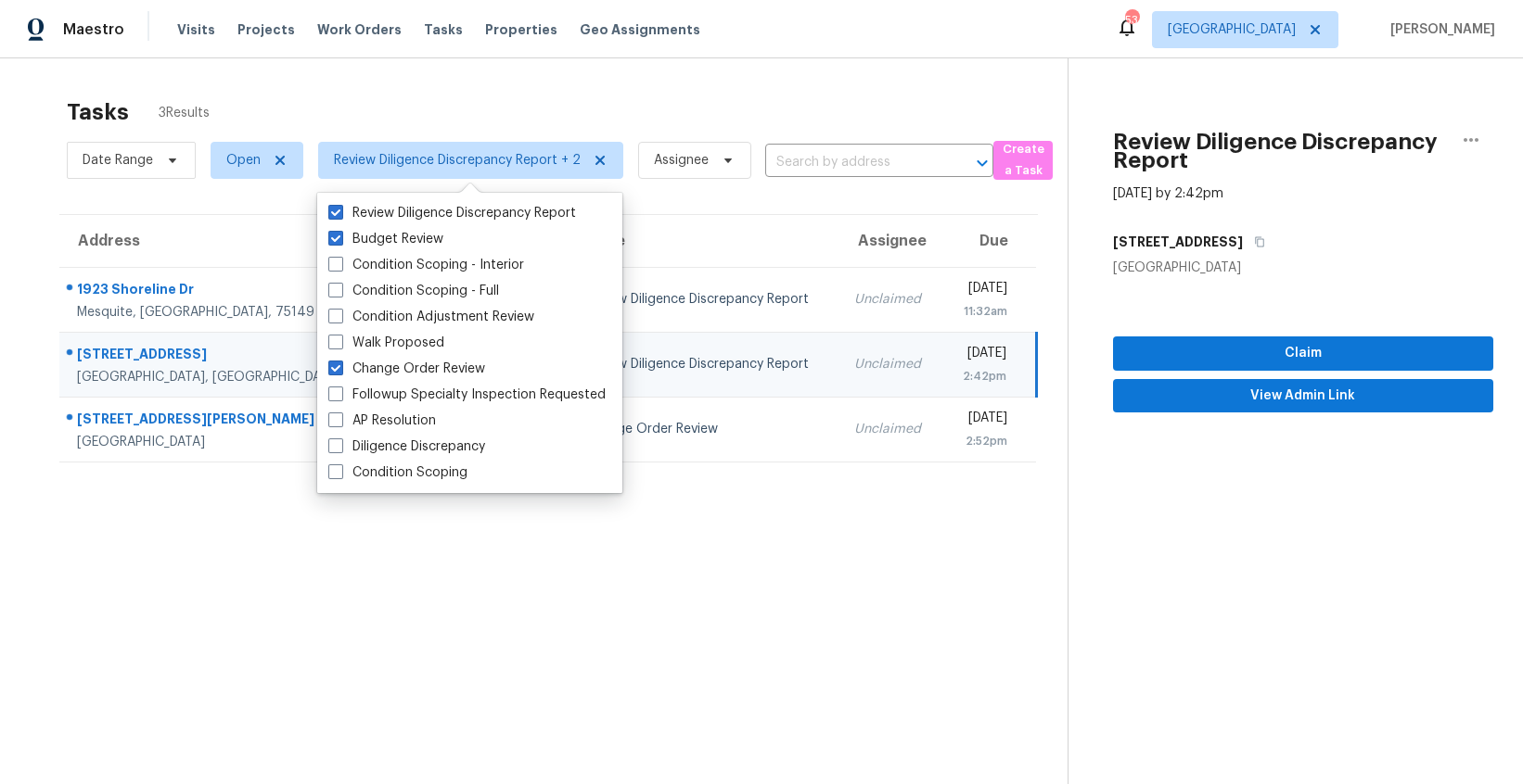
click at [476, 104] on div "Tasks 3 Results" at bounding box center [567, 112] width 1000 height 48
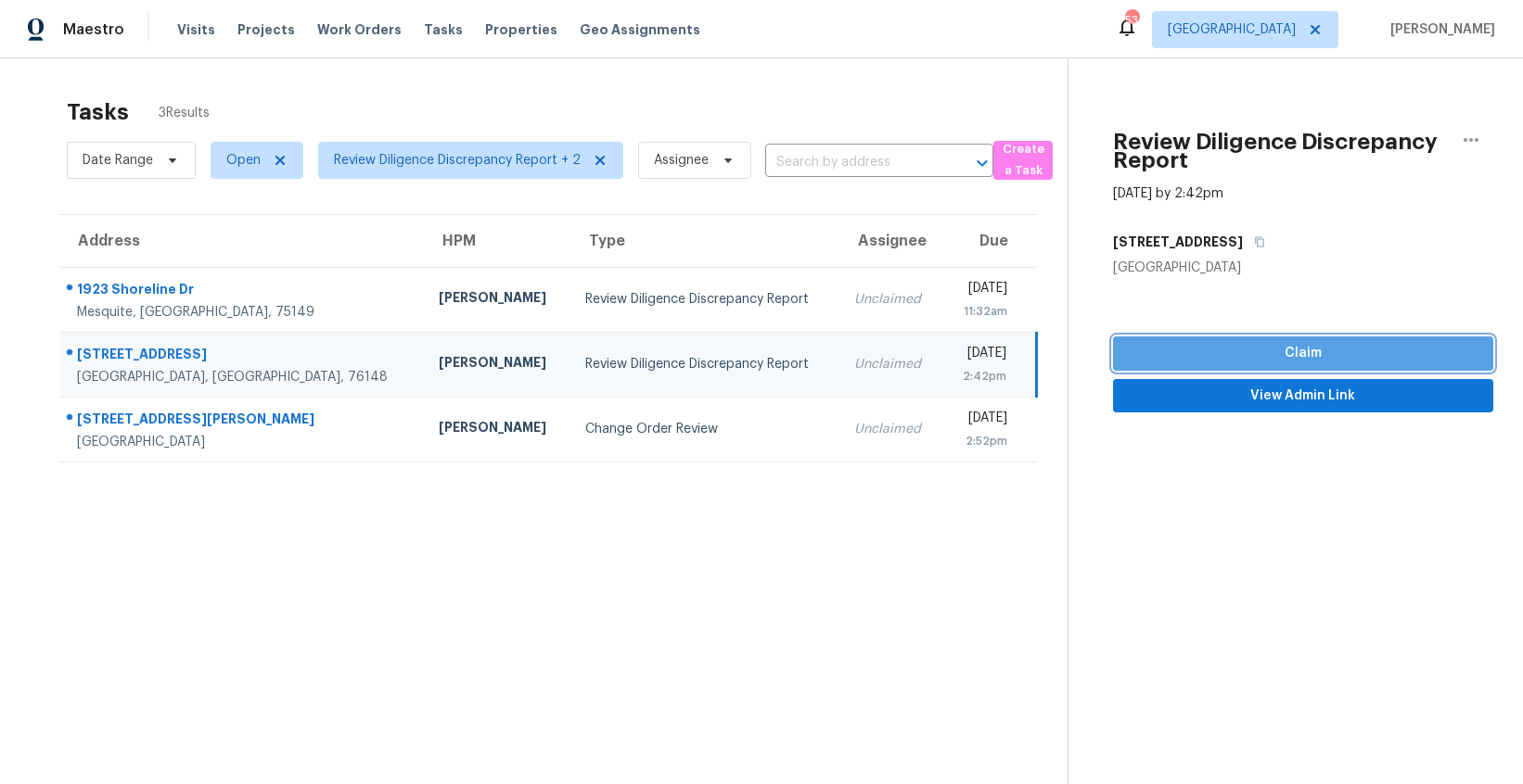
click at [1254, 349] on span "Claim" at bounding box center [1303, 354] width 350 height 23
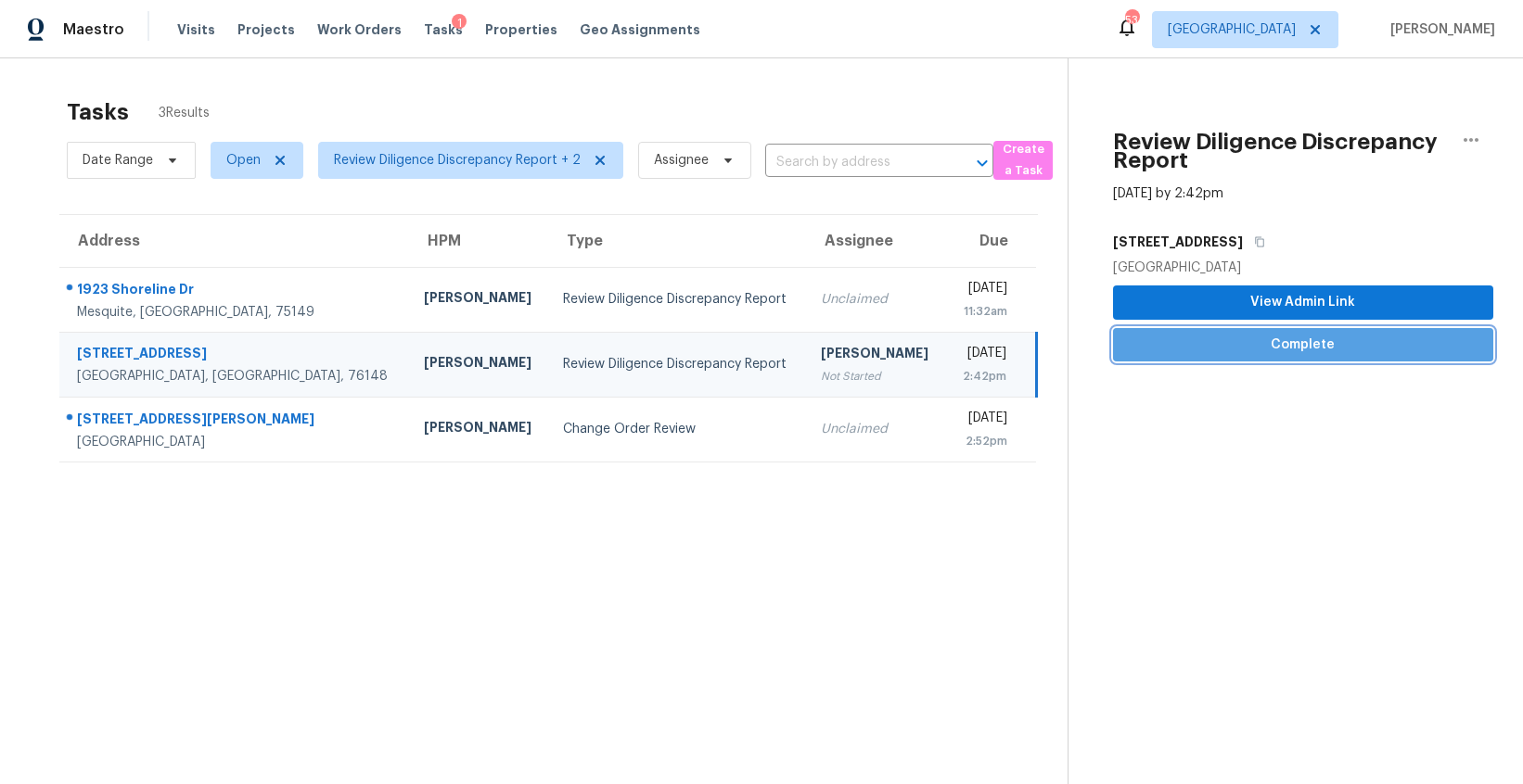
click at [1254, 349] on span "Complete" at bounding box center [1303, 346] width 350 height 23
